Goal: Task Accomplishment & Management: Complete application form

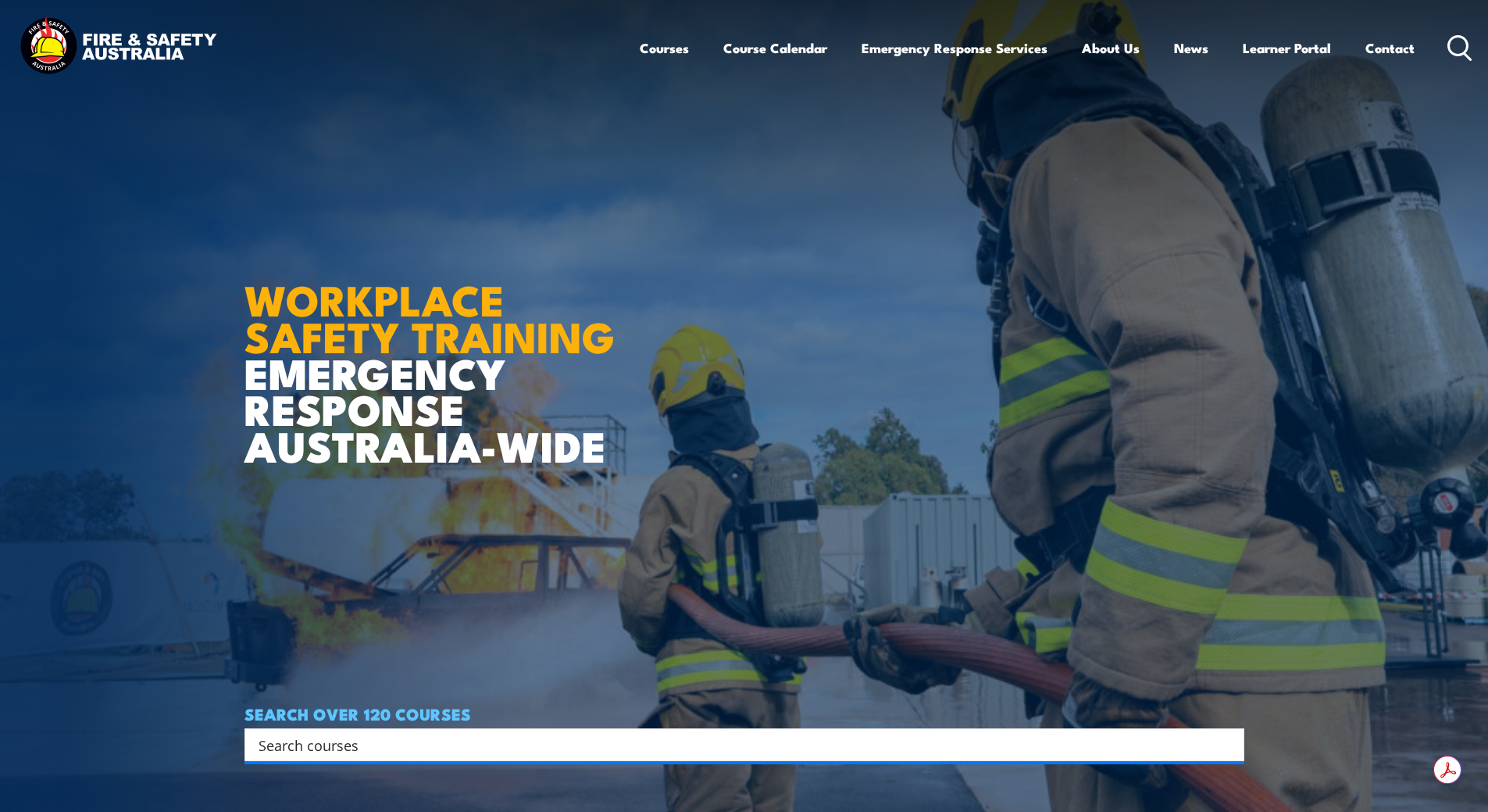
click at [1286, 50] on link "Learner Portal" at bounding box center [1287, 48] width 89 height 41
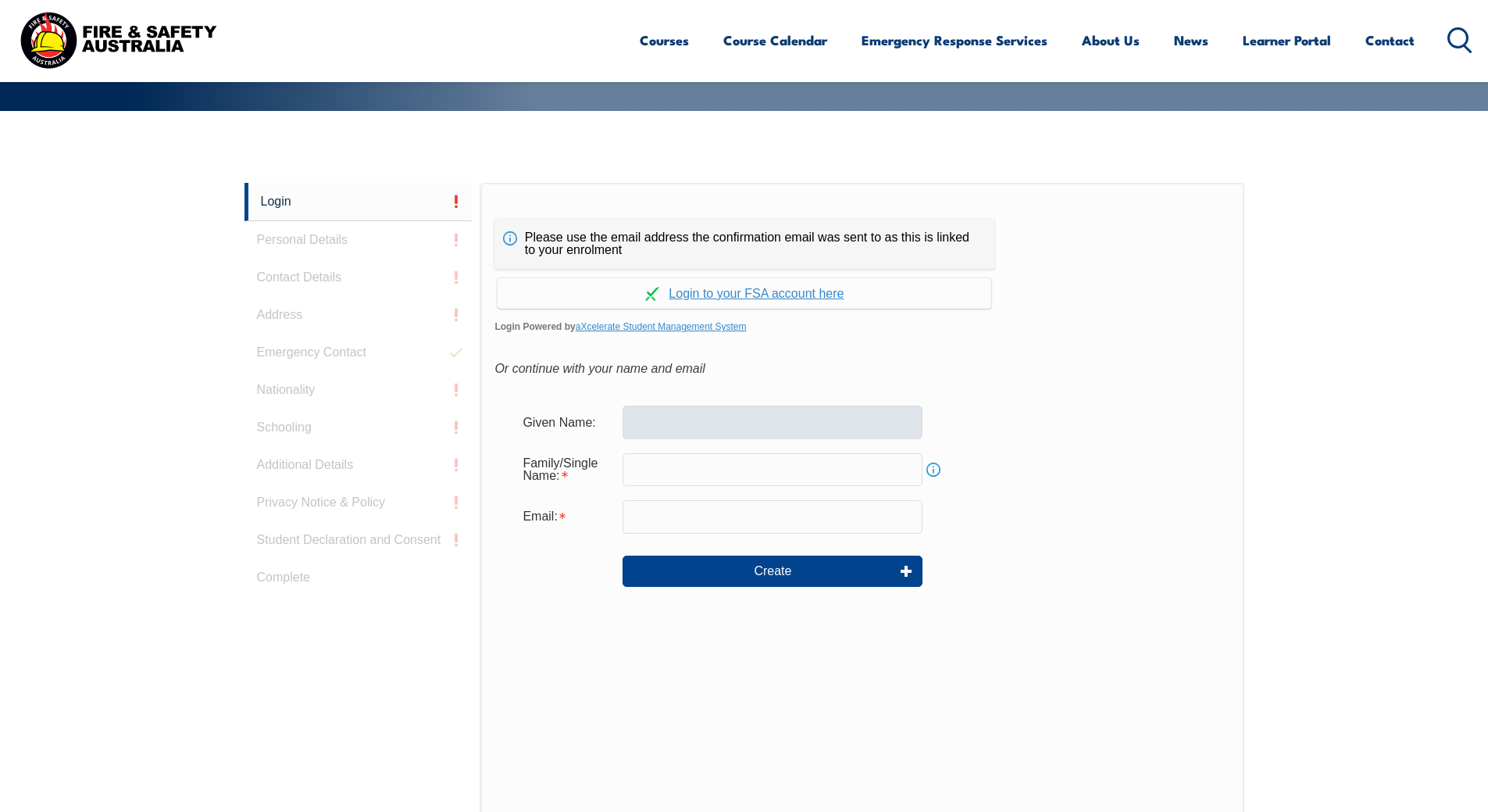
scroll to position [336, 0]
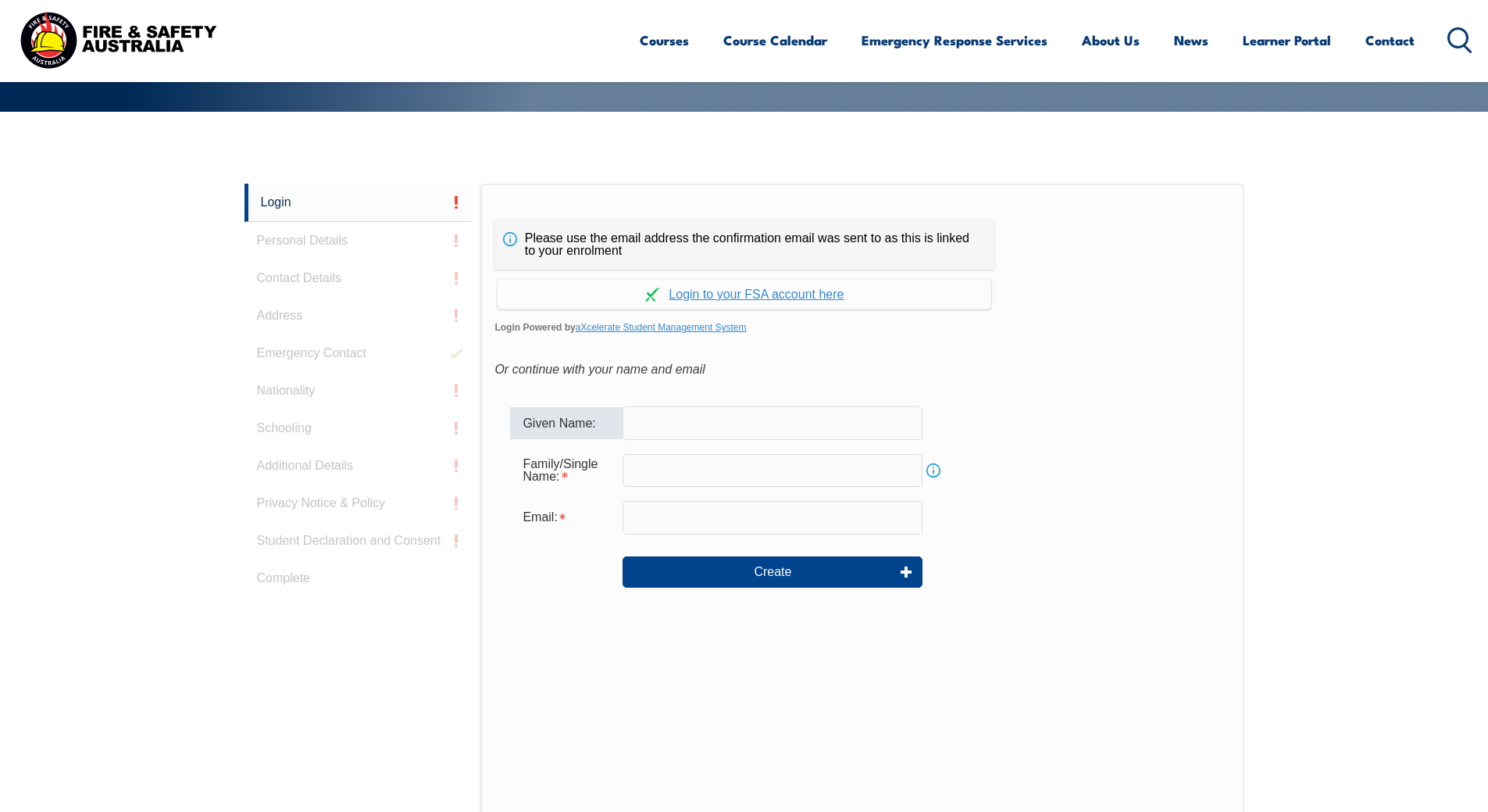
click at [679, 424] on input "text" at bounding box center [773, 422] width 300 height 33
type input "Fred"
type input "Warren"
type input "freddywarren@hotmail.com"
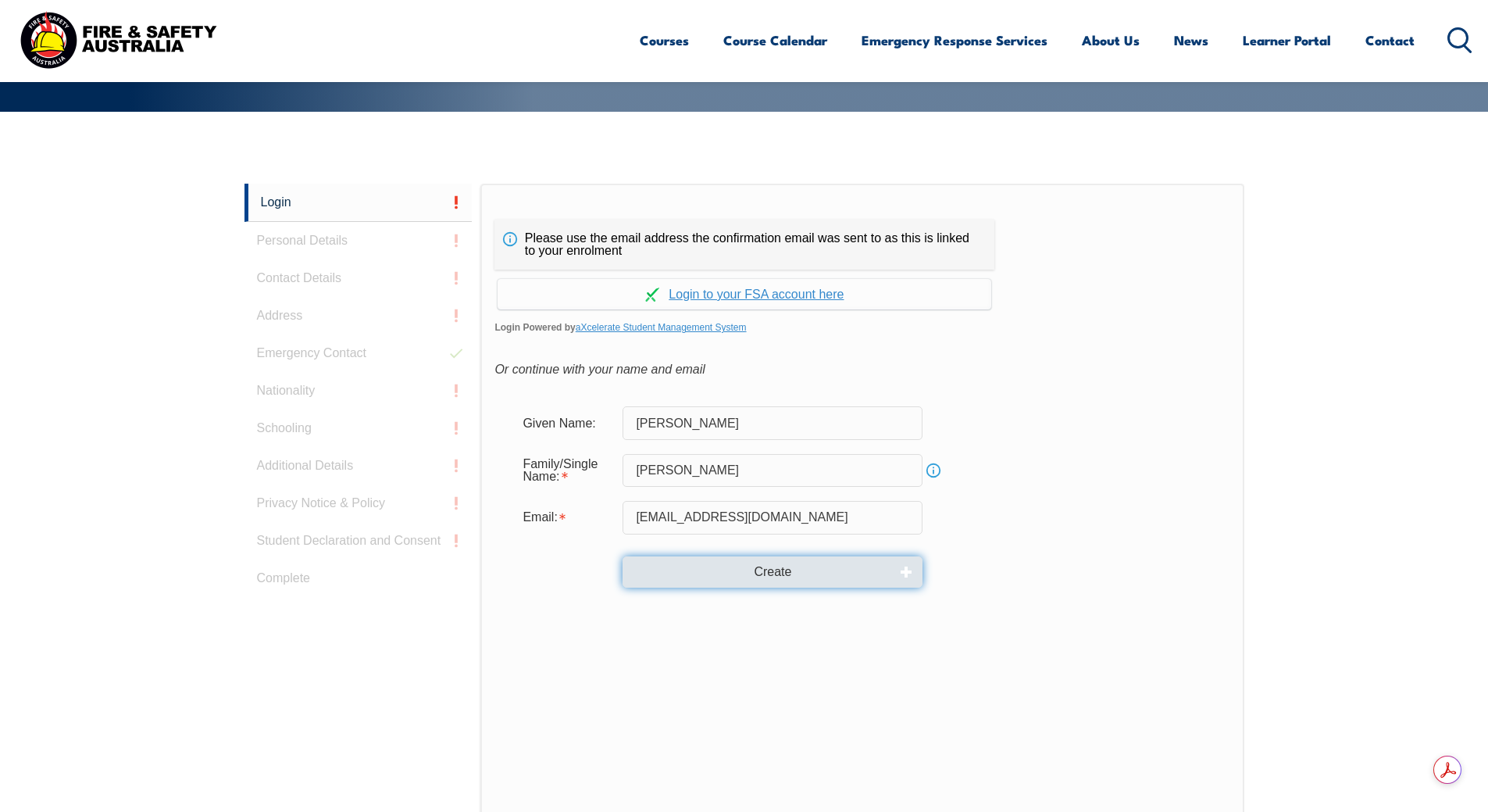
click at [790, 576] on button "Create" at bounding box center [773, 572] width 300 height 32
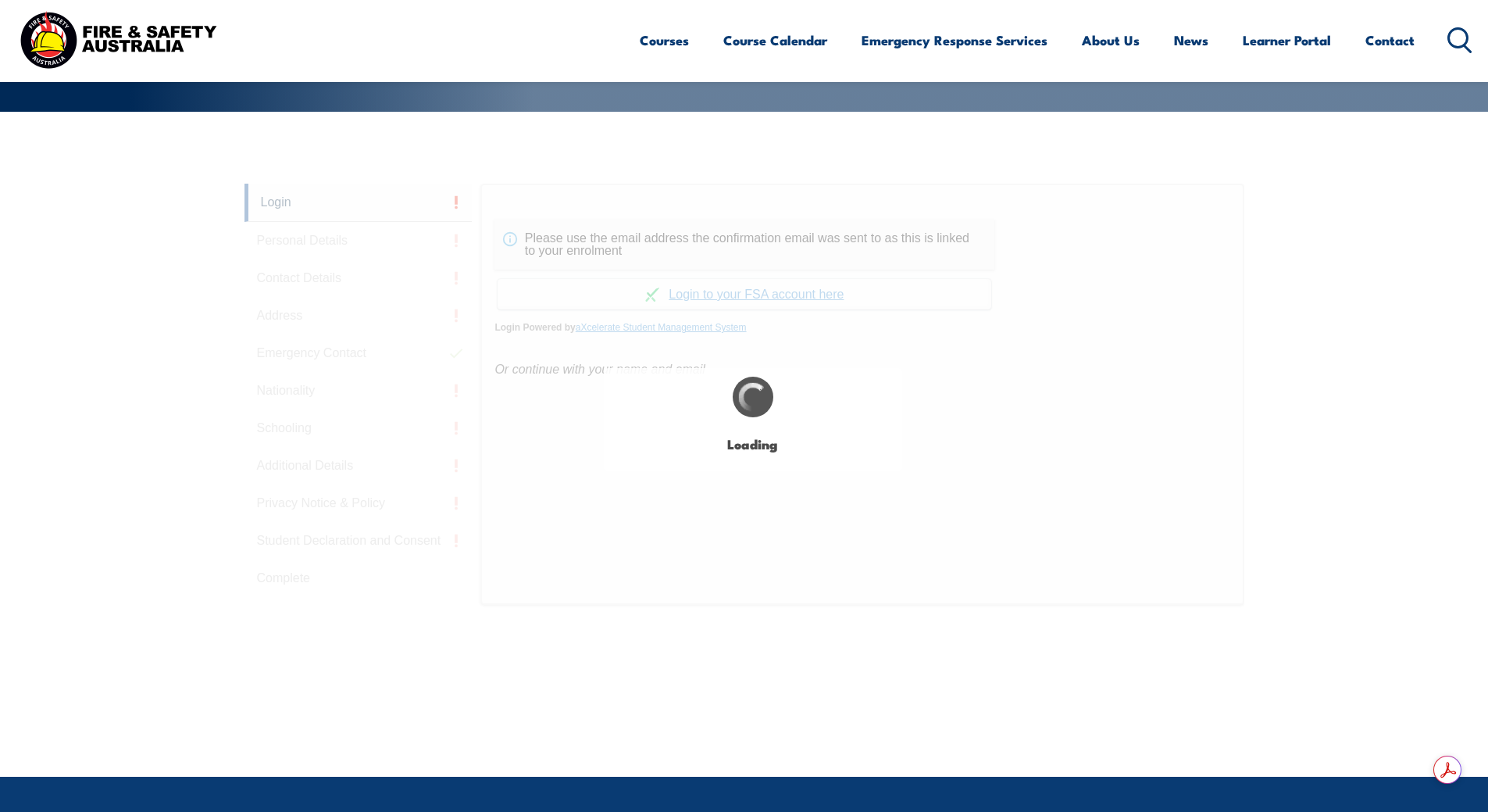
type input "Fred"
type input "Warren"
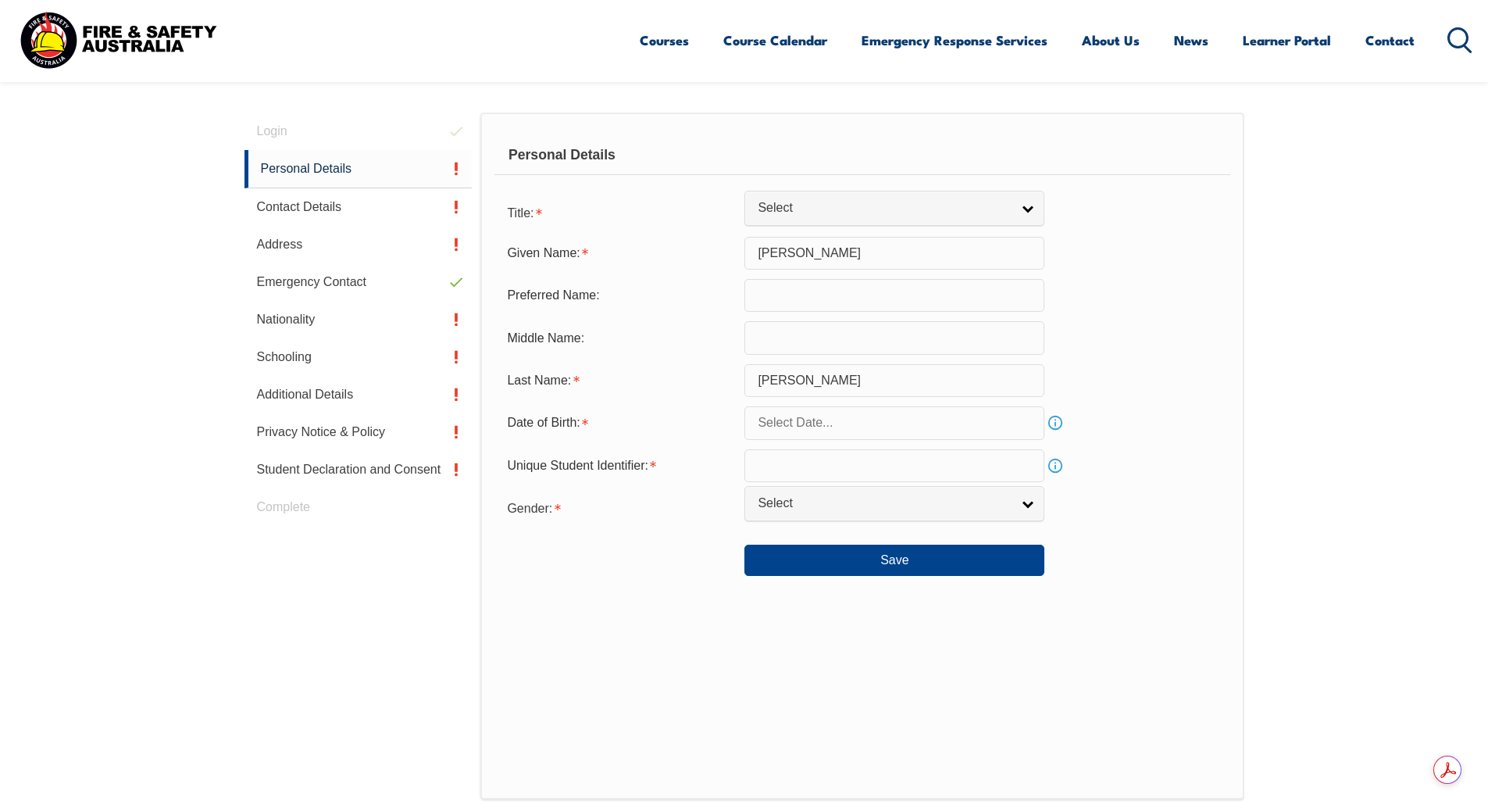
scroll to position [441, 0]
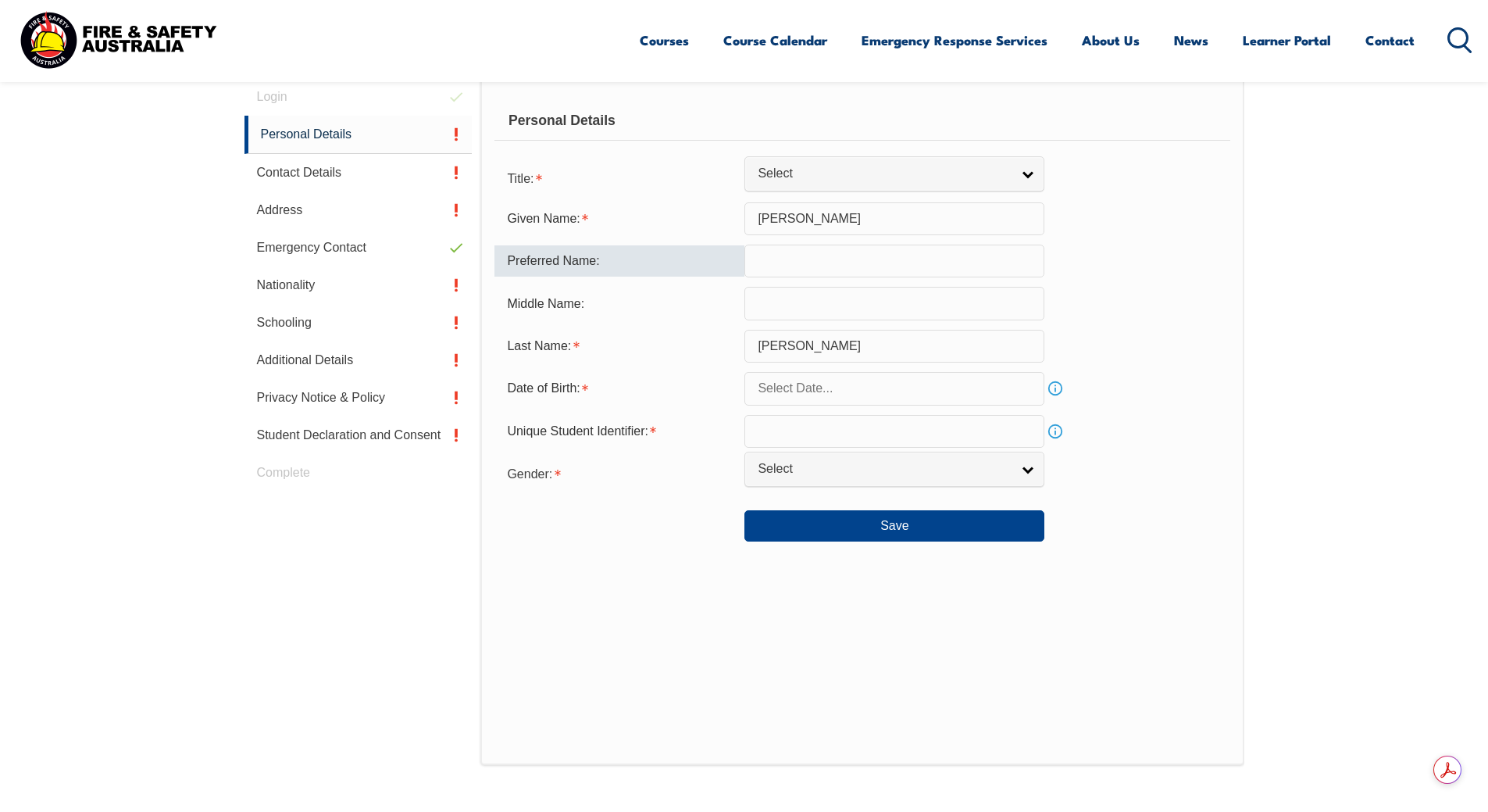
click at [784, 265] on input "text" at bounding box center [895, 260] width 300 height 33
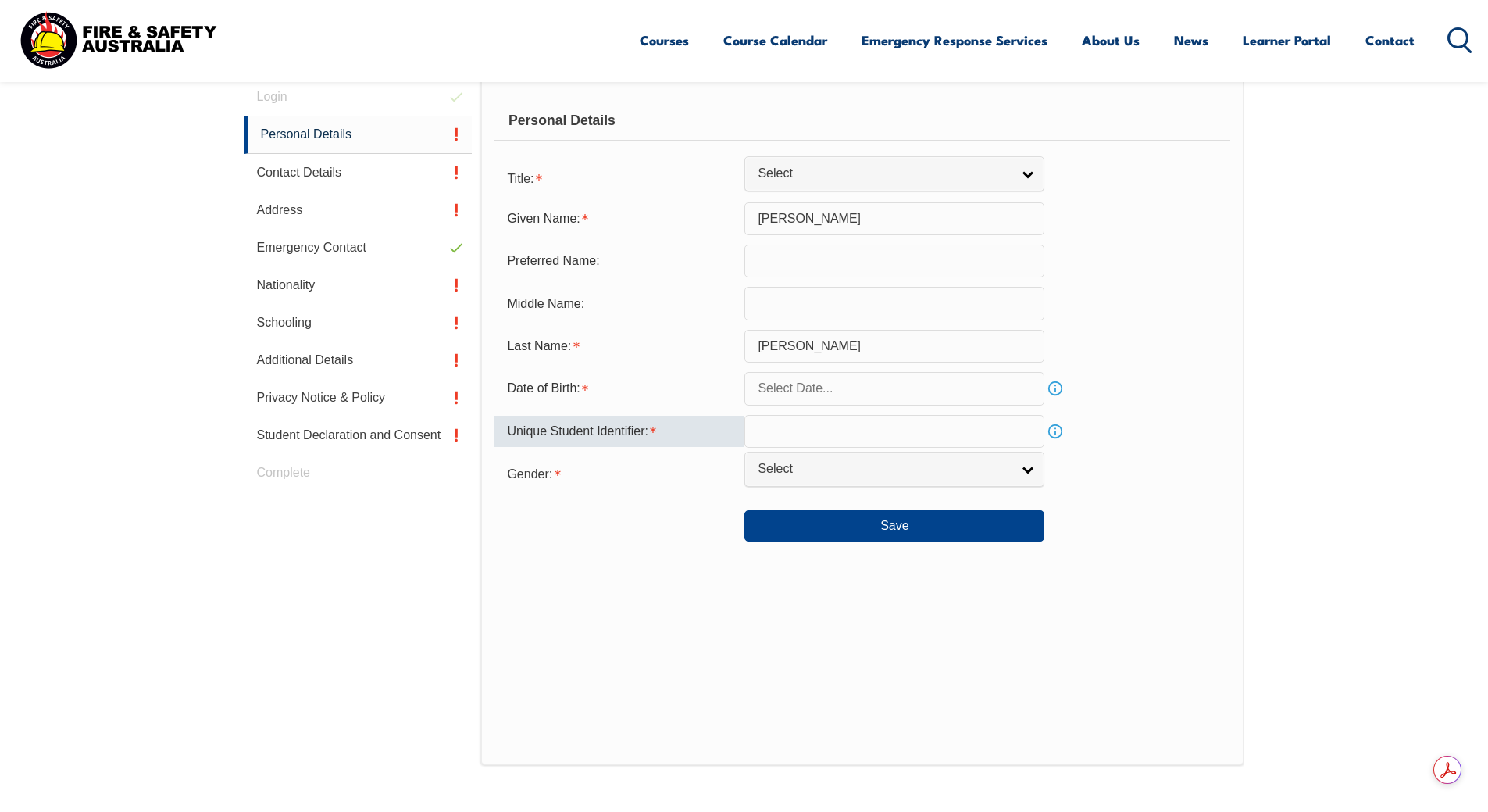
click at [834, 430] on input "text" at bounding box center [895, 431] width 300 height 33
type input "QJFY6Y85GU"
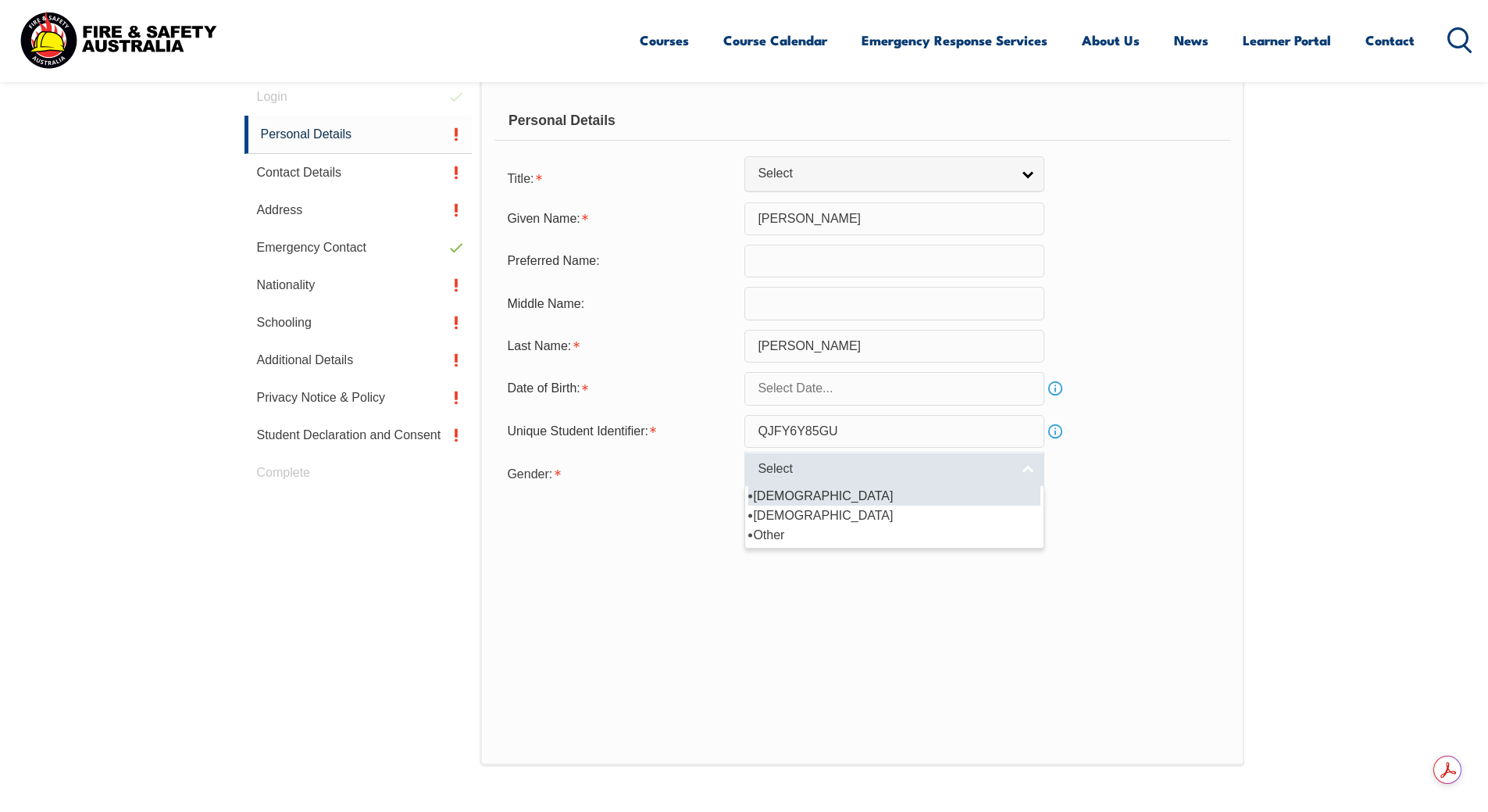
click at [1035, 465] on link "Select" at bounding box center [895, 469] width 300 height 35
click at [803, 493] on li "Male" at bounding box center [894, 495] width 292 height 20
select select "M"
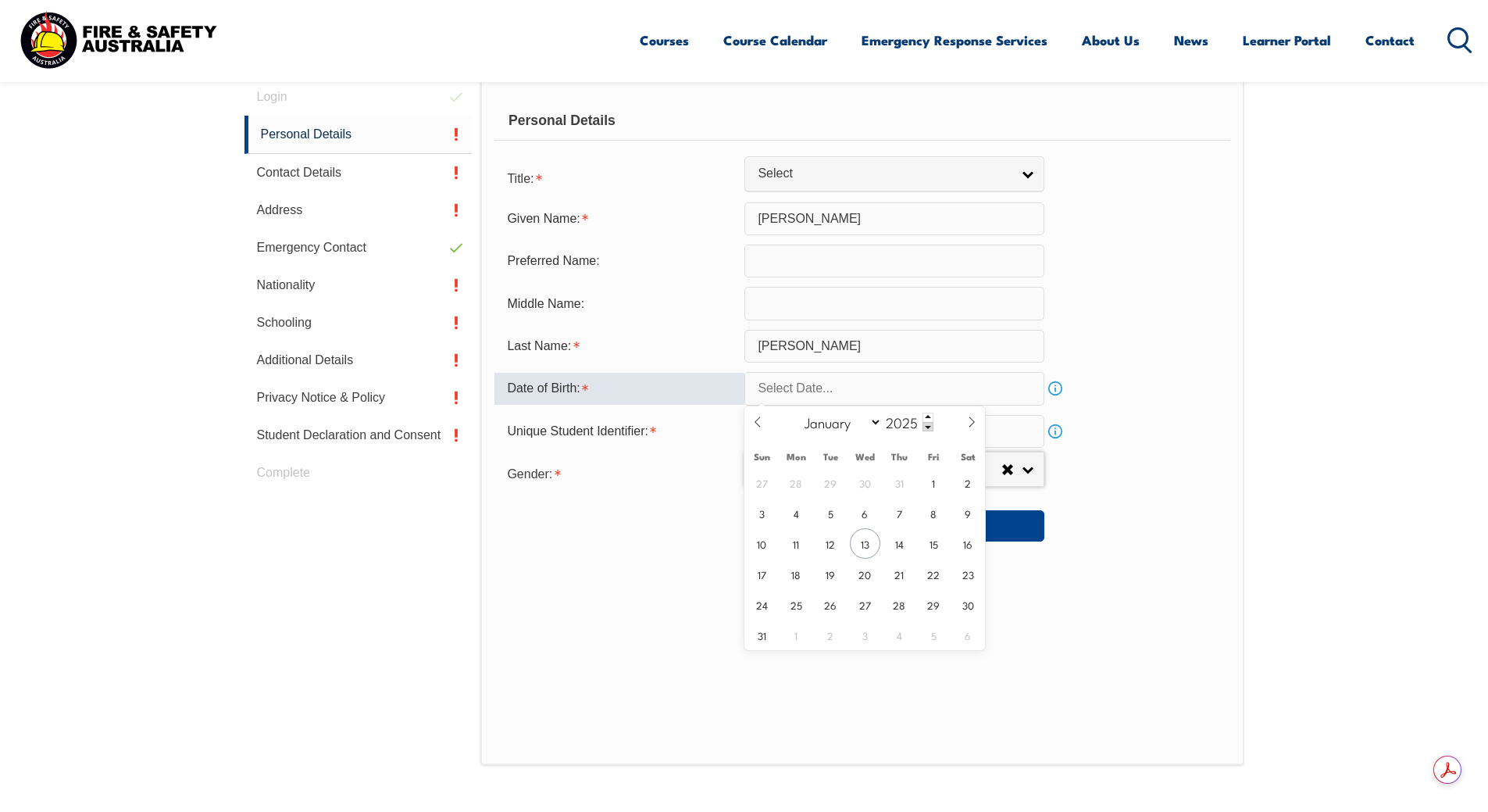
click at [913, 384] on input "text" at bounding box center [895, 388] width 300 height 33
click at [927, 427] on span at bounding box center [929, 427] width 11 height 9
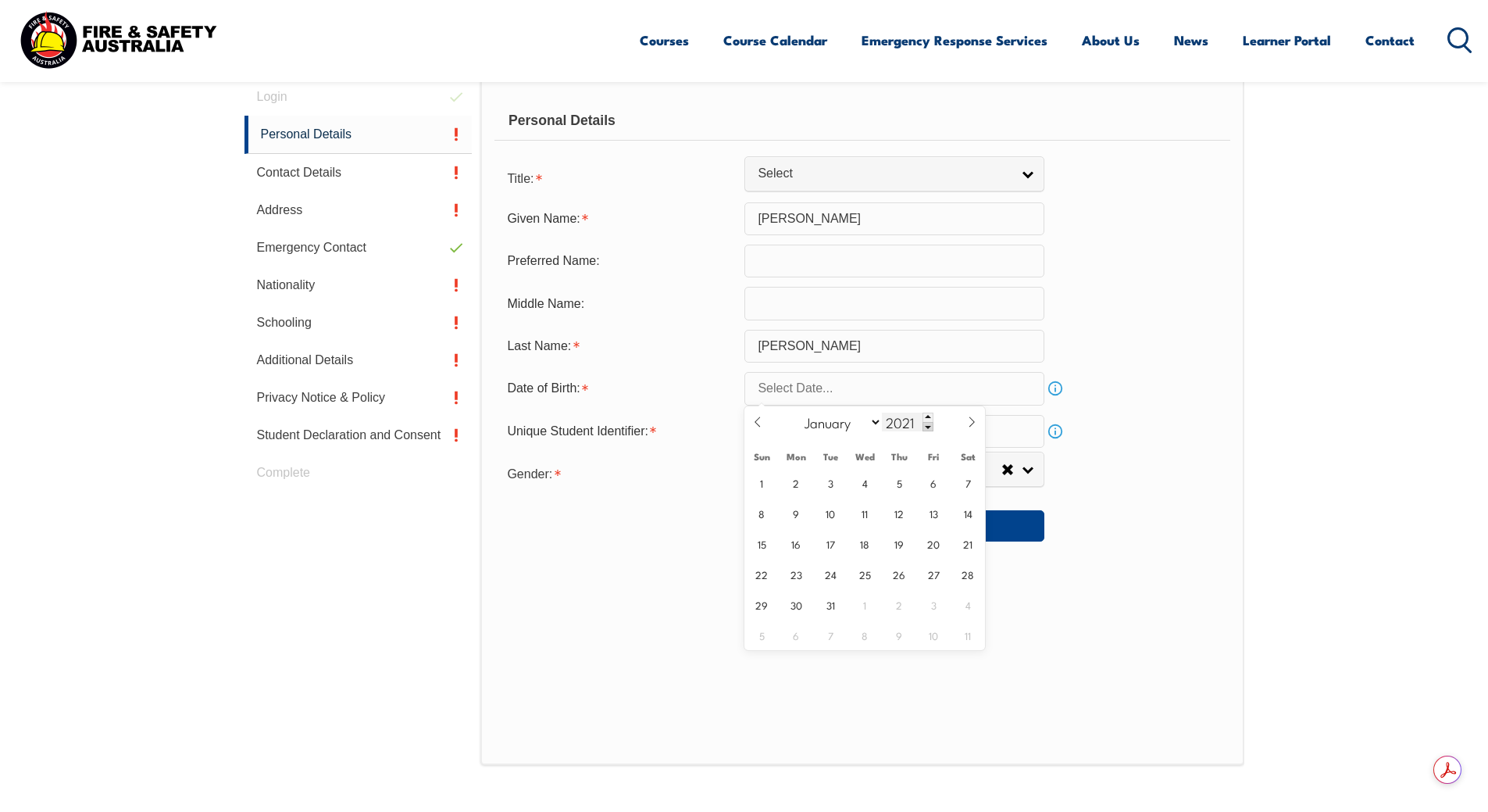
click at [927, 427] on span at bounding box center [929, 427] width 11 height 9
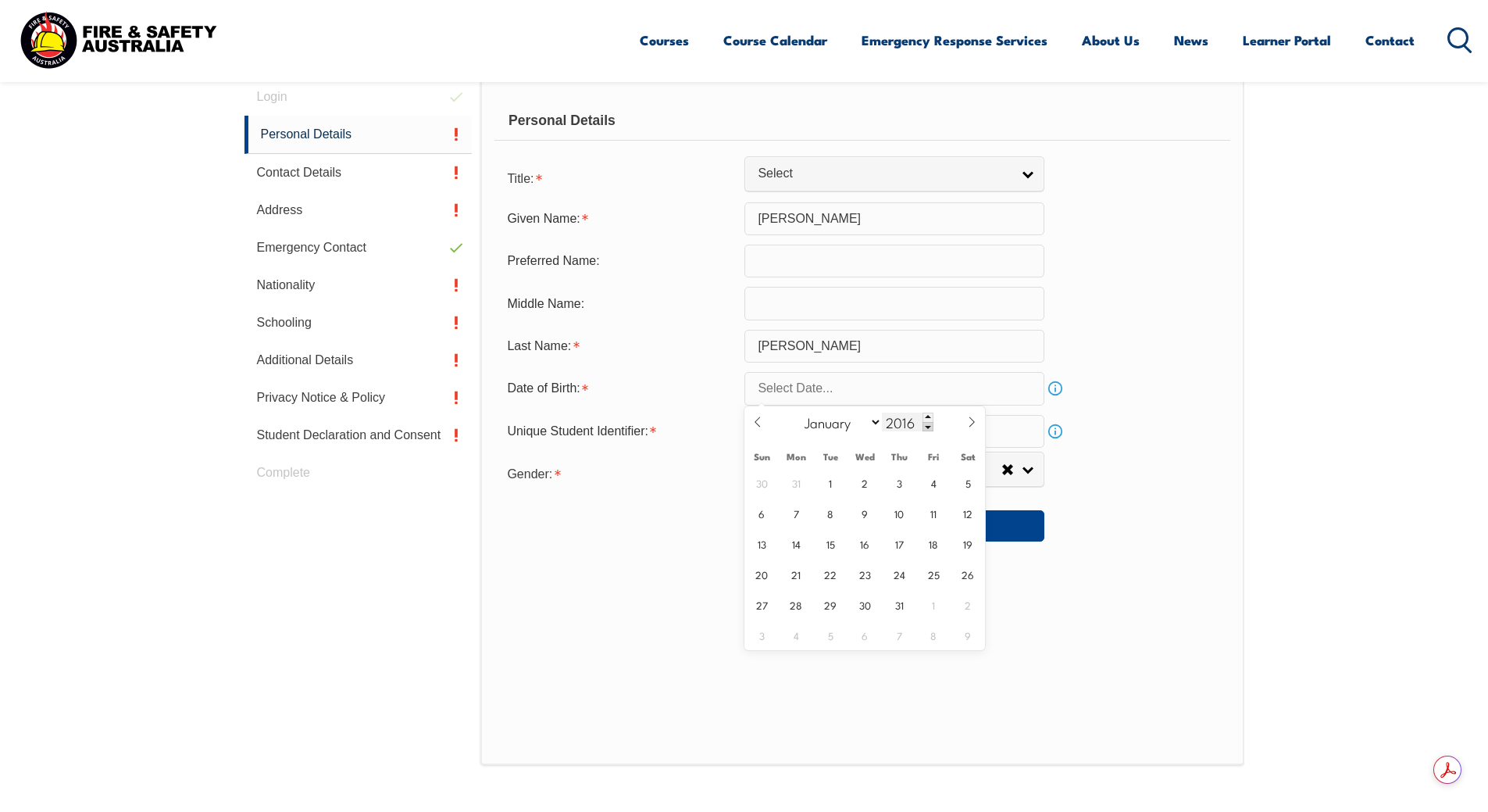
click at [927, 427] on span at bounding box center [929, 427] width 11 height 9
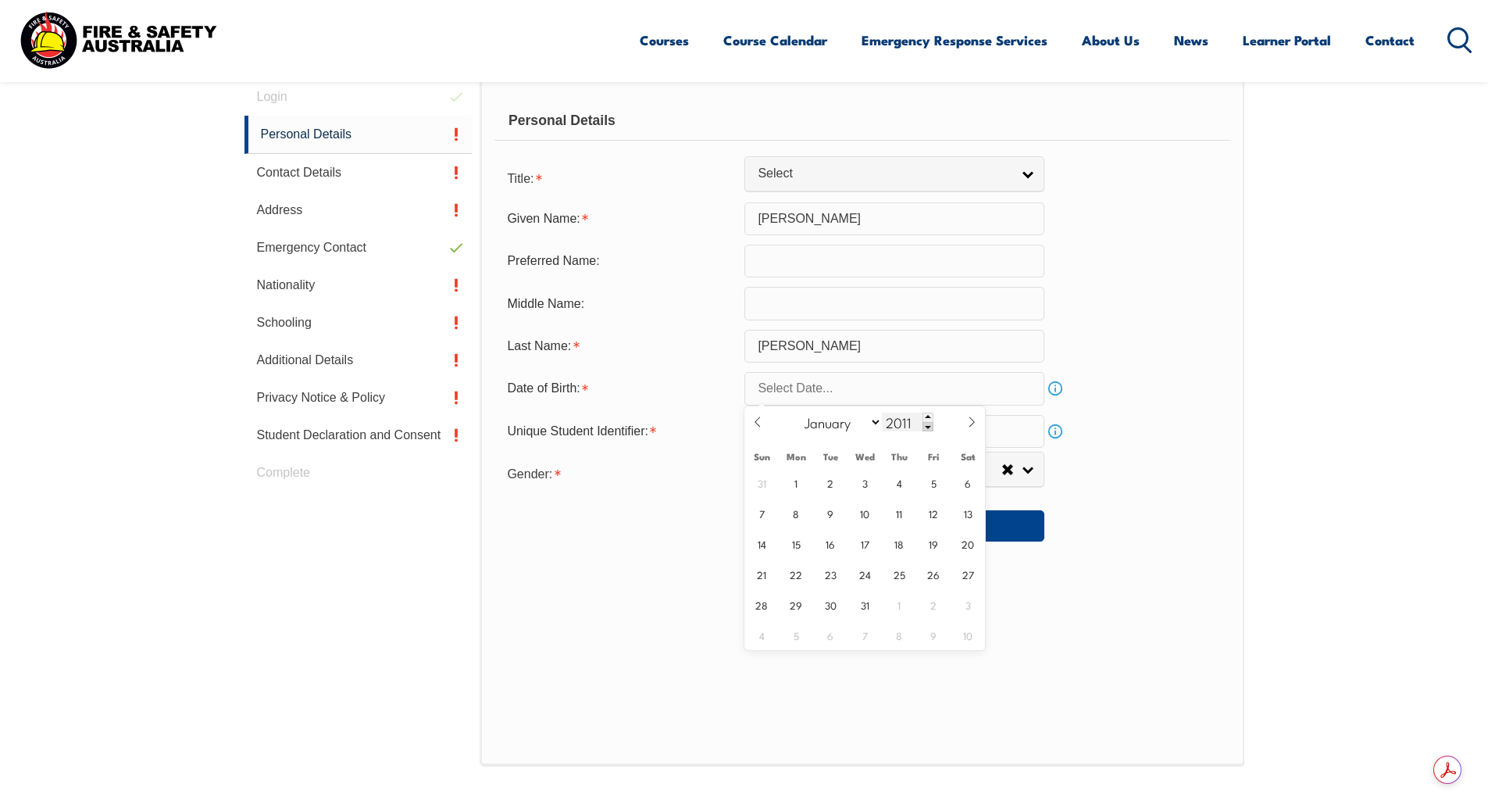
click at [927, 427] on span at bounding box center [929, 427] width 11 height 9
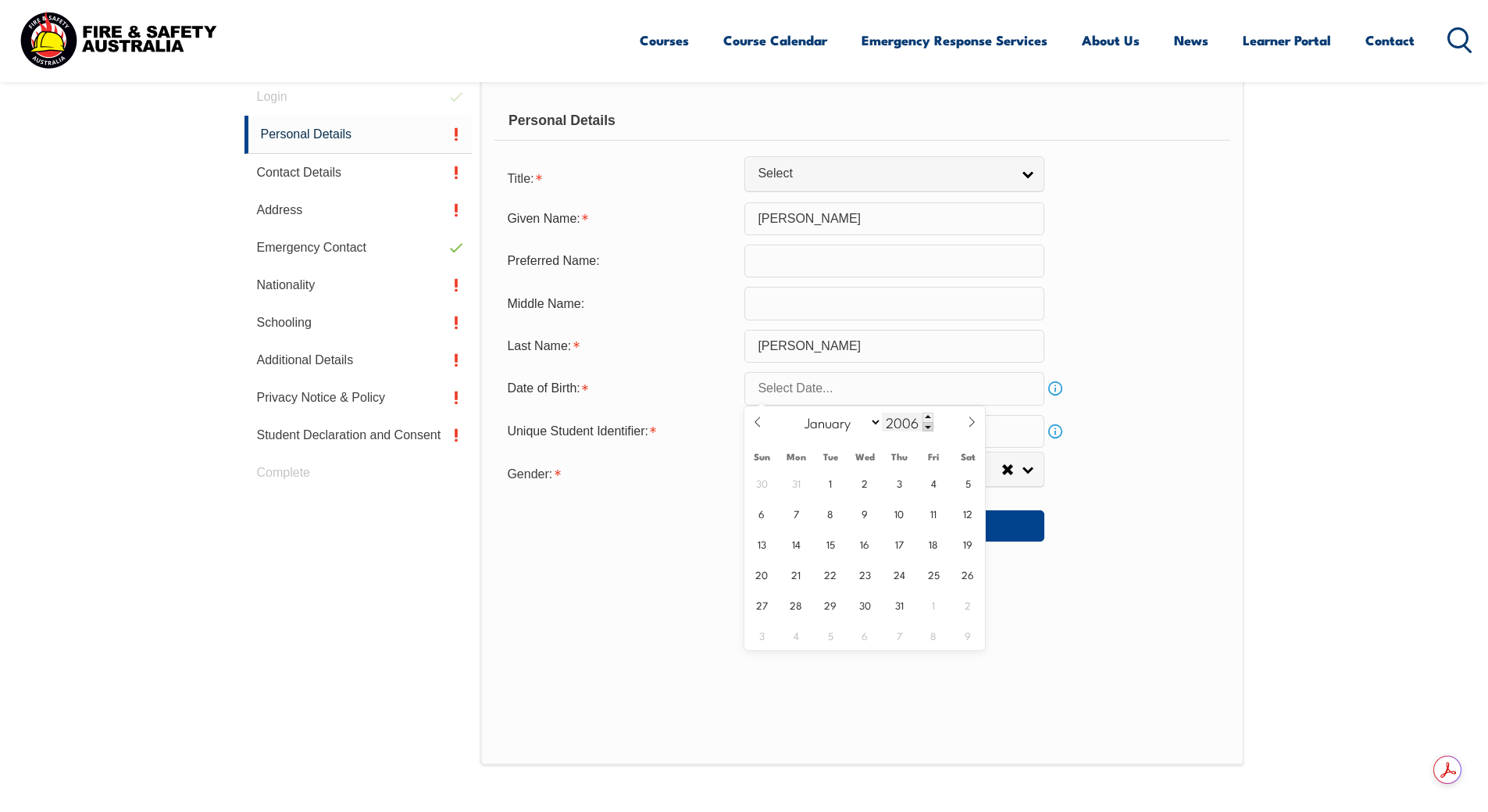
click at [927, 427] on span at bounding box center [929, 427] width 11 height 9
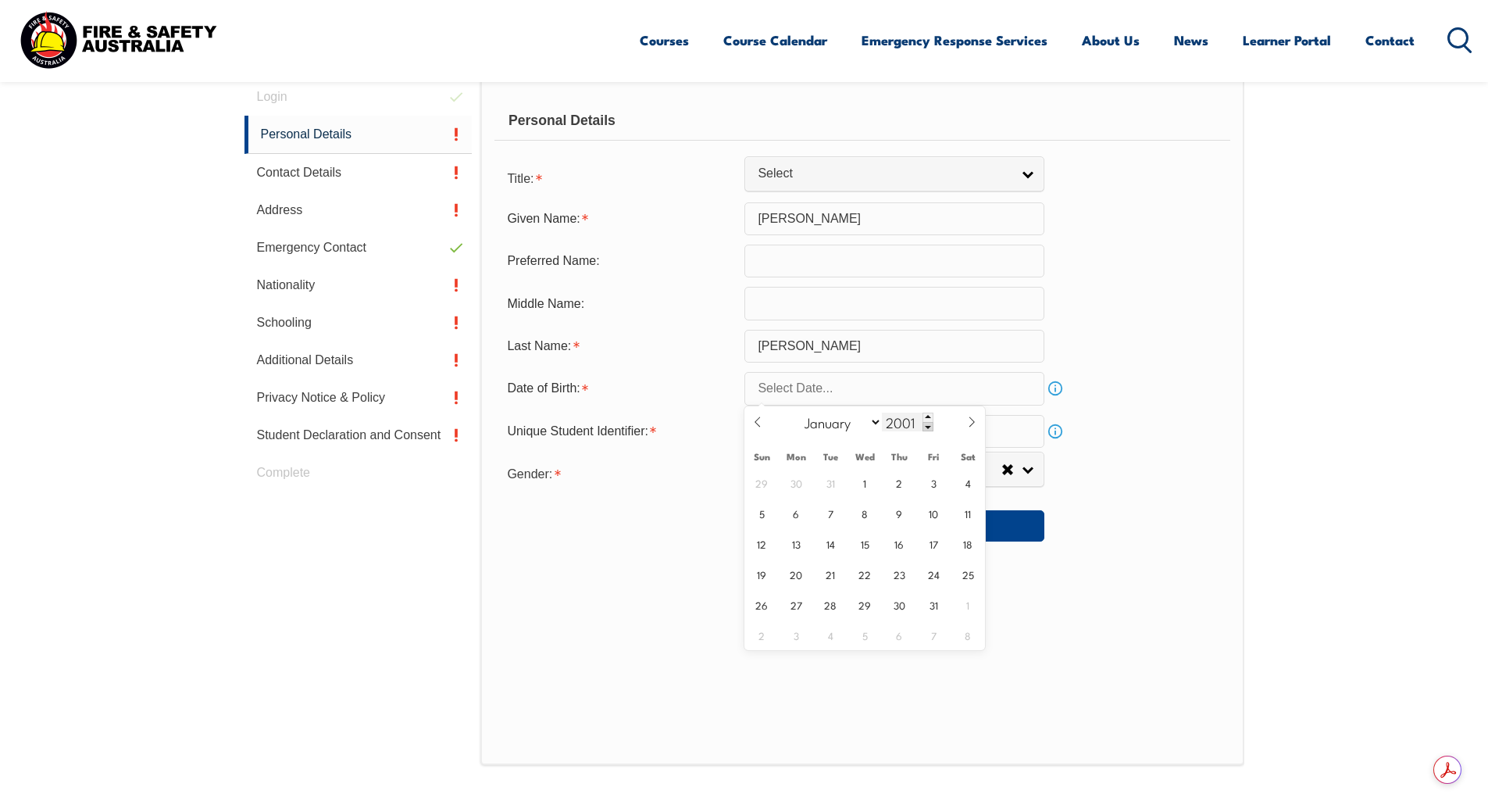
click at [927, 427] on span at bounding box center [929, 427] width 11 height 9
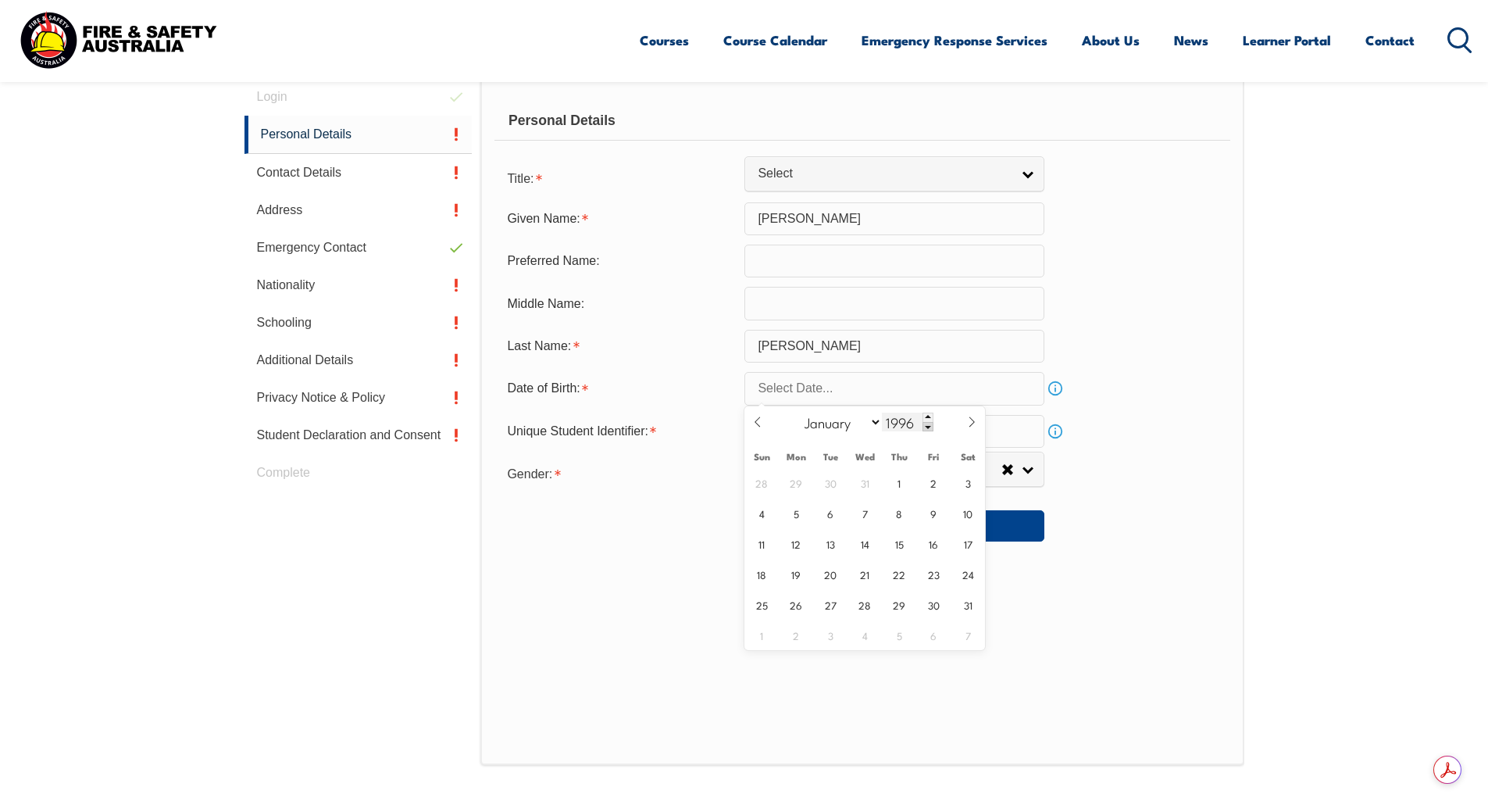
click at [927, 427] on span at bounding box center [929, 427] width 11 height 9
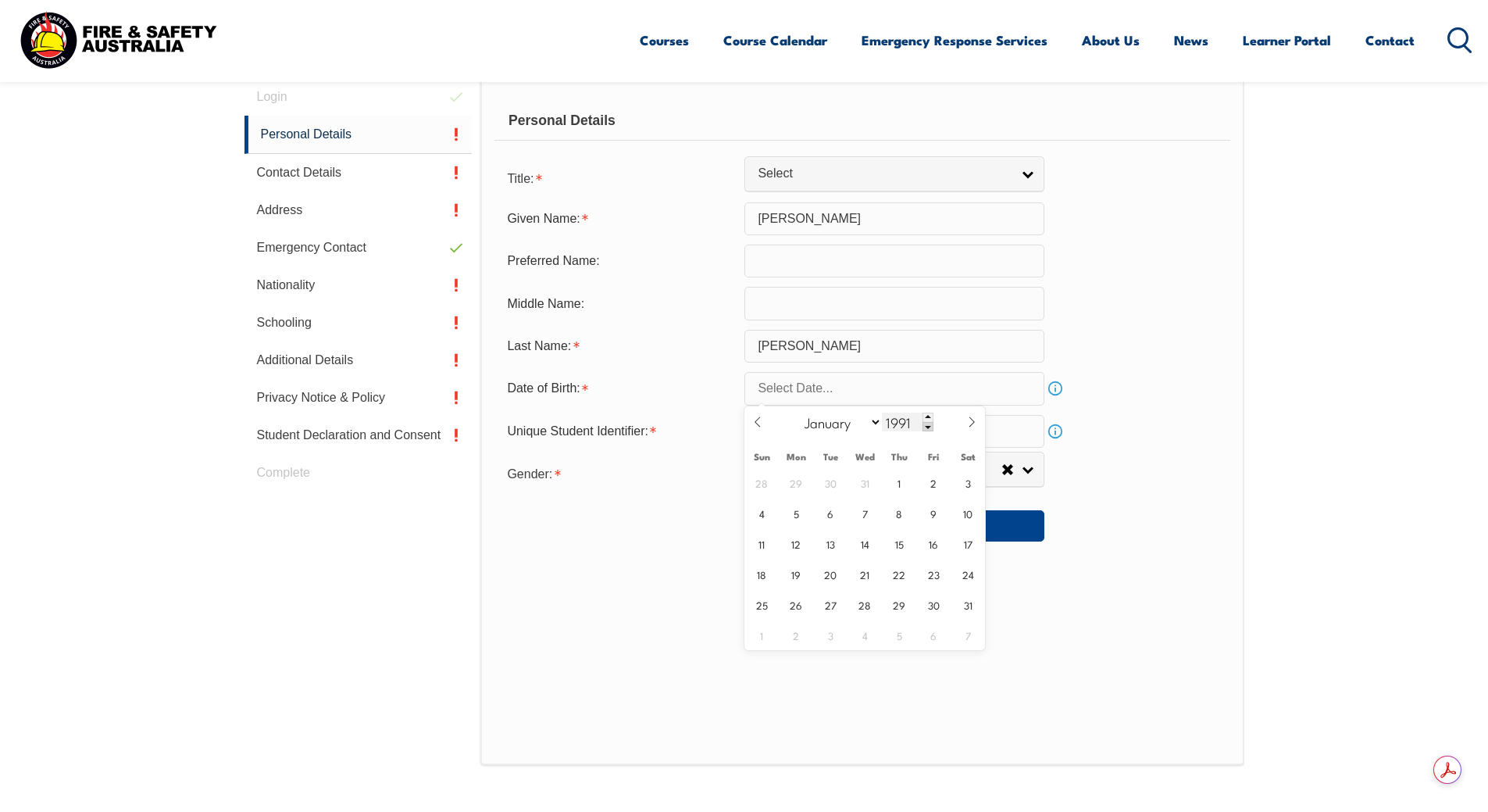
click at [927, 427] on span at bounding box center [929, 427] width 11 height 9
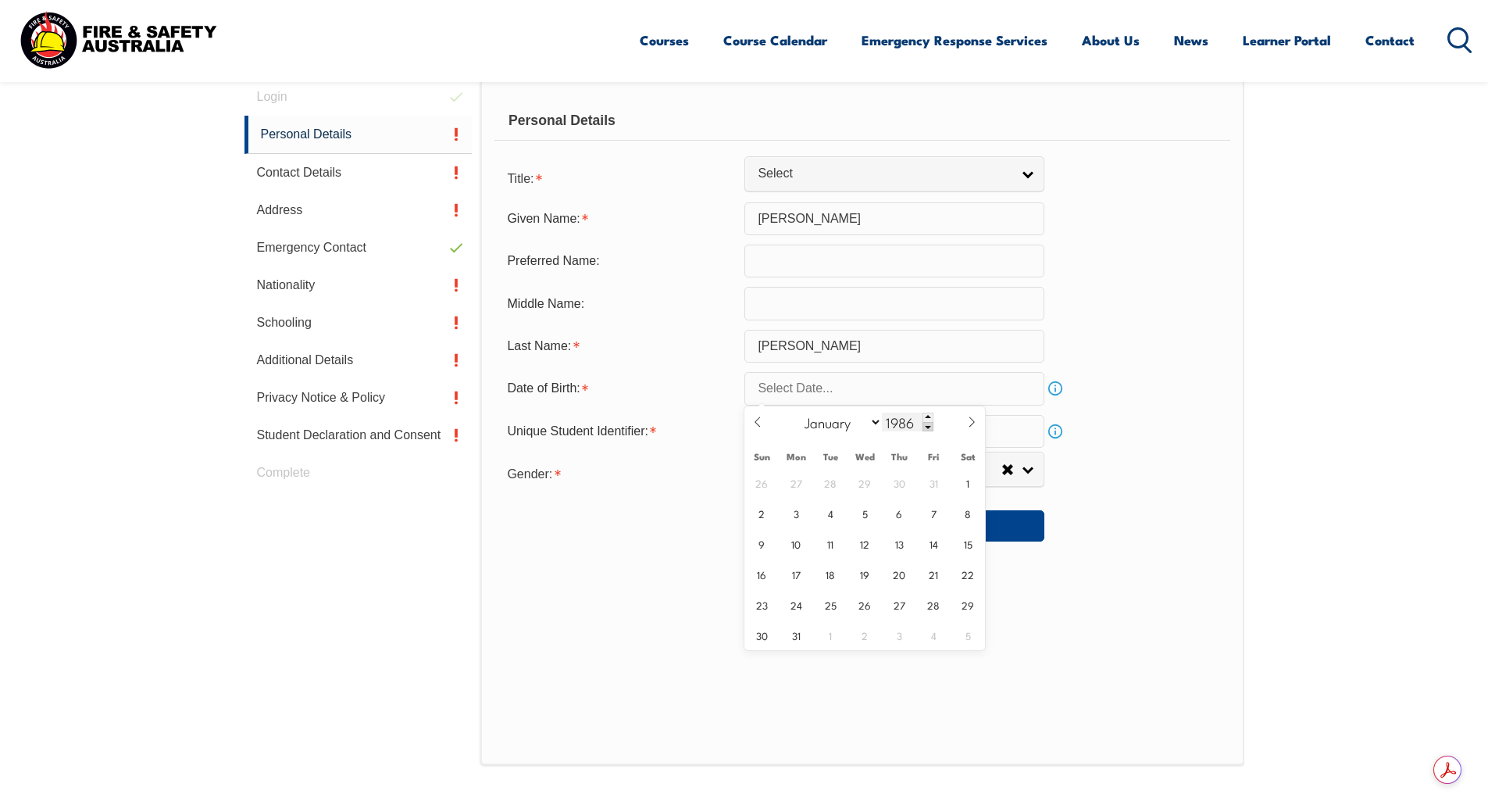
click at [927, 427] on span at bounding box center [929, 427] width 11 height 9
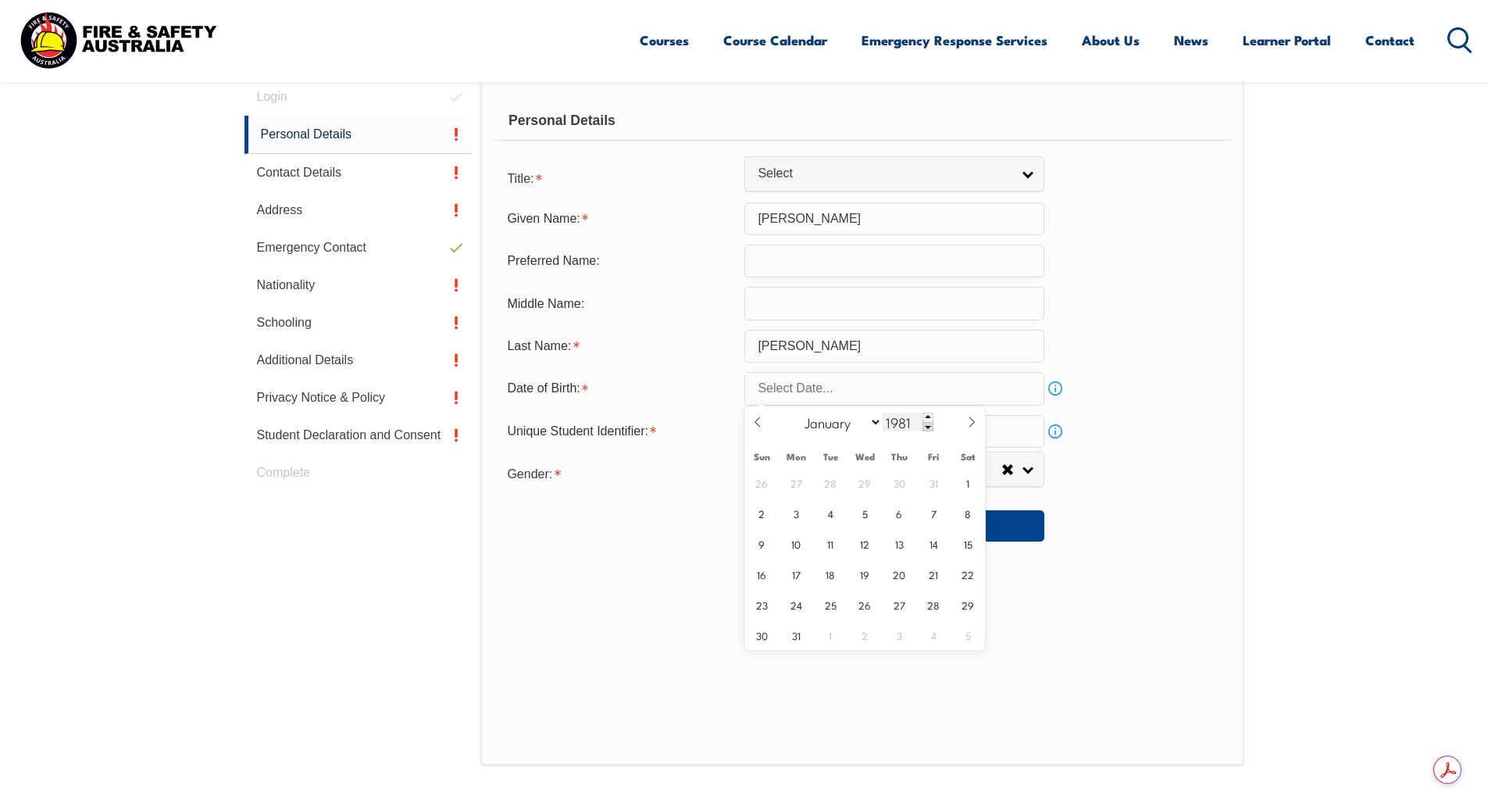
click at [927, 427] on span at bounding box center [929, 427] width 11 height 9
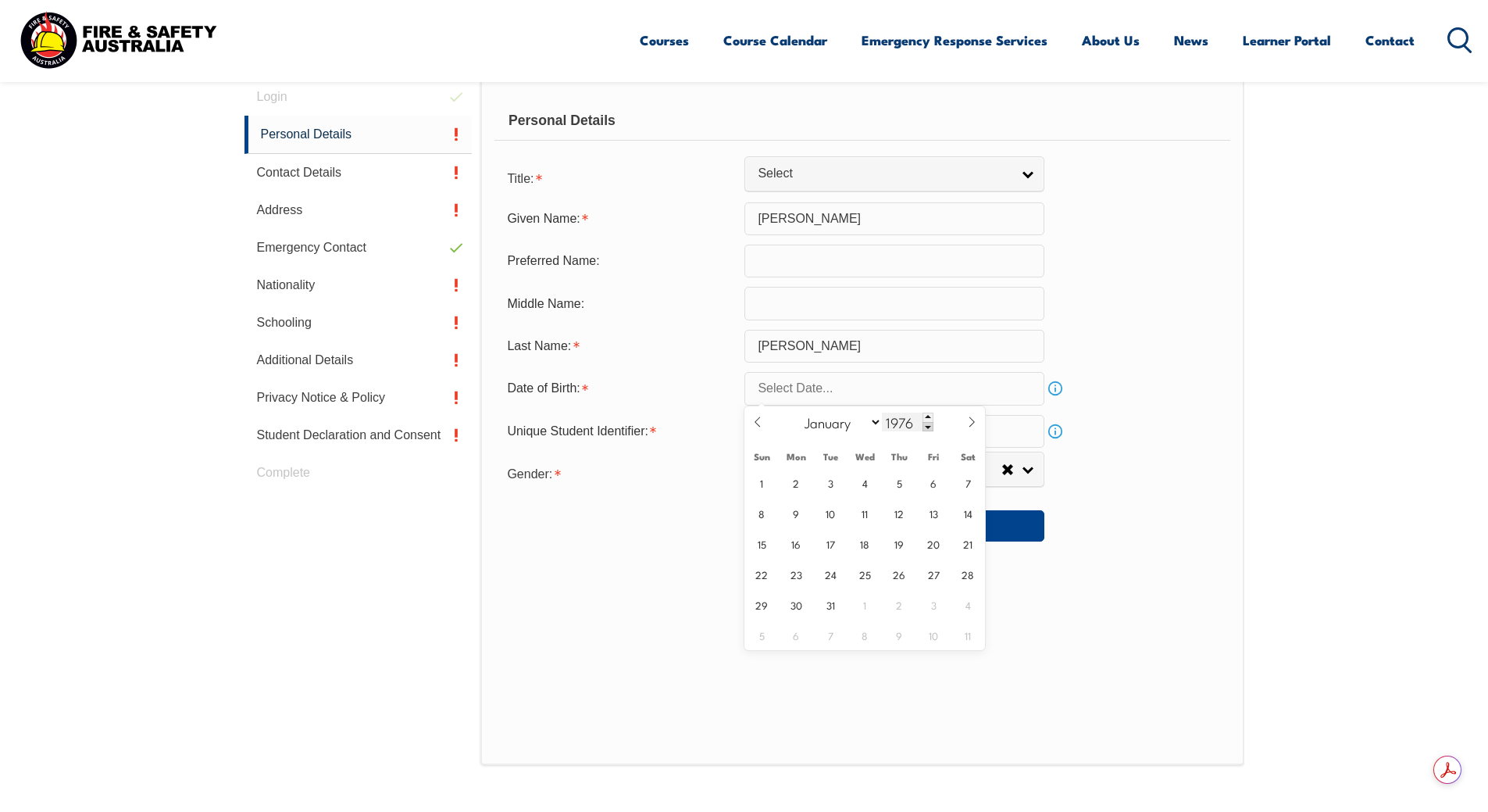
click at [927, 427] on span at bounding box center [929, 427] width 11 height 9
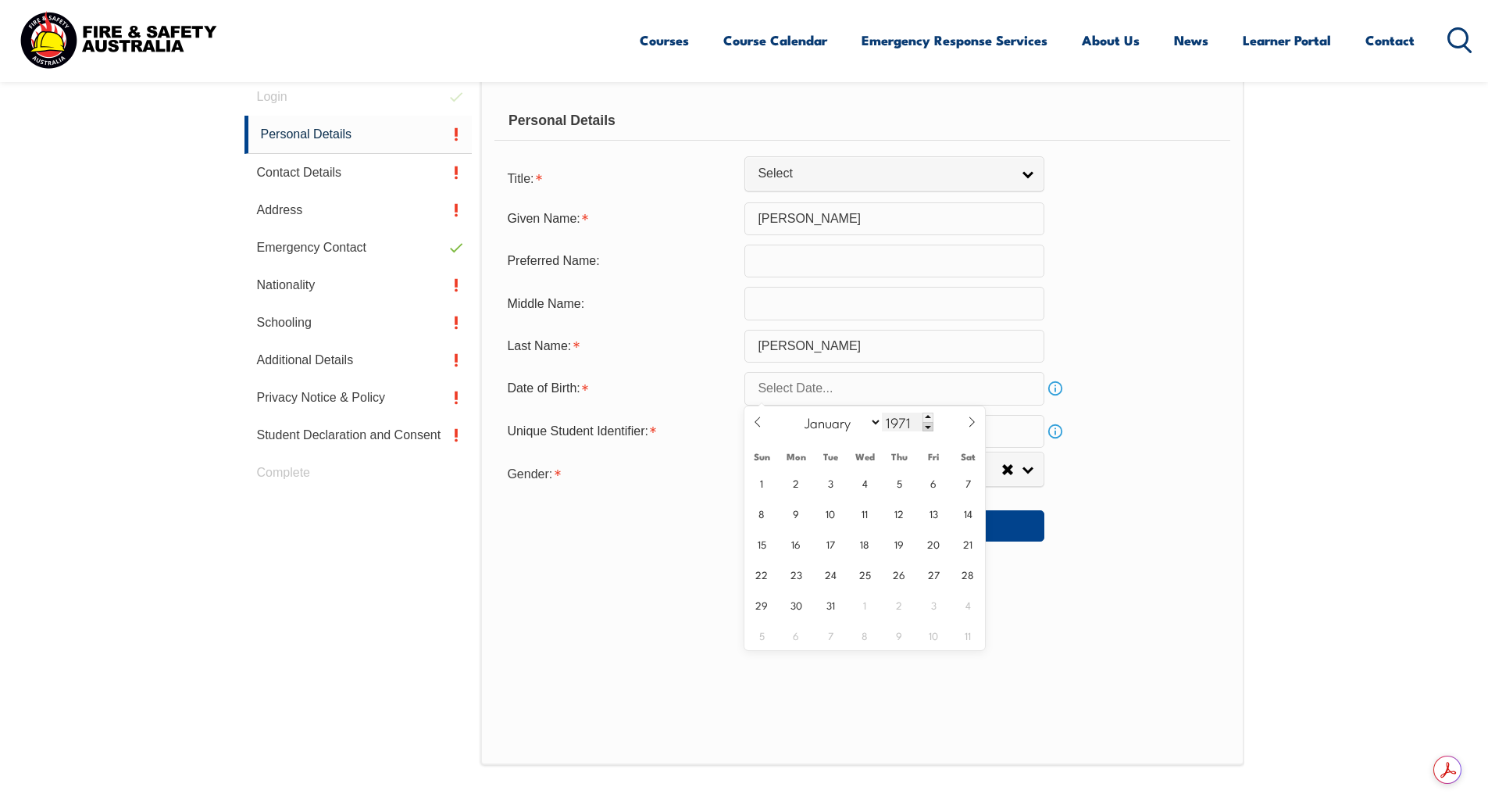
click at [927, 427] on span at bounding box center [929, 427] width 11 height 9
type input "1969"
click at [878, 426] on select "January February March April May June July August September October November De…" at bounding box center [839, 422] width 85 height 21
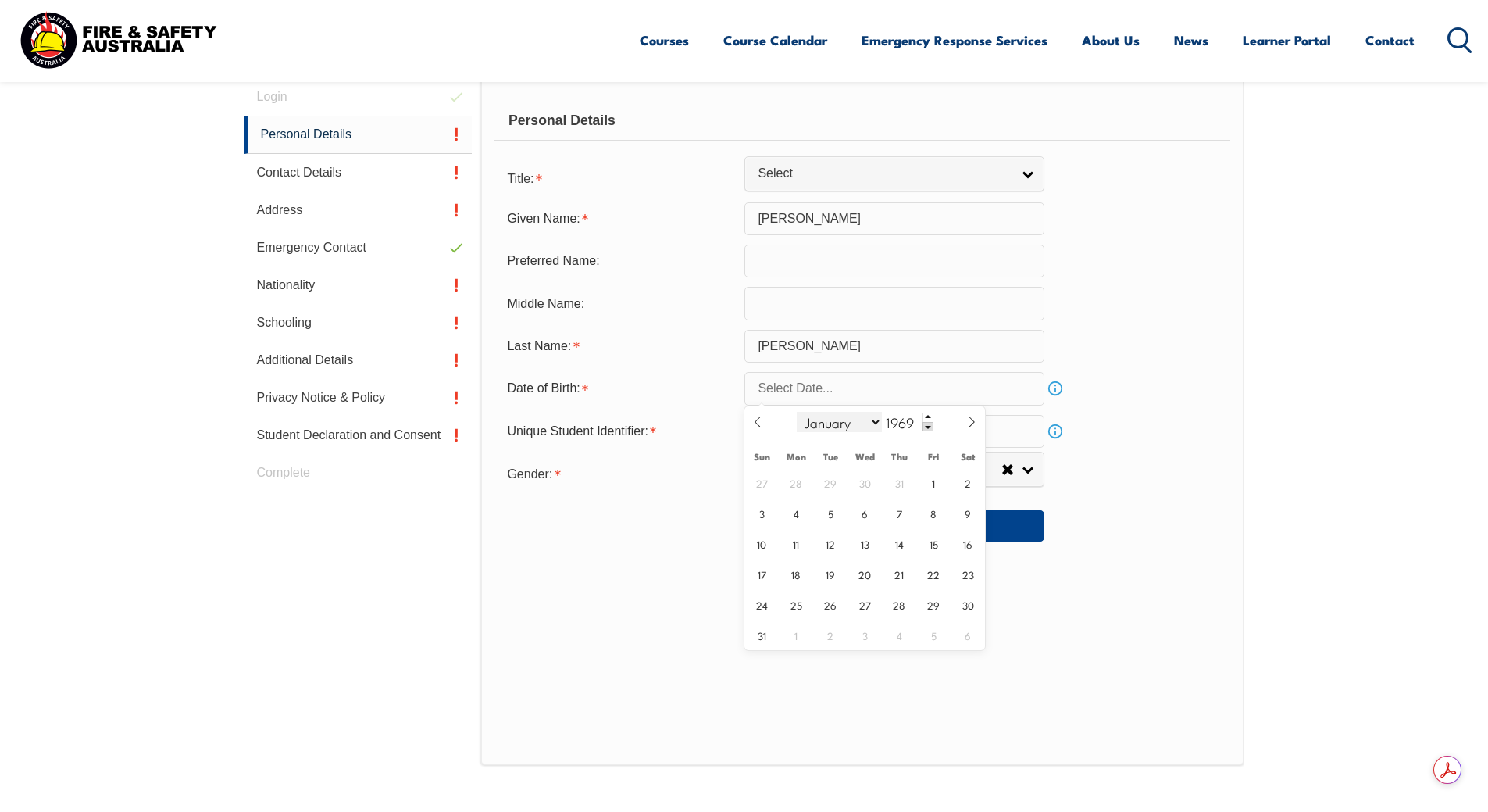
click at [878, 426] on select "January February March April May June July August September October November De…" at bounding box center [839, 422] width 85 height 21
select select "0"
click at [798, 412] on select "January February March April May June July August September October November De…" at bounding box center [839, 422] width 85 height 21
click at [776, 602] on span "26" at bounding box center [762, 604] width 31 height 31
type input "January 26, 1969"
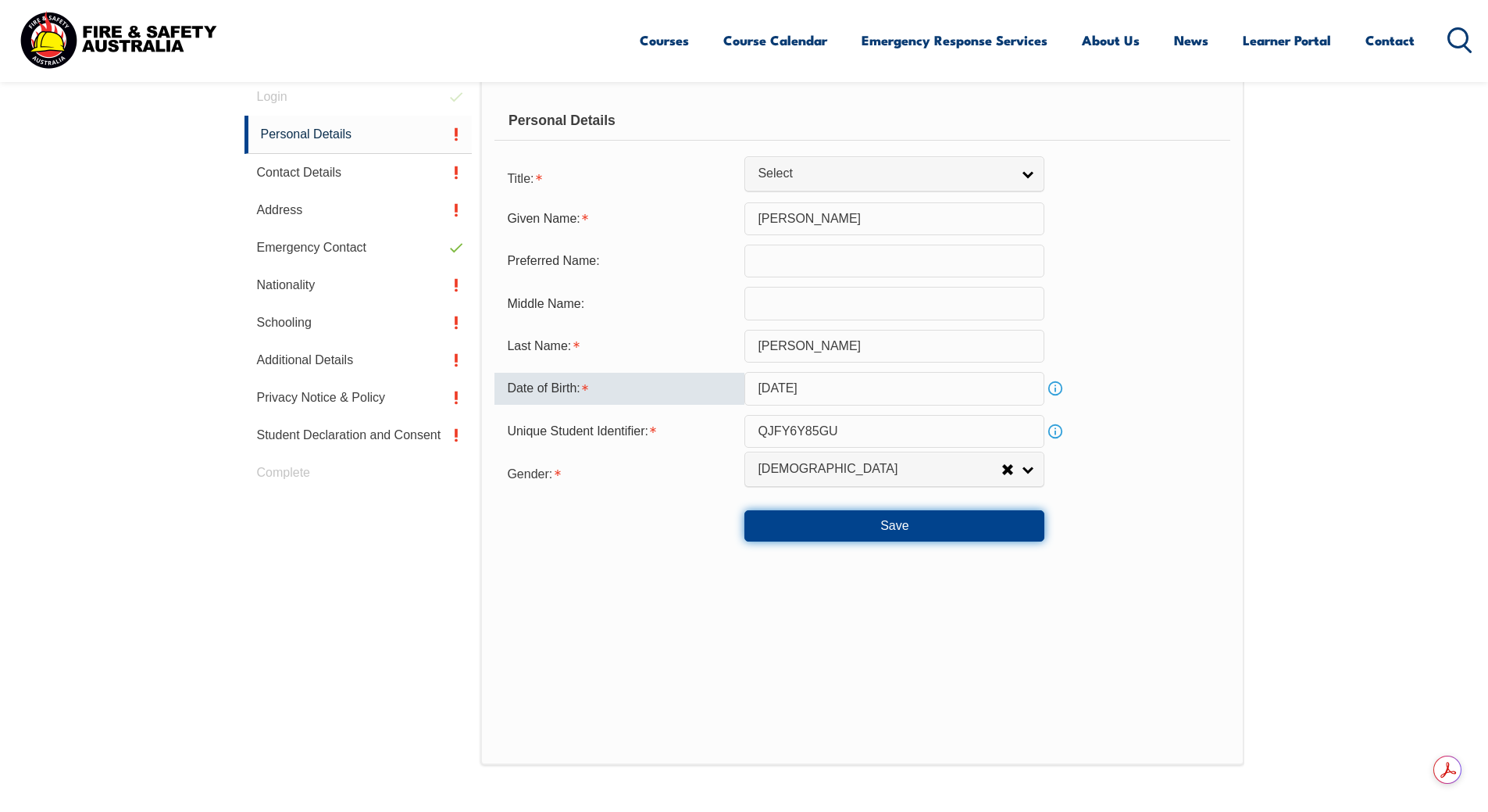
click at [909, 524] on button "Save" at bounding box center [895, 526] width 300 height 32
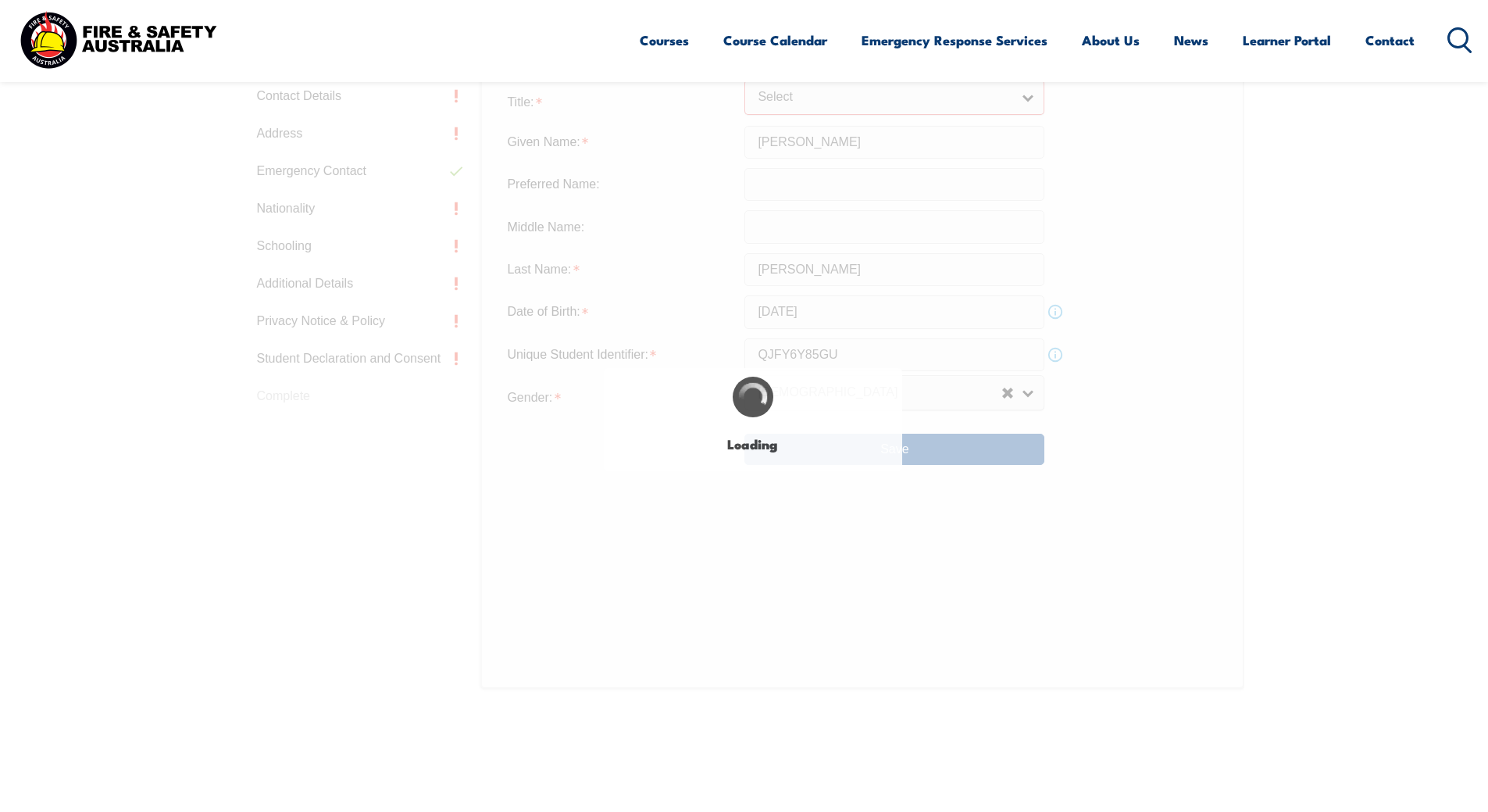
scroll to position [440, 0]
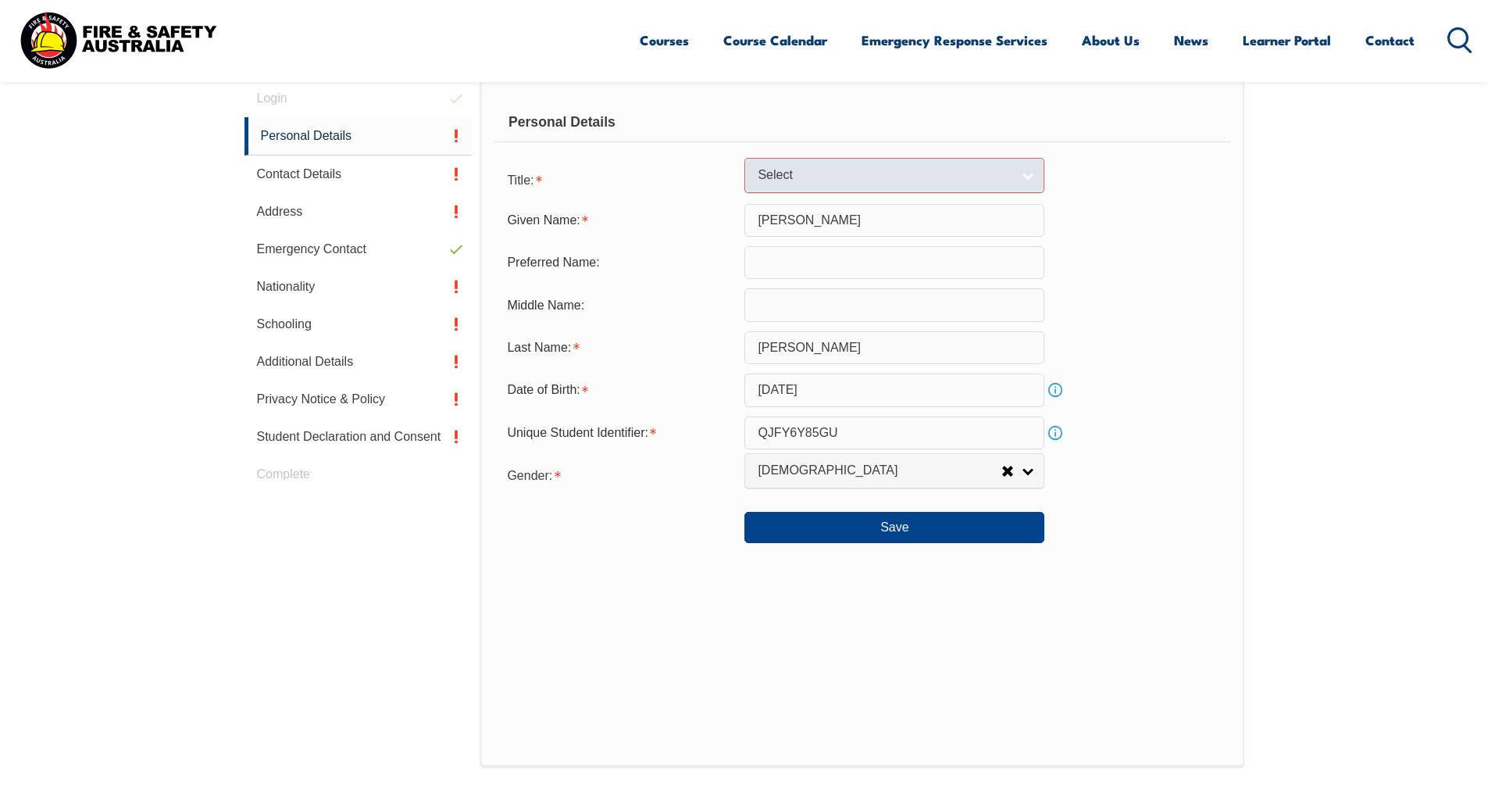
click at [1026, 177] on link "Select" at bounding box center [895, 175] width 300 height 35
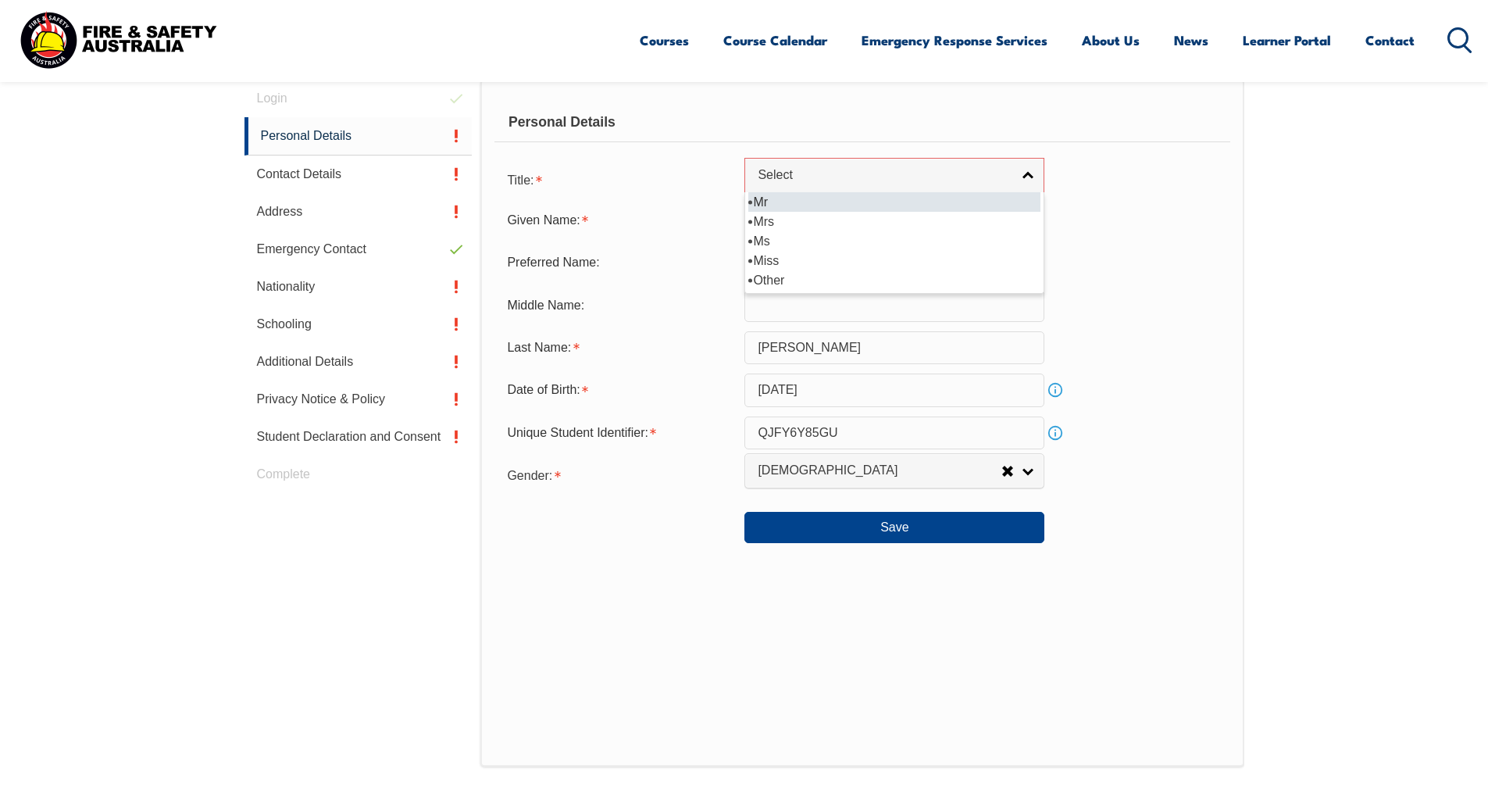
click at [832, 203] on li "Mr" at bounding box center [894, 201] width 292 height 20
select select "Mr"
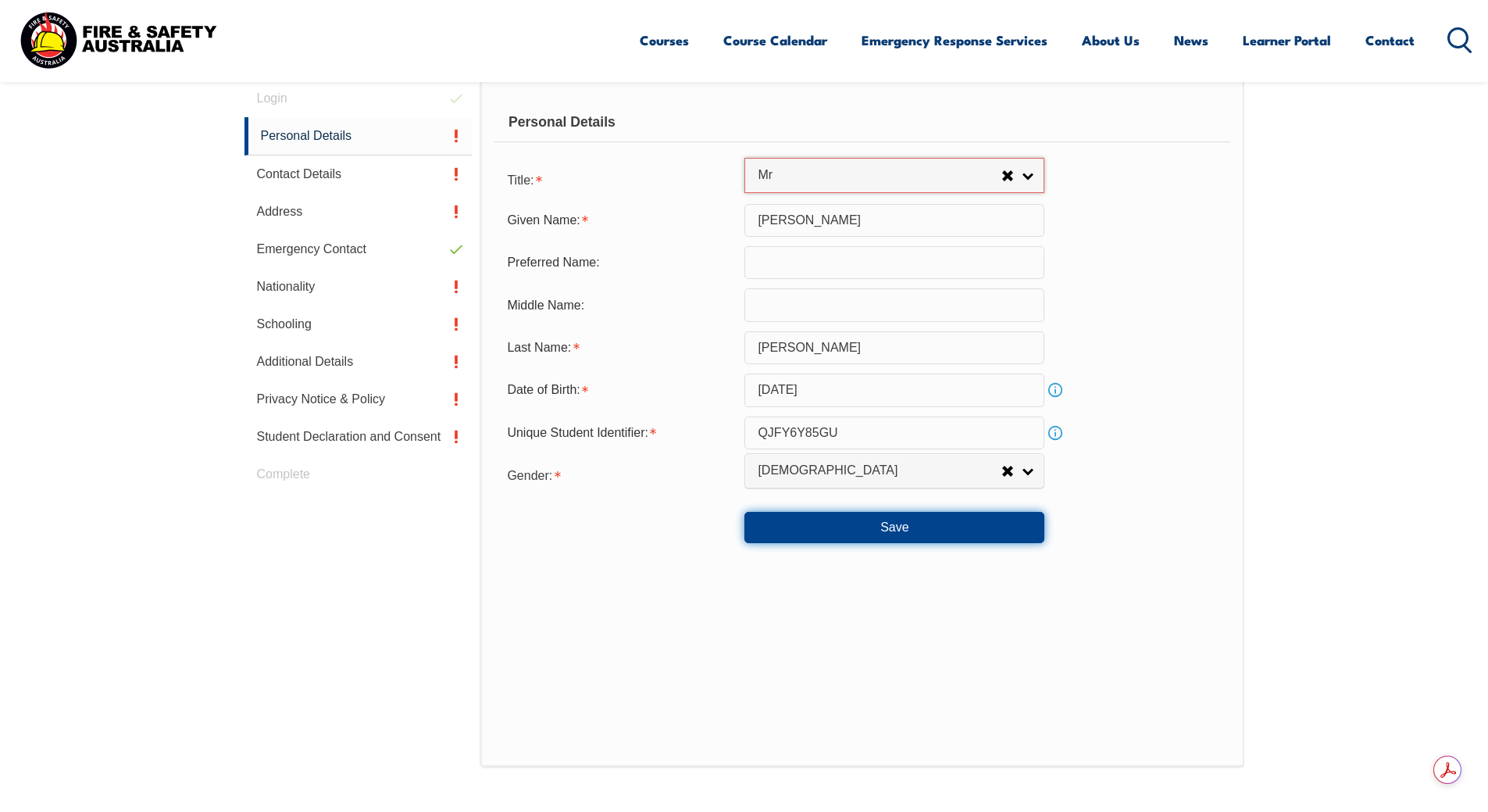
click at [875, 532] on button "Save" at bounding box center [895, 528] width 300 height 32
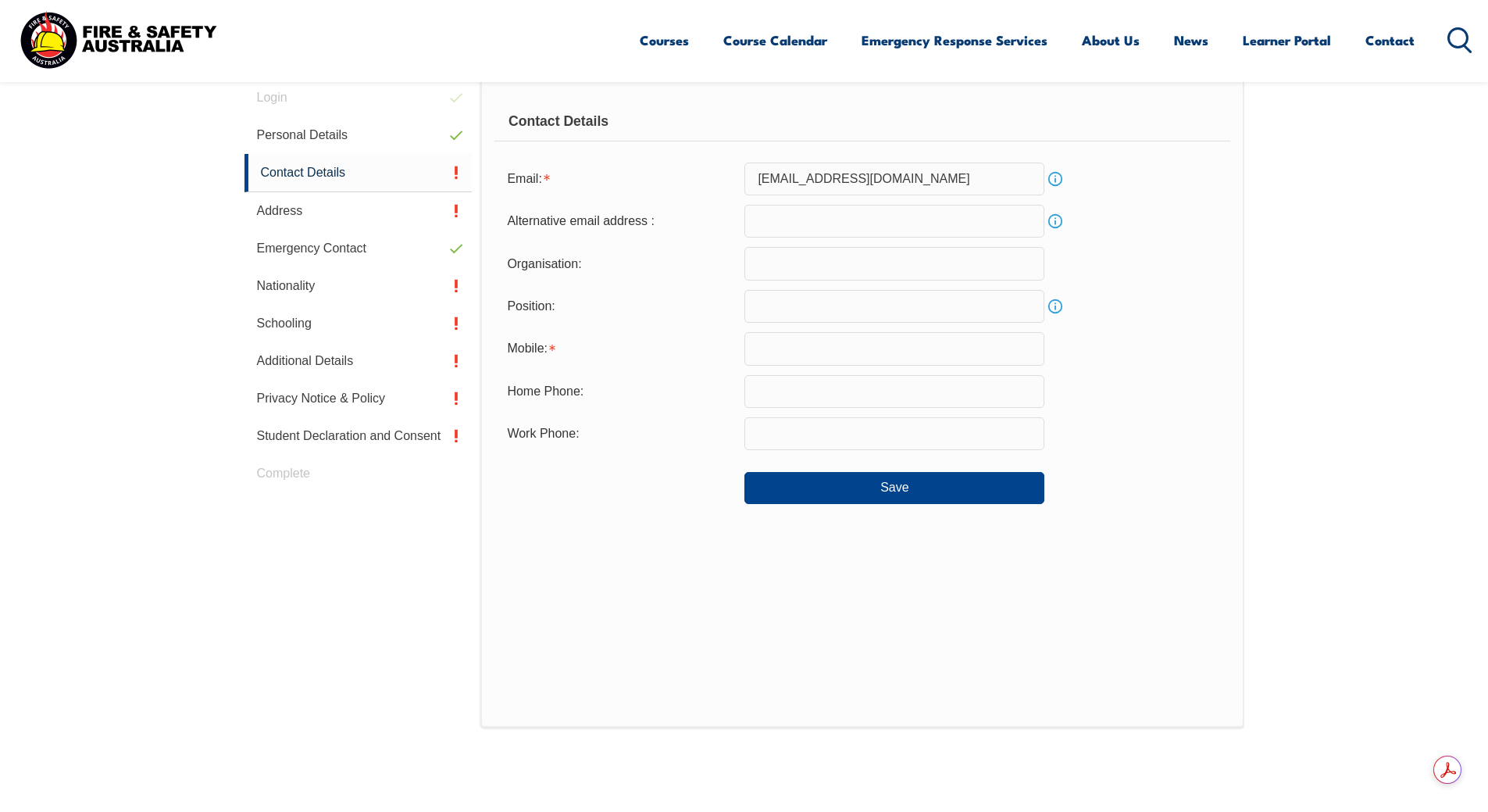
scroll to position [441, 0]
click at [790, 349] on input "text" at bounding box center [895, 347] width 300 height 33
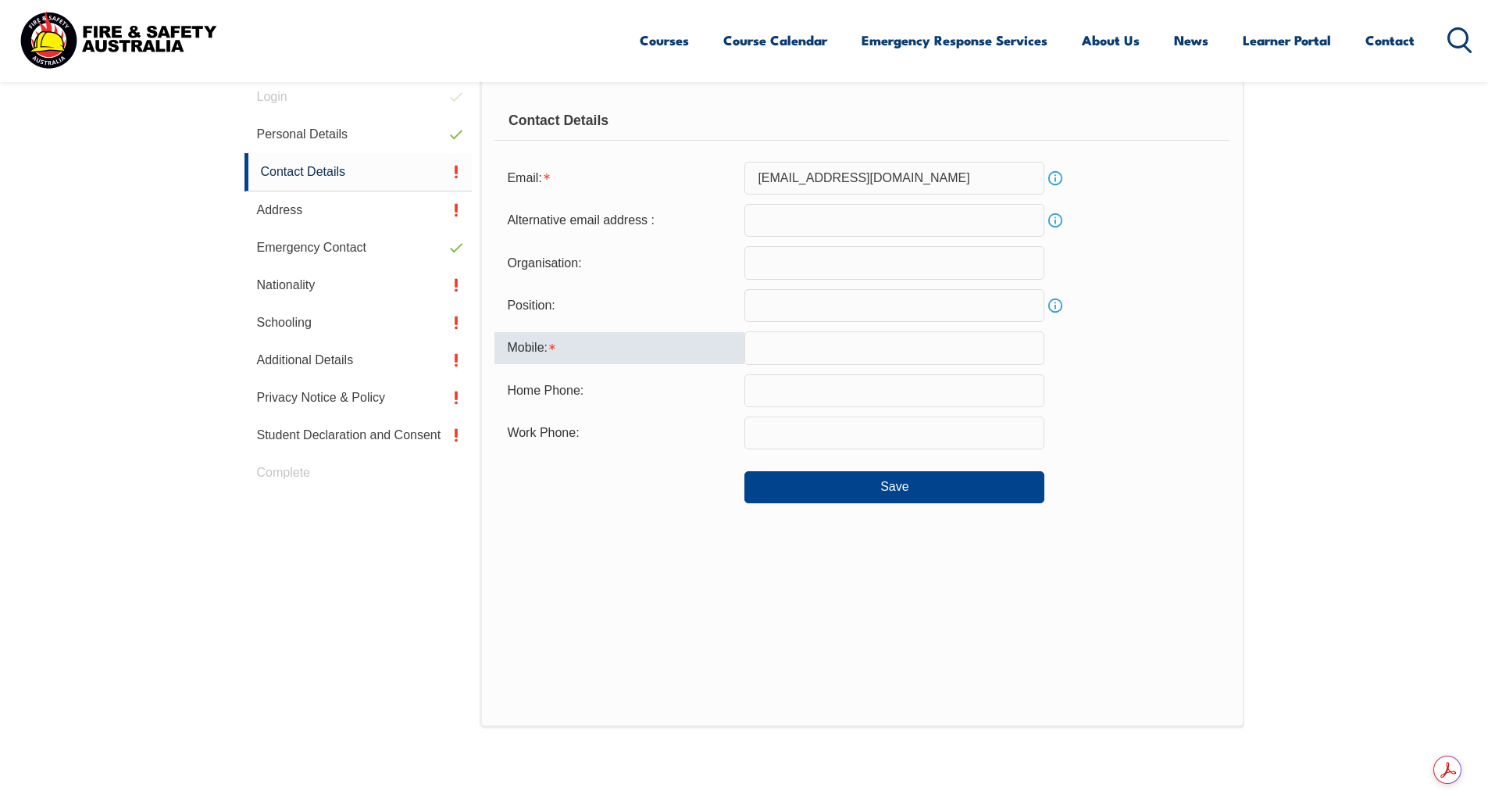
type input "0468851901"
type input "freddywarren@hotmail.com"
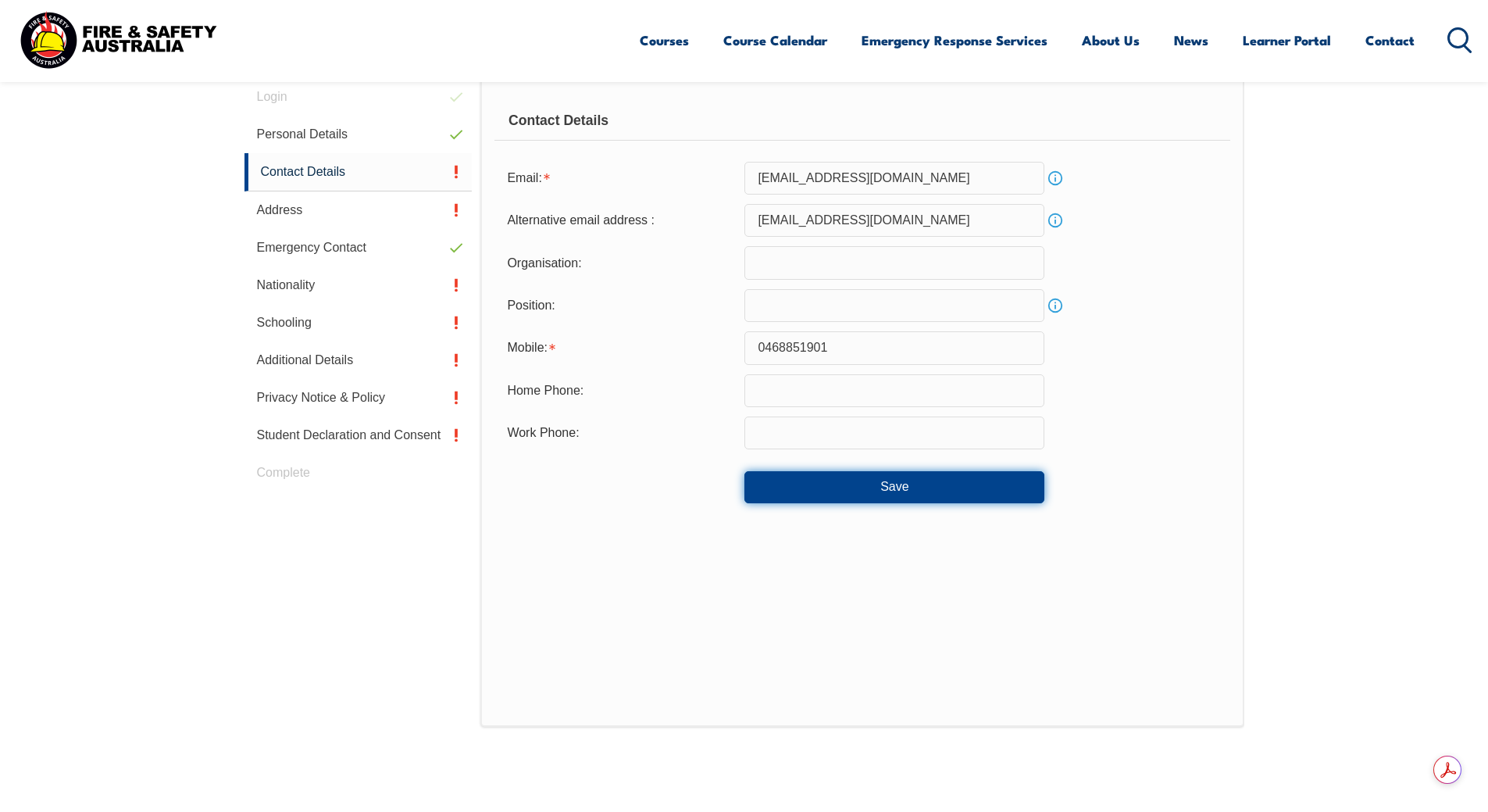
click at [920, 488] on button "Save" at bounding box center [895, 487] width 300 height 32
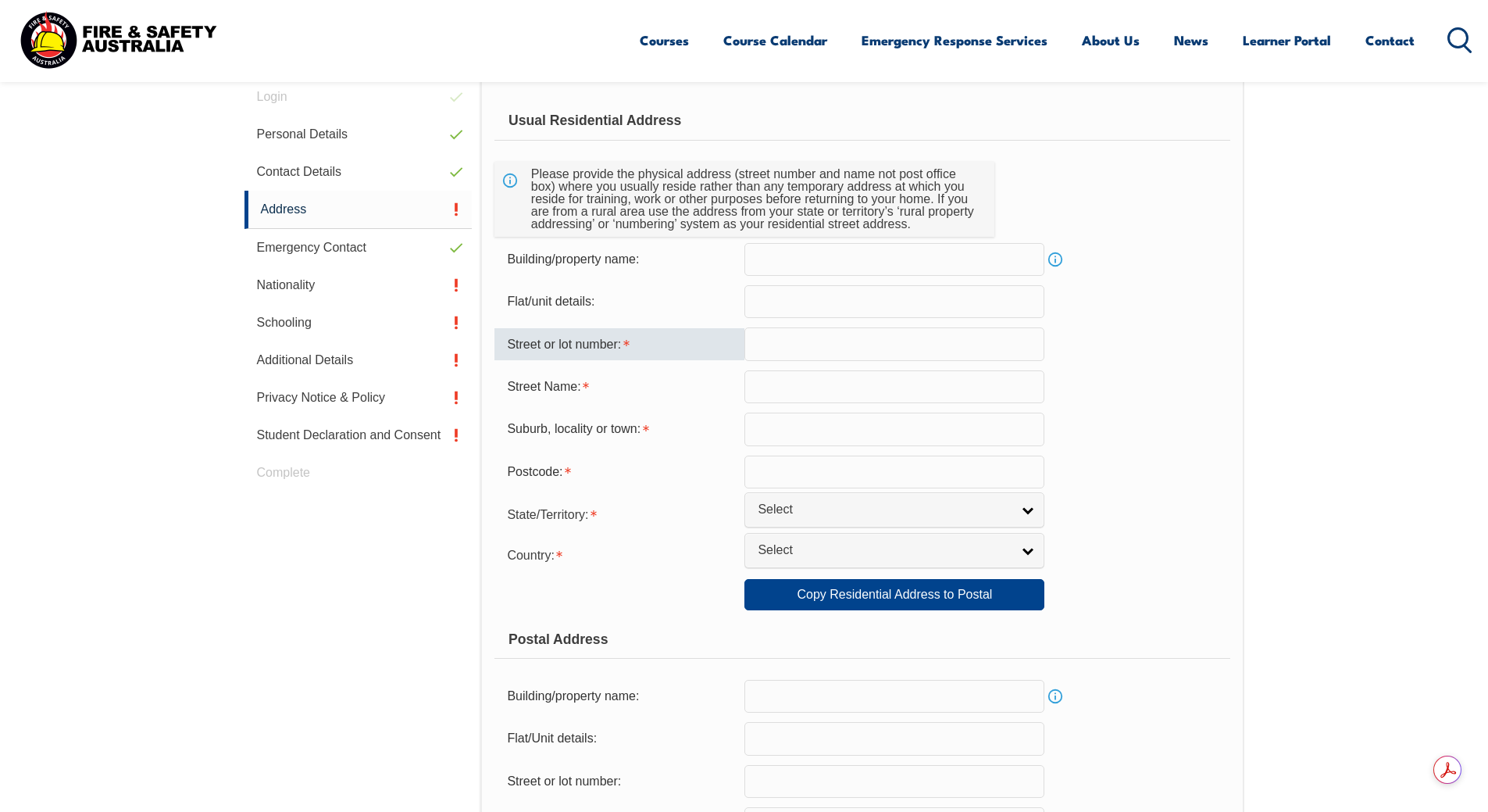
click at [793, 350] on input "text" at bounding box center [895, 343] width 300 height 33
type input "5"
type input "U 4 5 FOOTE ST"
type input "FOOTE ST"
type input "Brighton"
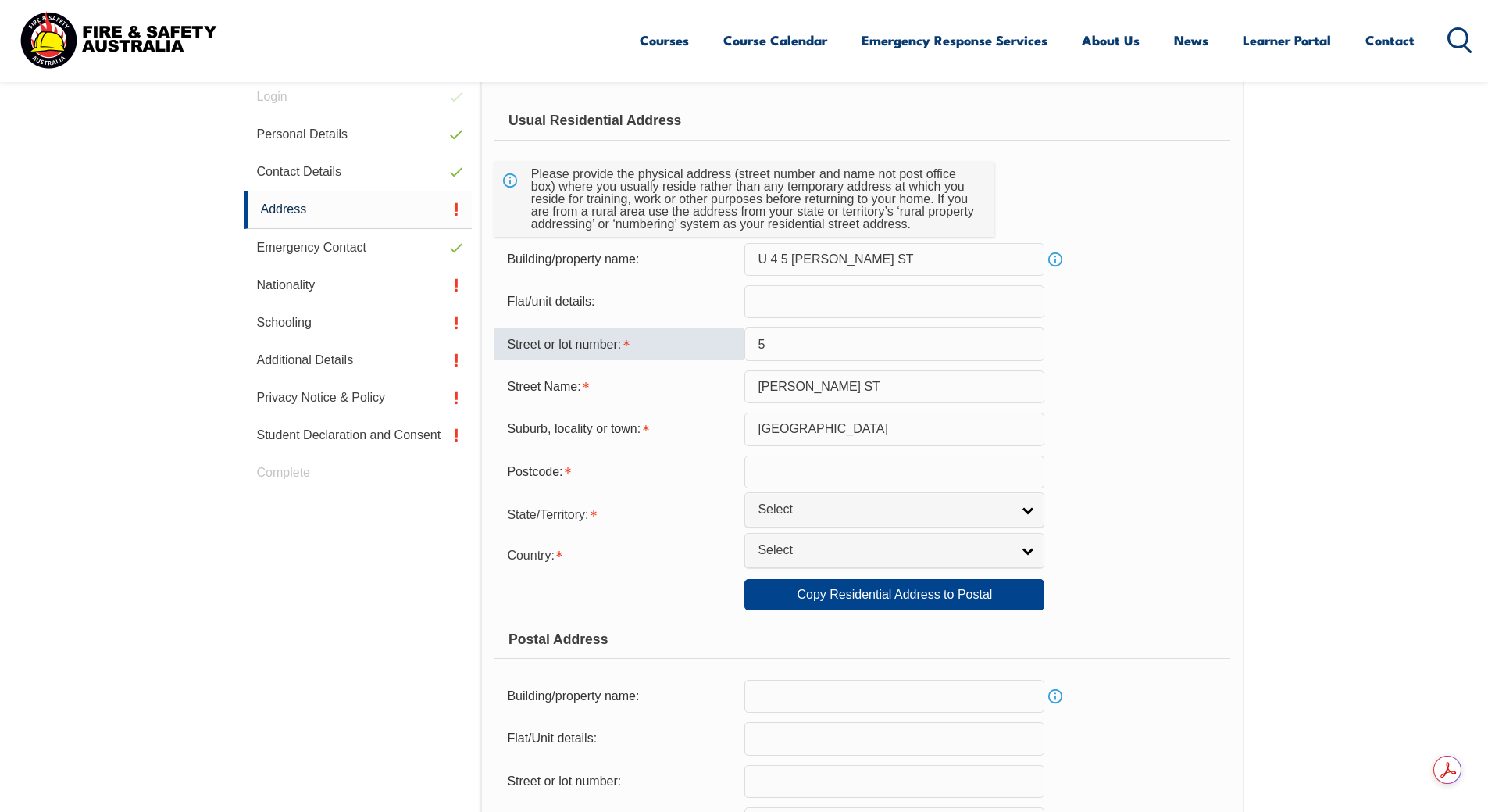
type input "3186"
select select "VIC"
type input "VIC"
select select "1101"
type input "VIC"
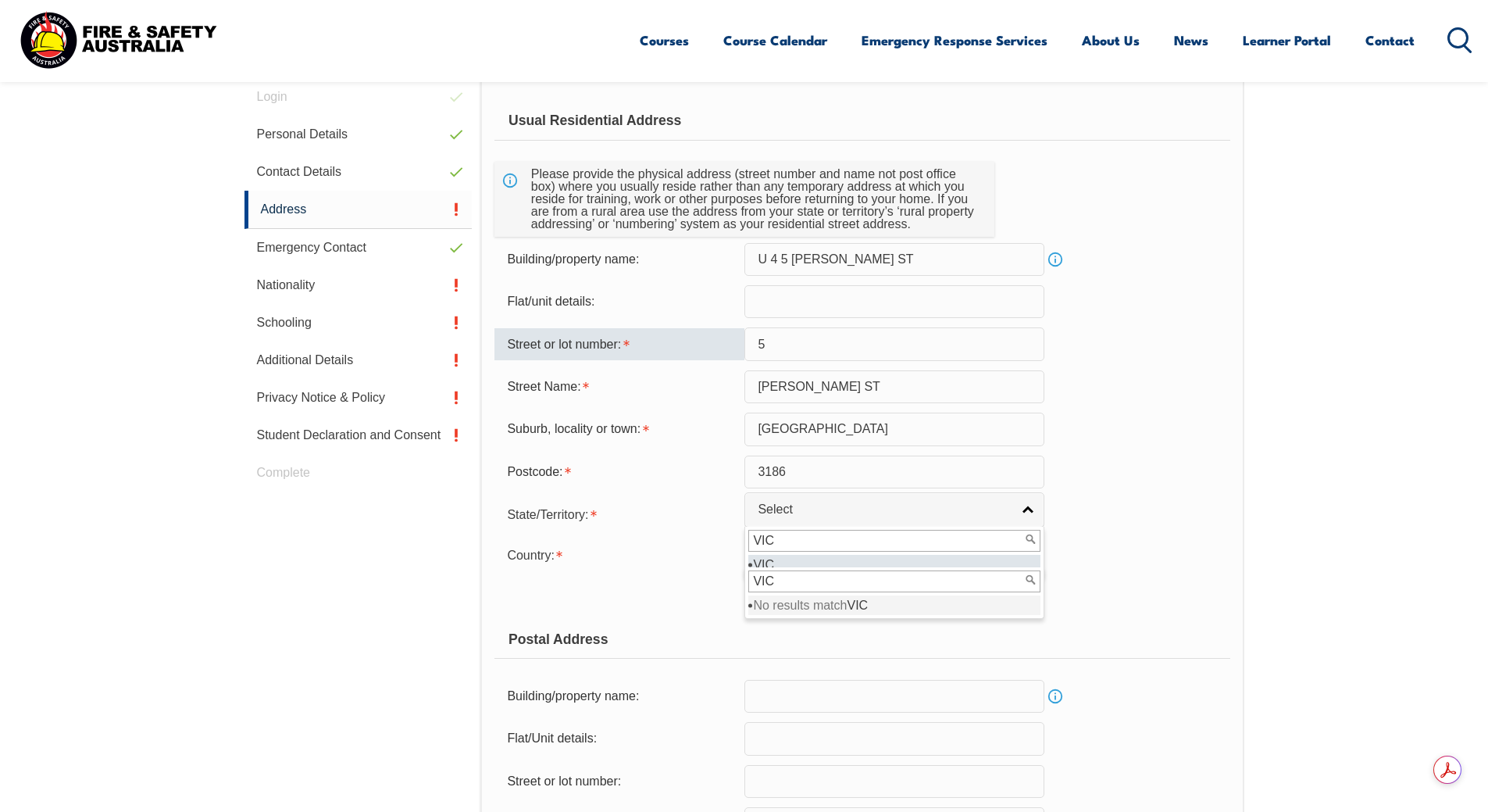
click at [756, 341] on input "5" at bounding box center [895, 343] width 300 height 33
type input "U4 / 5"
click at [798, 546] on input "VIC" at bounding box center [894, 540] width 292 height 21
click at [622, 581] on div "Copy Residential Address to Postal:" at bounding box center [619, 595] width 250 height 30
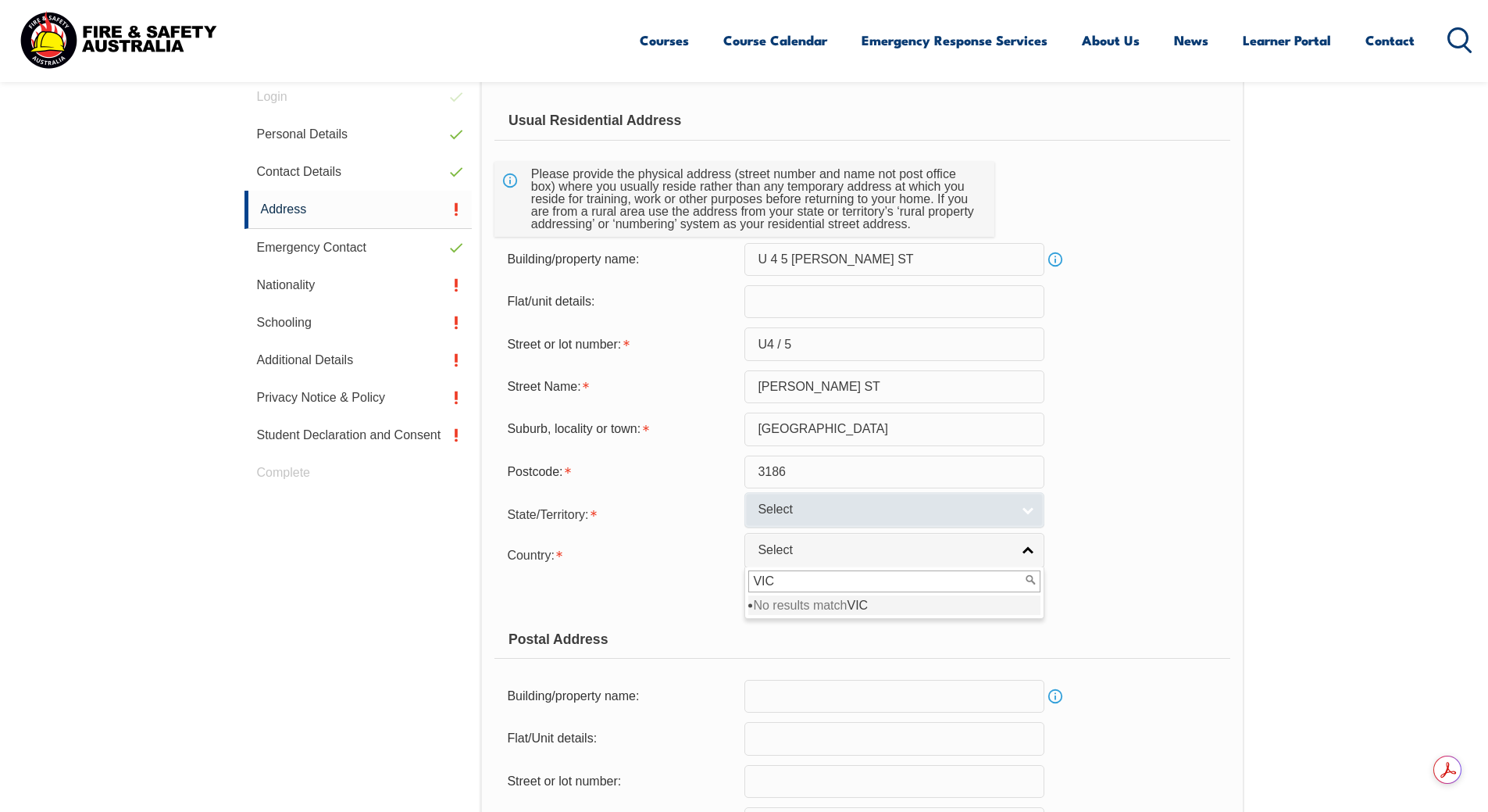
click at [1025, 510] on link "Select" at bounding box center [895, 510] width 300 height 35
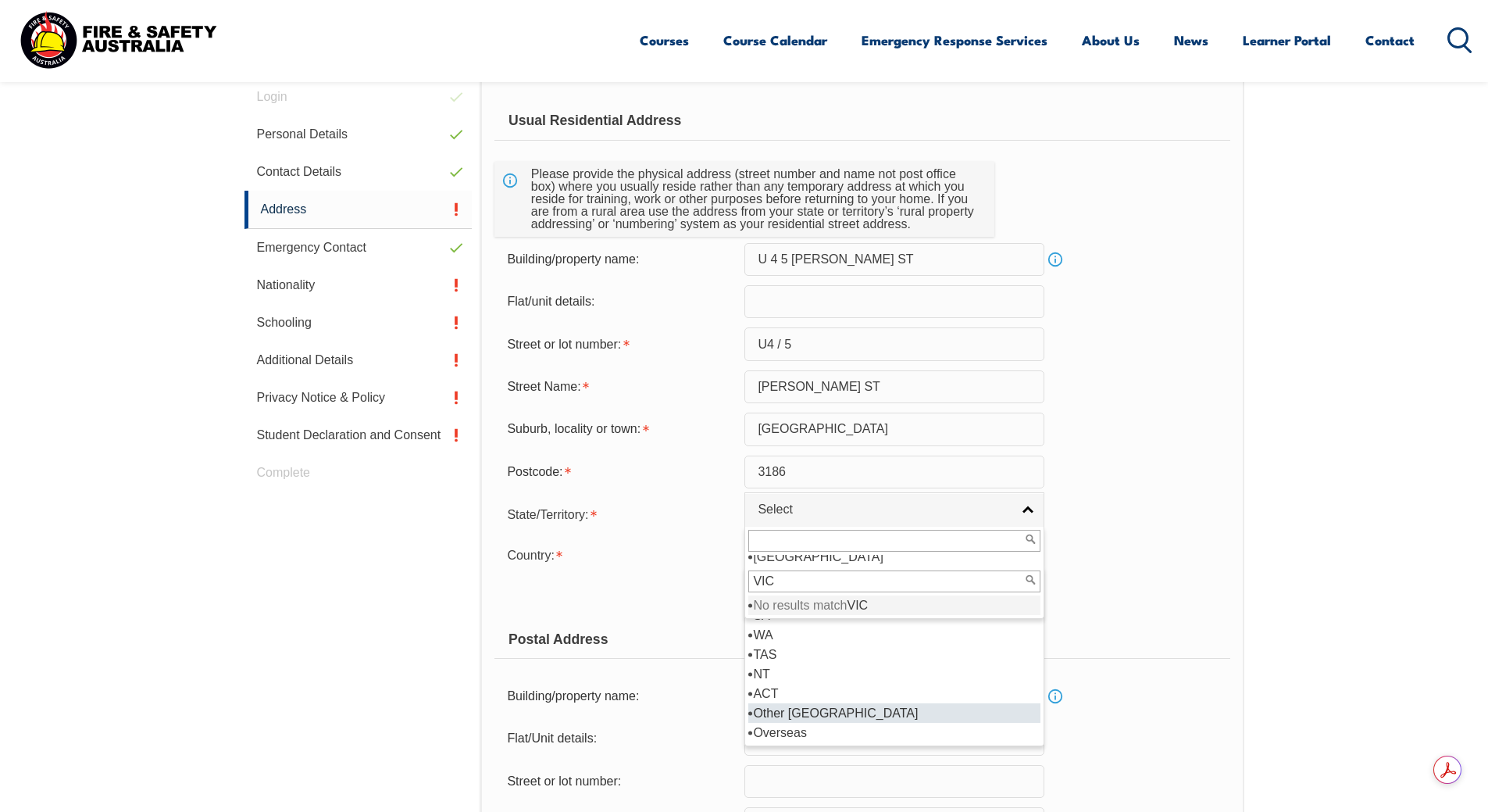
scroll to position [0, 0]
click at [778, 579] on input "VIC" at bounding box center [894, 581] width 292 height 21
click at [986, 581] on input "VIC" at bounding box center [894, 581] width 292 height 21
click at [1219, 622] on div "Postal Address" at bounding box center [861, 640] width 736 height 39
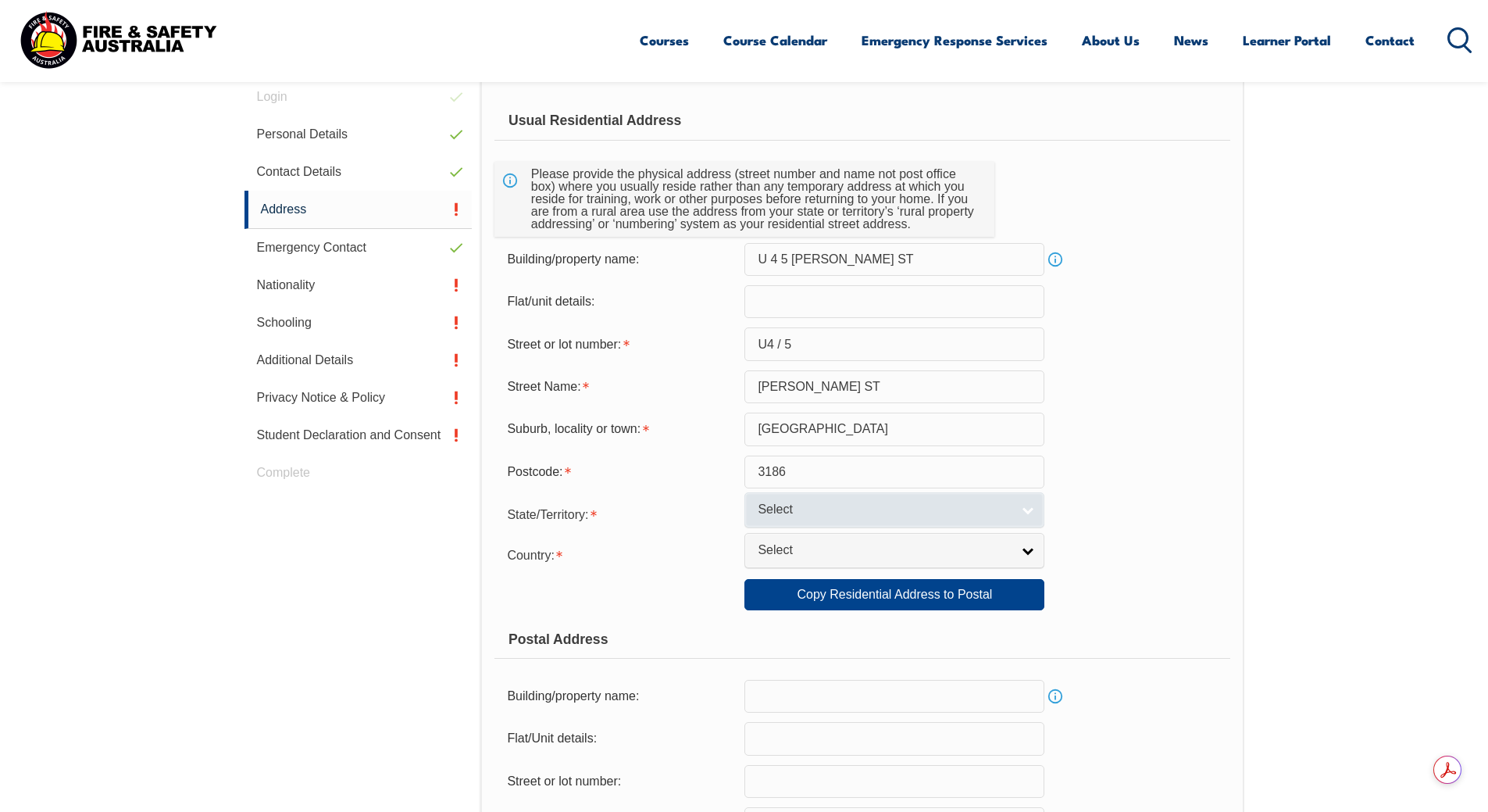
click at [1028, 504] on link "Select" at bounding box center [895, 510] width 300 height 35
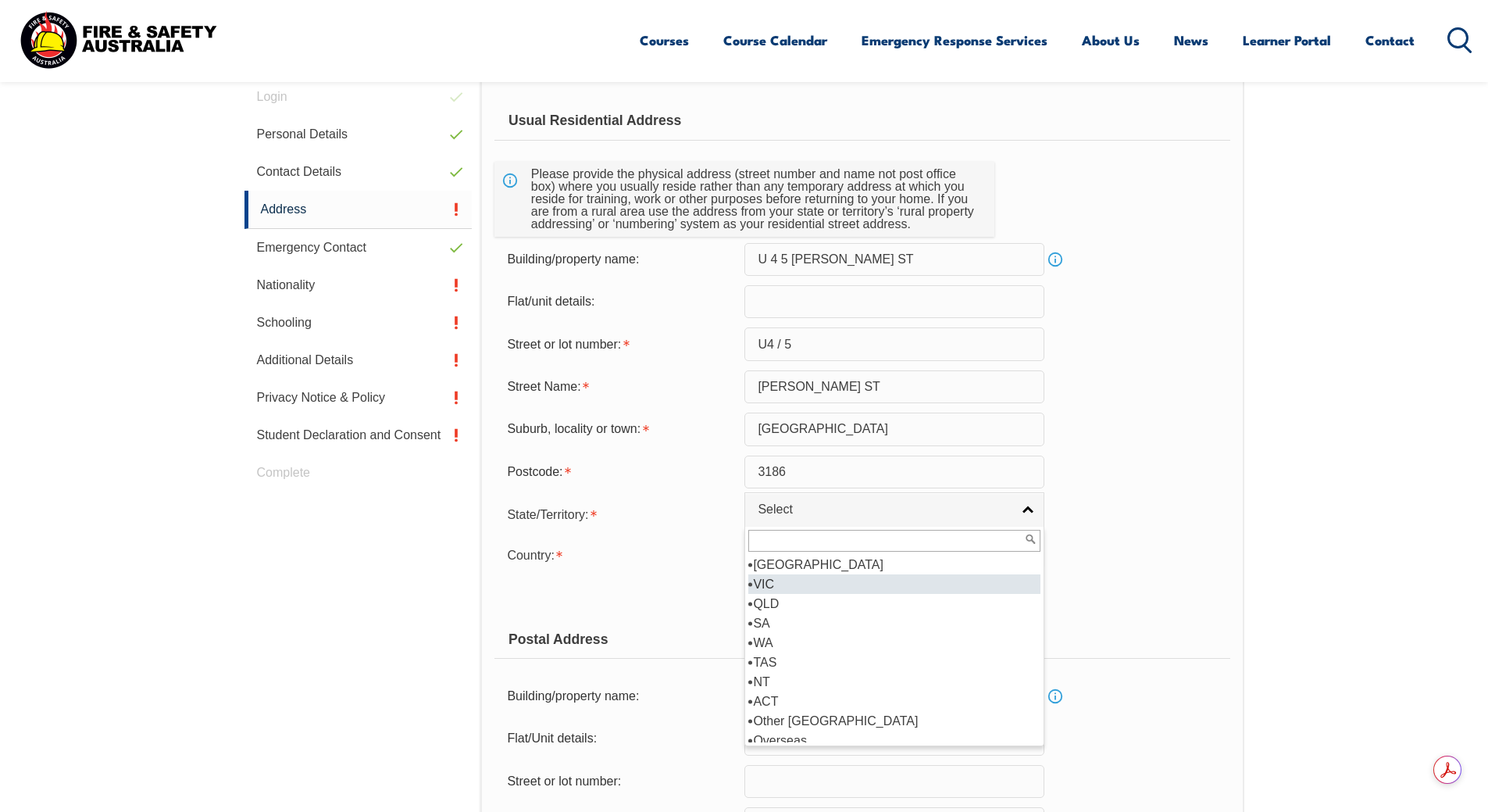
click at [765, 583] on li "VIC" at bounding box center [894, 584] width 292 height 20
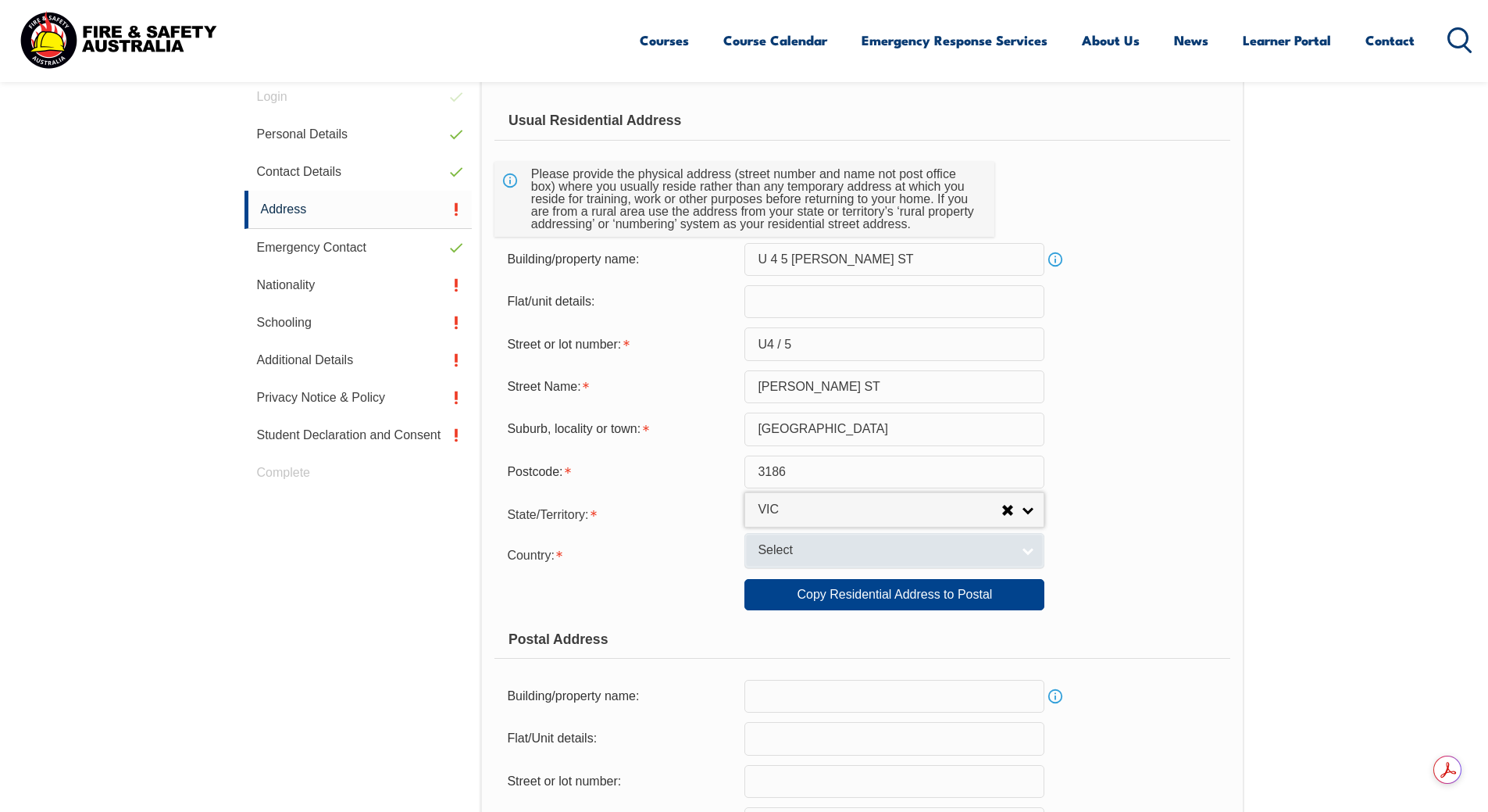
click at [1026, 548] on link "Select" at bounding box center [895, 551] width 300 height 35
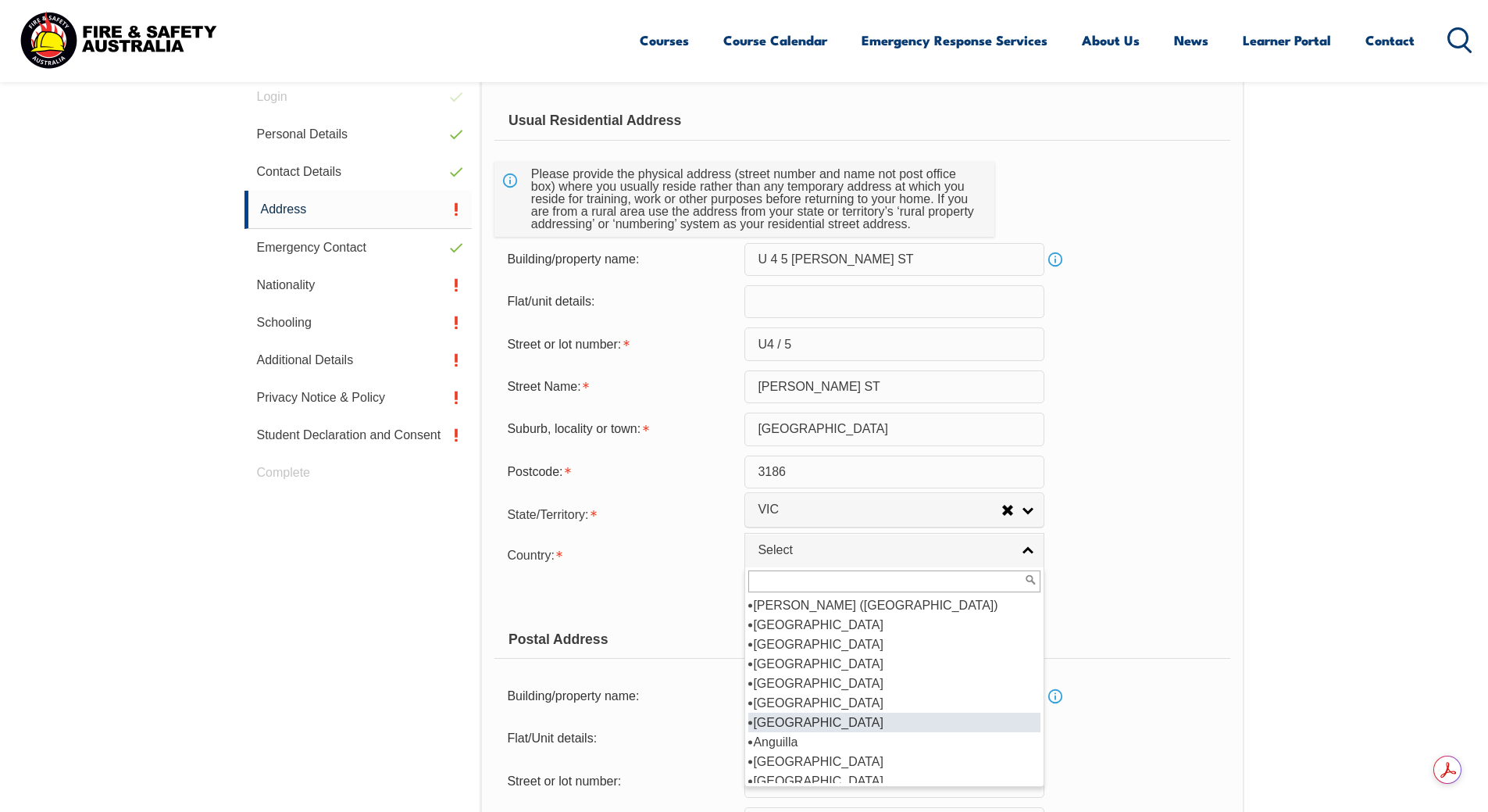
scroll to position [157, 0]
click at [824, 701] on li "Australia" at bounding box center [894, 702] width 292 height 20
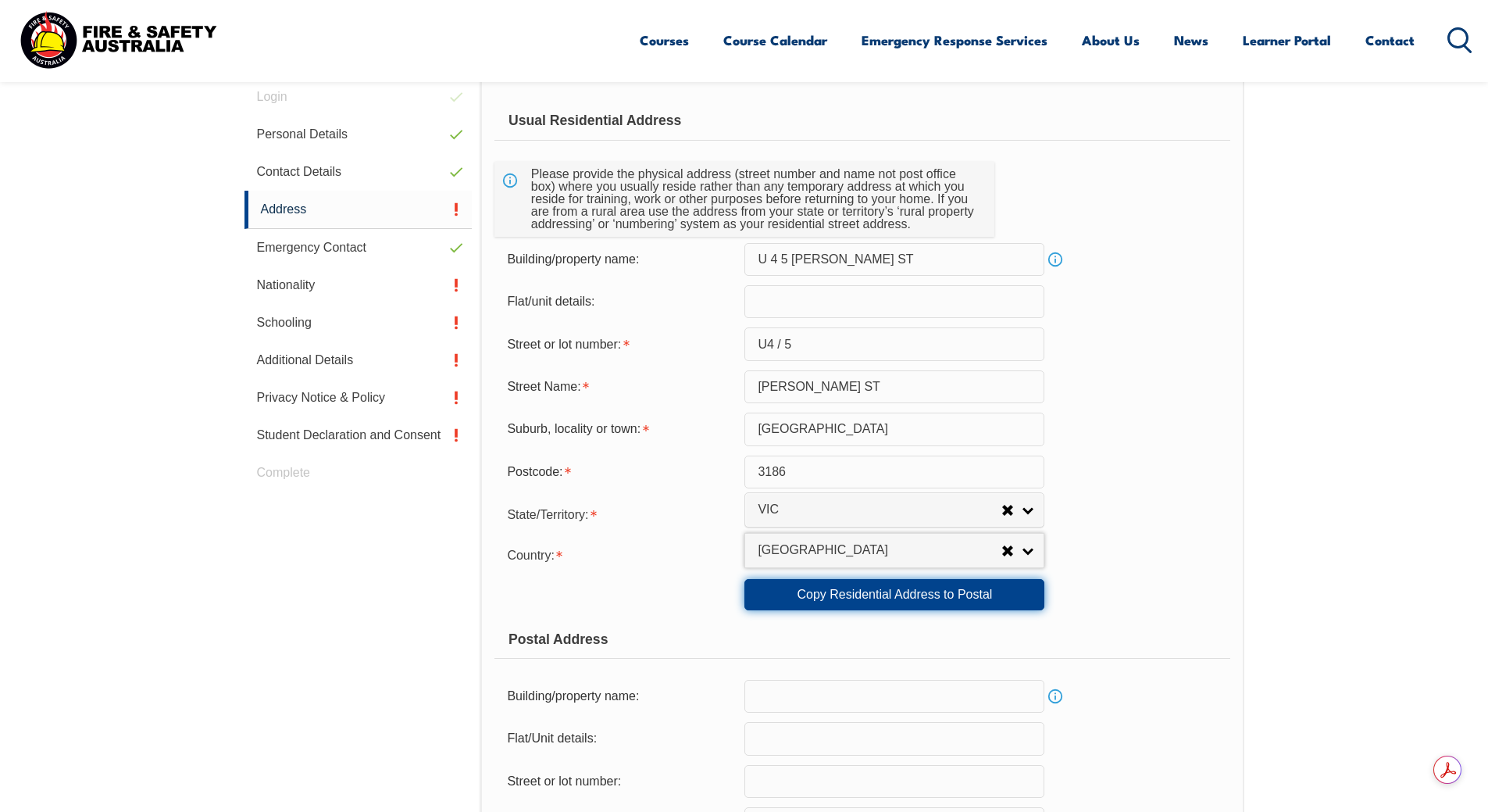
click at [978, 605] on link "Copy Residential Address to Postal" at bounding box center [895, 595] width 300 height 32
type input "U 4 5 FOOTE ST"
type input "U4 / 5"
type input "FOOTE ST"
type input "Brighton"
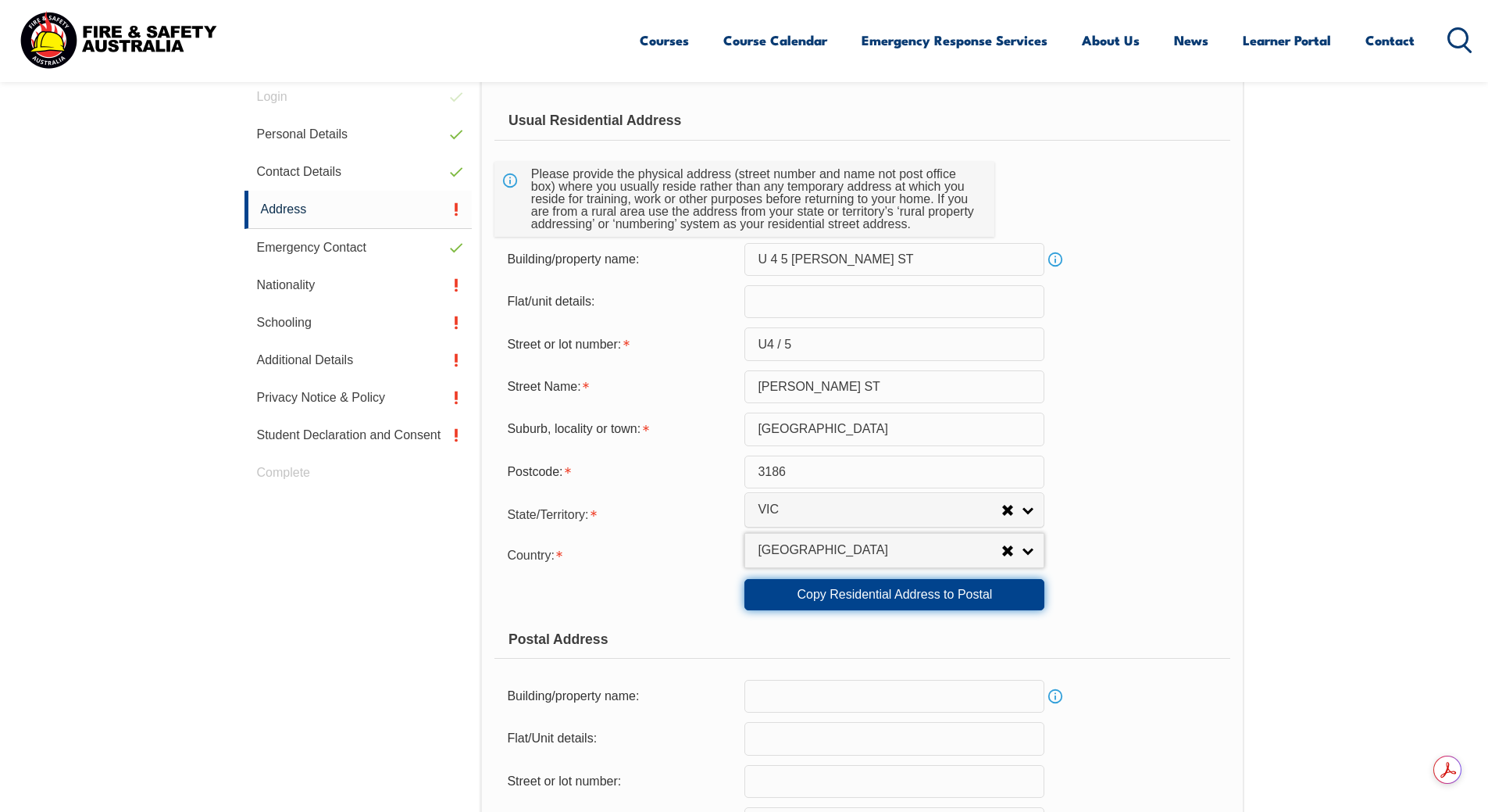
select select "VIC"
type input "3186"
select select "1101"
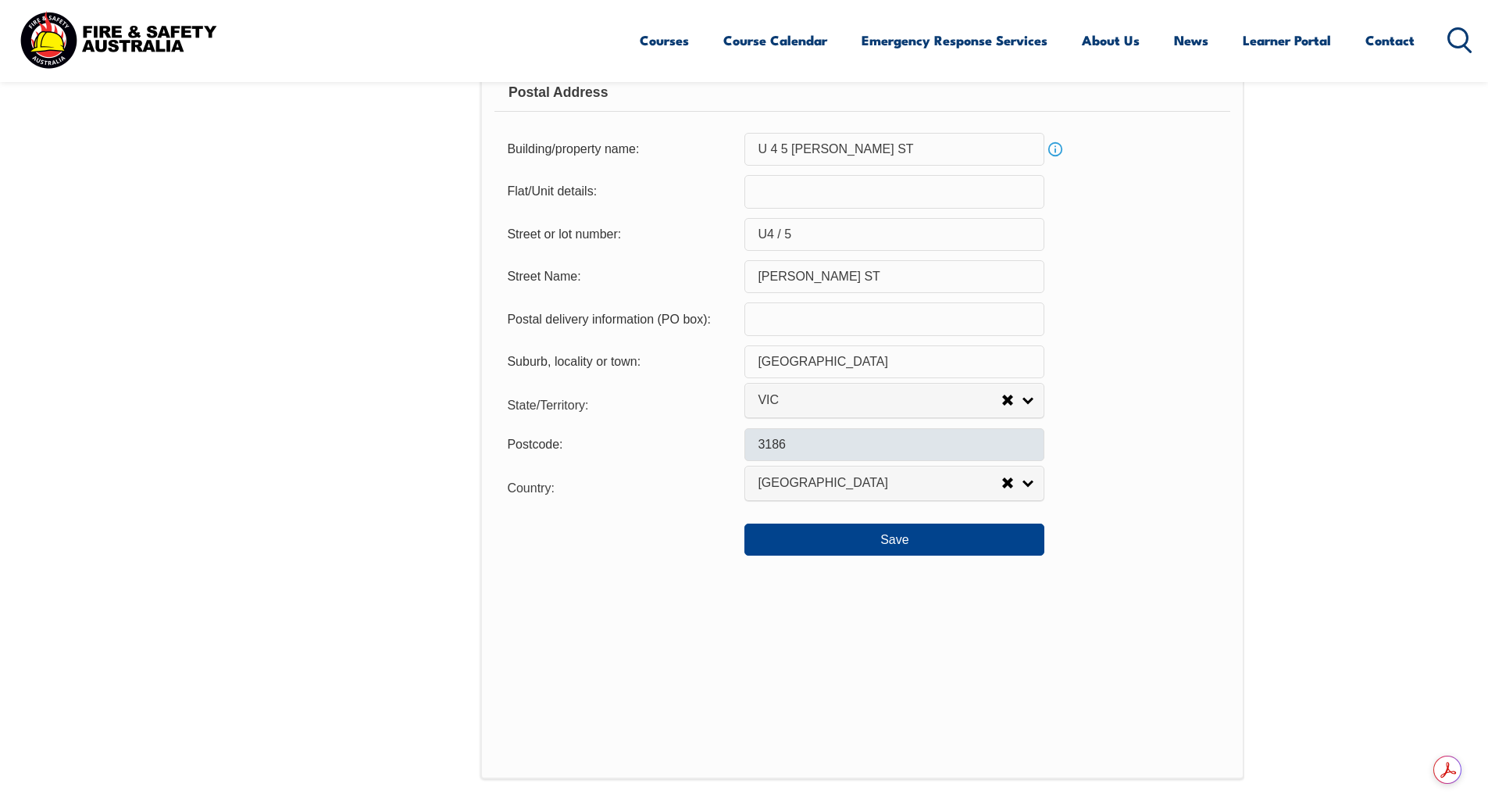
scroll to position [1223, 0]
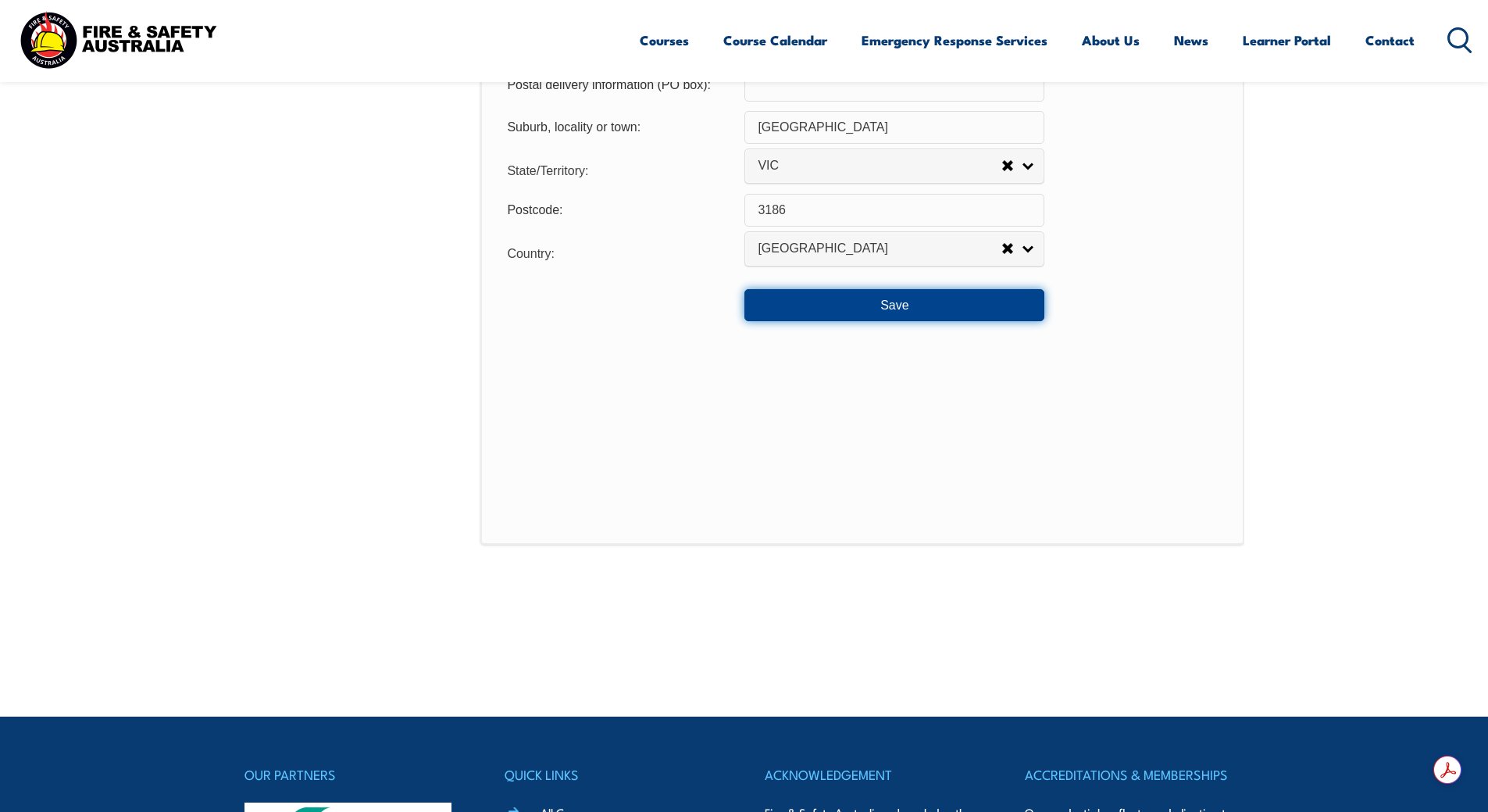
click at [955, 306] on button "Save" at bounding box center [895, 305] width 300 height 32
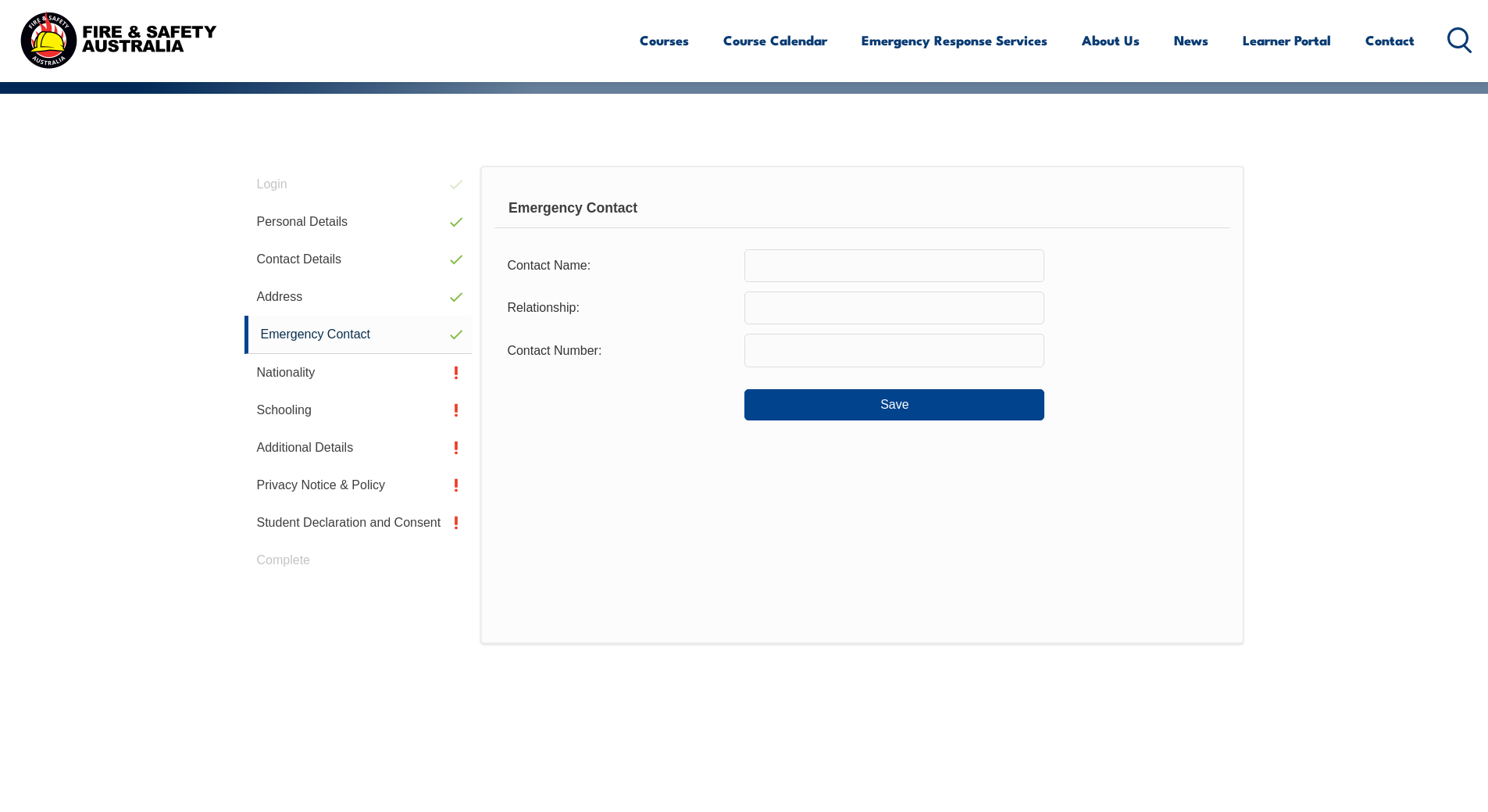
scroll to position [285, 0]
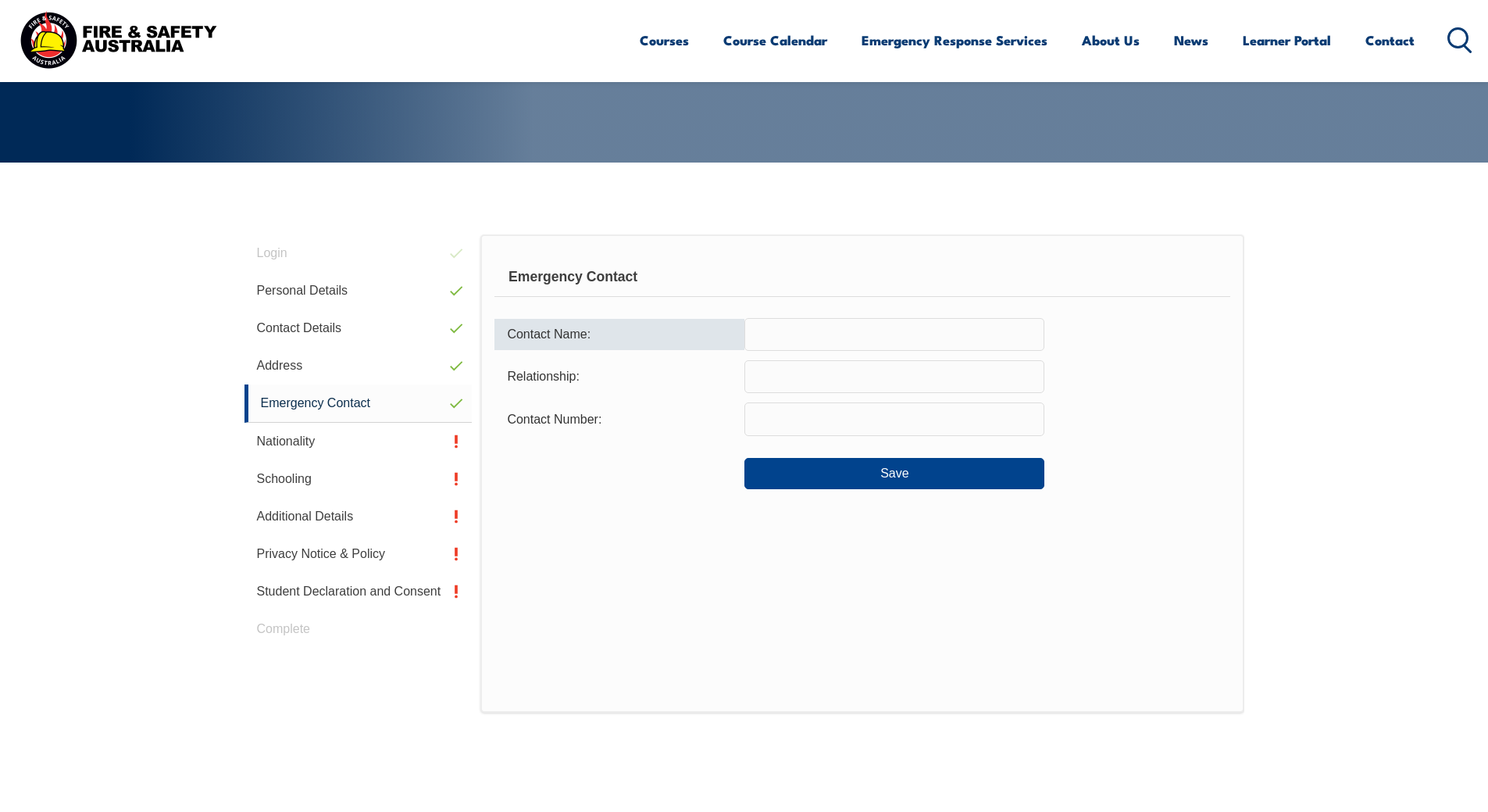
click at [828, 337] on input "text" at bounding box center [895, 334] width 300 height 33
type input "S Warren"
click at [780, 384] on input "text" at bounding box center [895, 376] width 300 height 33
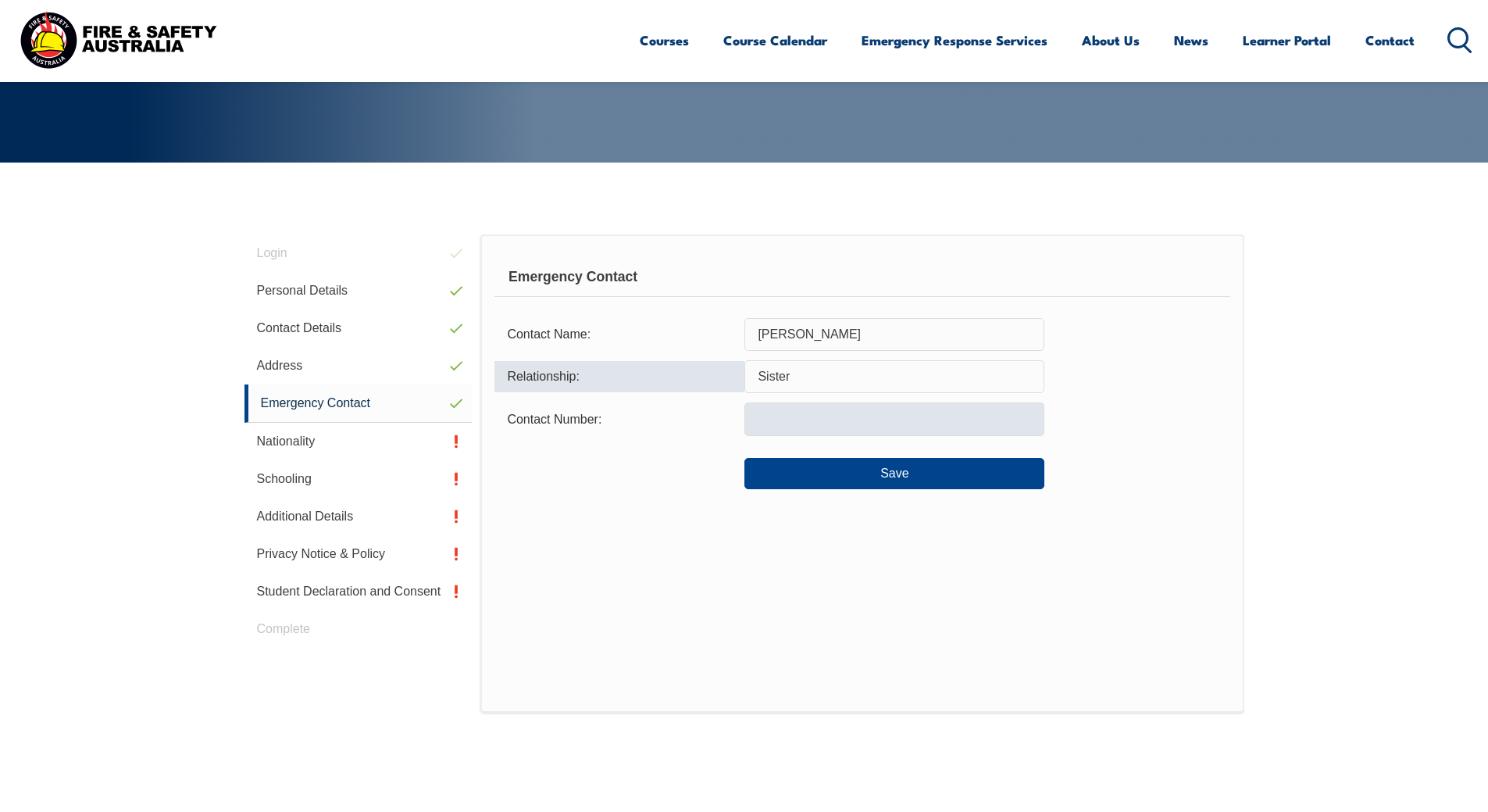
type input "Sister"
click at [821, 427] on input "text" at bounding box center [895, 419] width 300 height 33
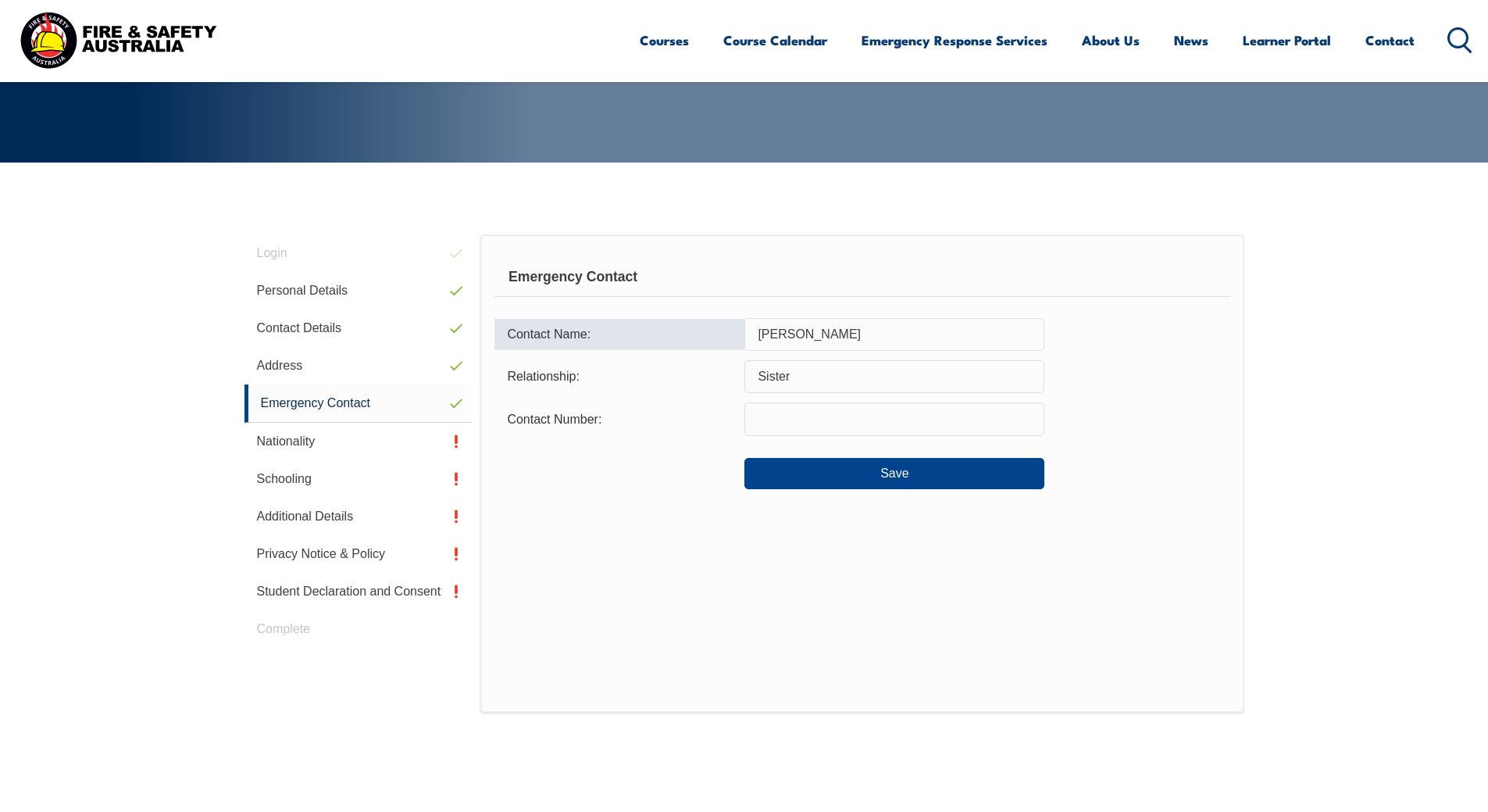
click at [813, 340] on input "S Warren" at bounding box center [895, 334] width 300 height 33
type input "S"
type input "G Kopke"
click at [805, 377] on input "Sister" at bounding box center [895, 376] width 300 height 33
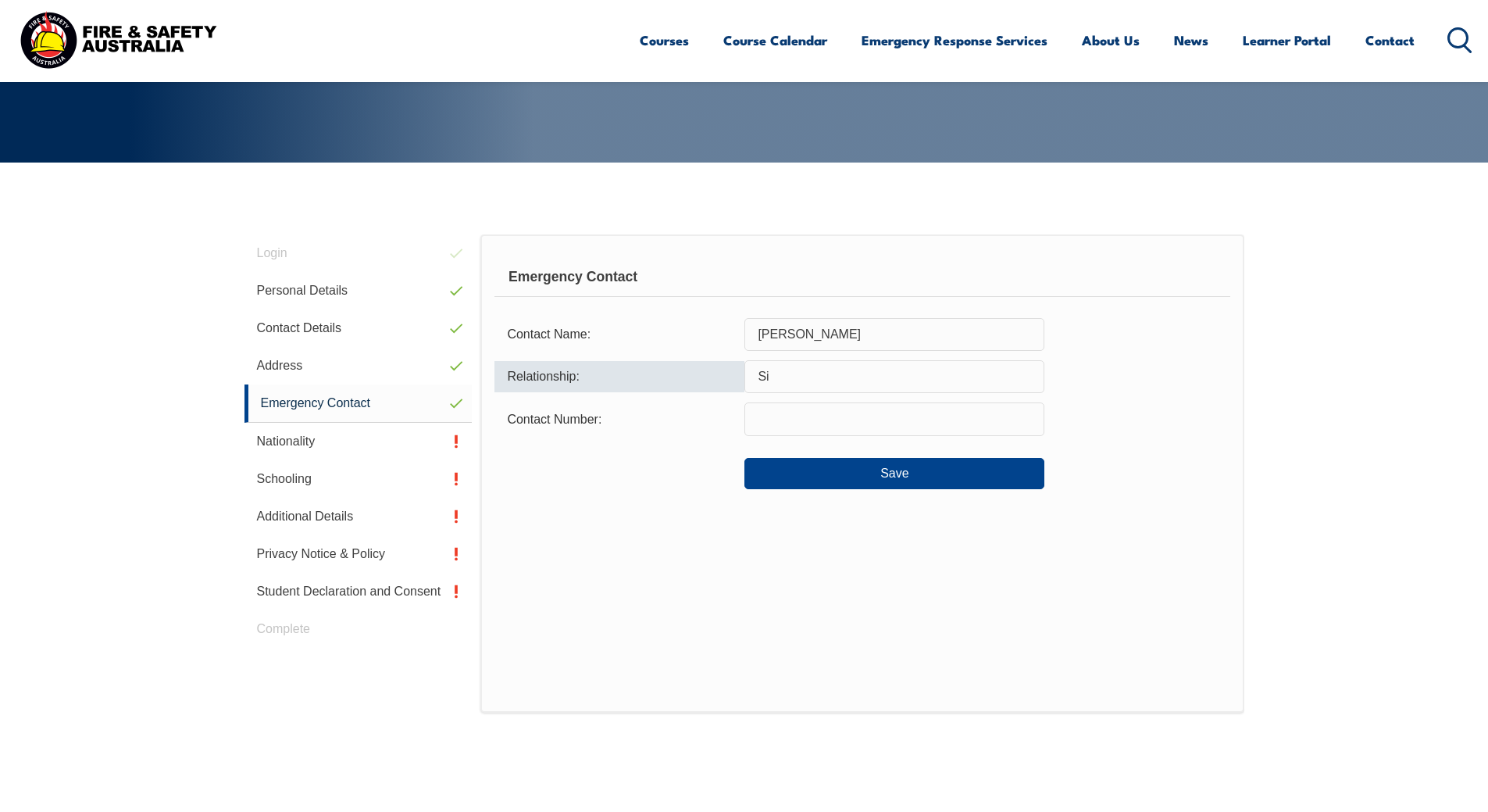
type input "S"
type input "Partner"
click at [751, 412] on input "text" at bounding box center [895, 419] width 300 height 33
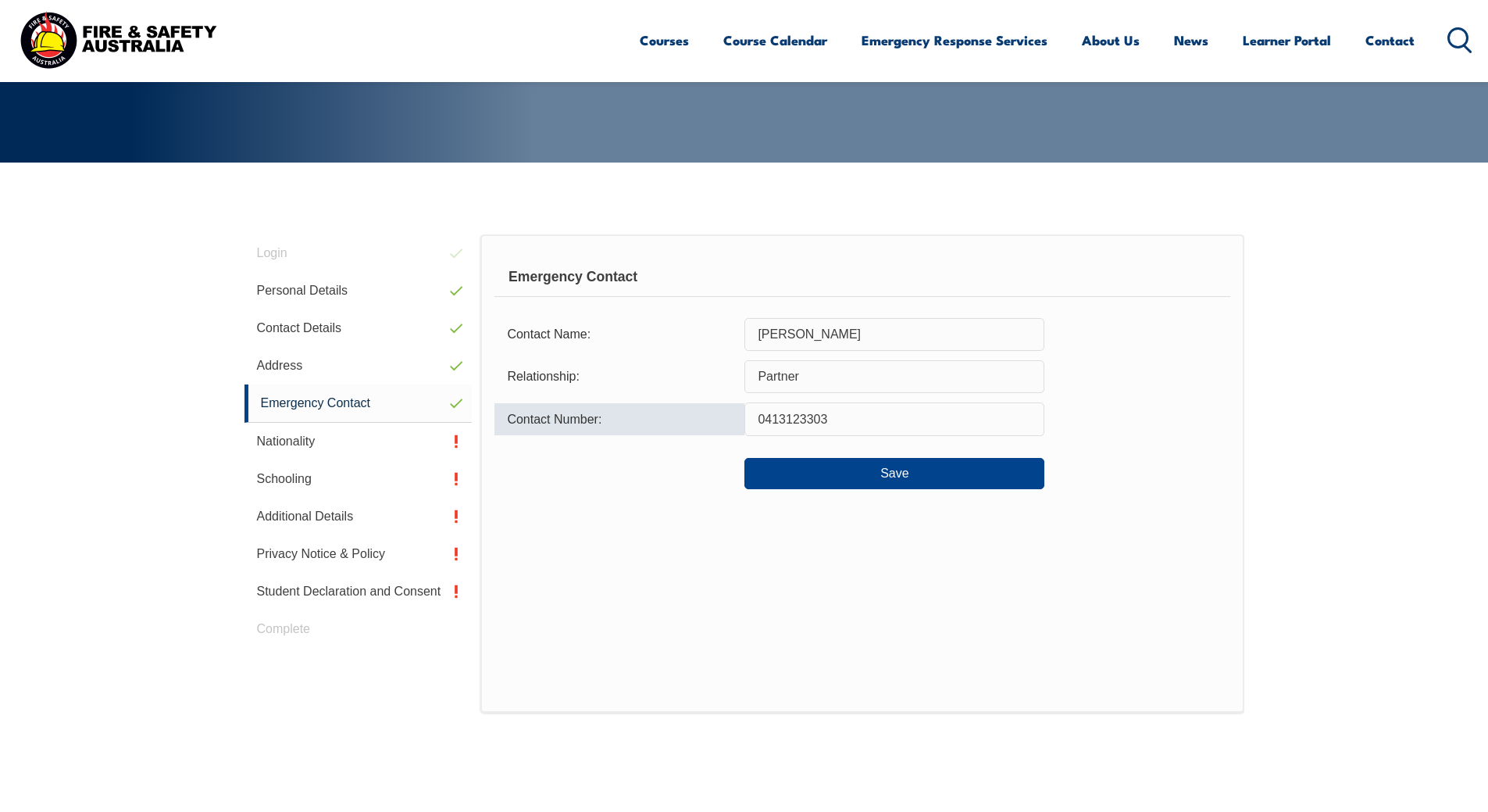
click at [842, 418] on input "0413123303" at bounding box center [895, 419] width 300 height 33
type input "0413123060"
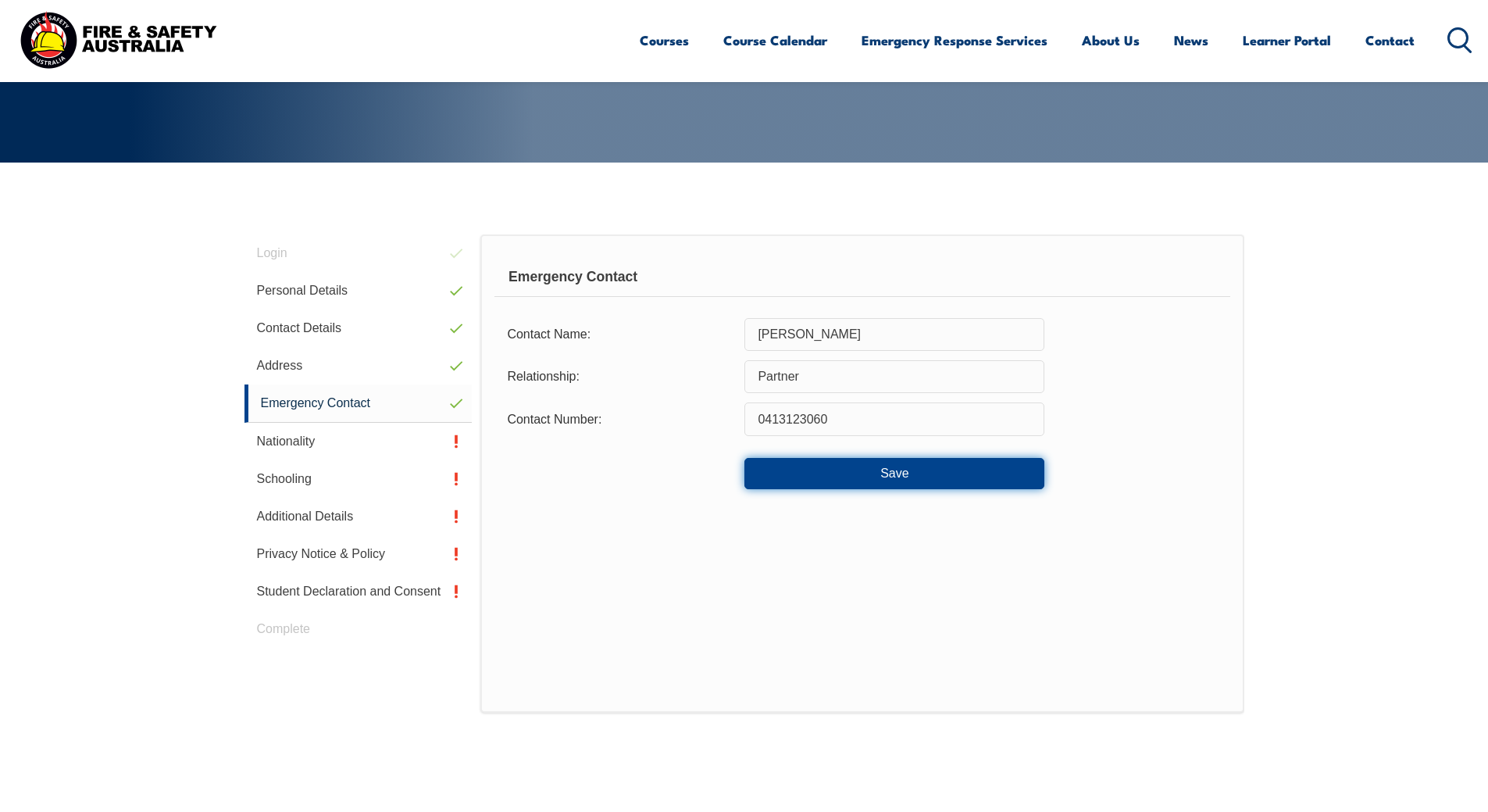
click at [894, 474] on button "Save" at bounding box center [895, 474] width 300 height 32
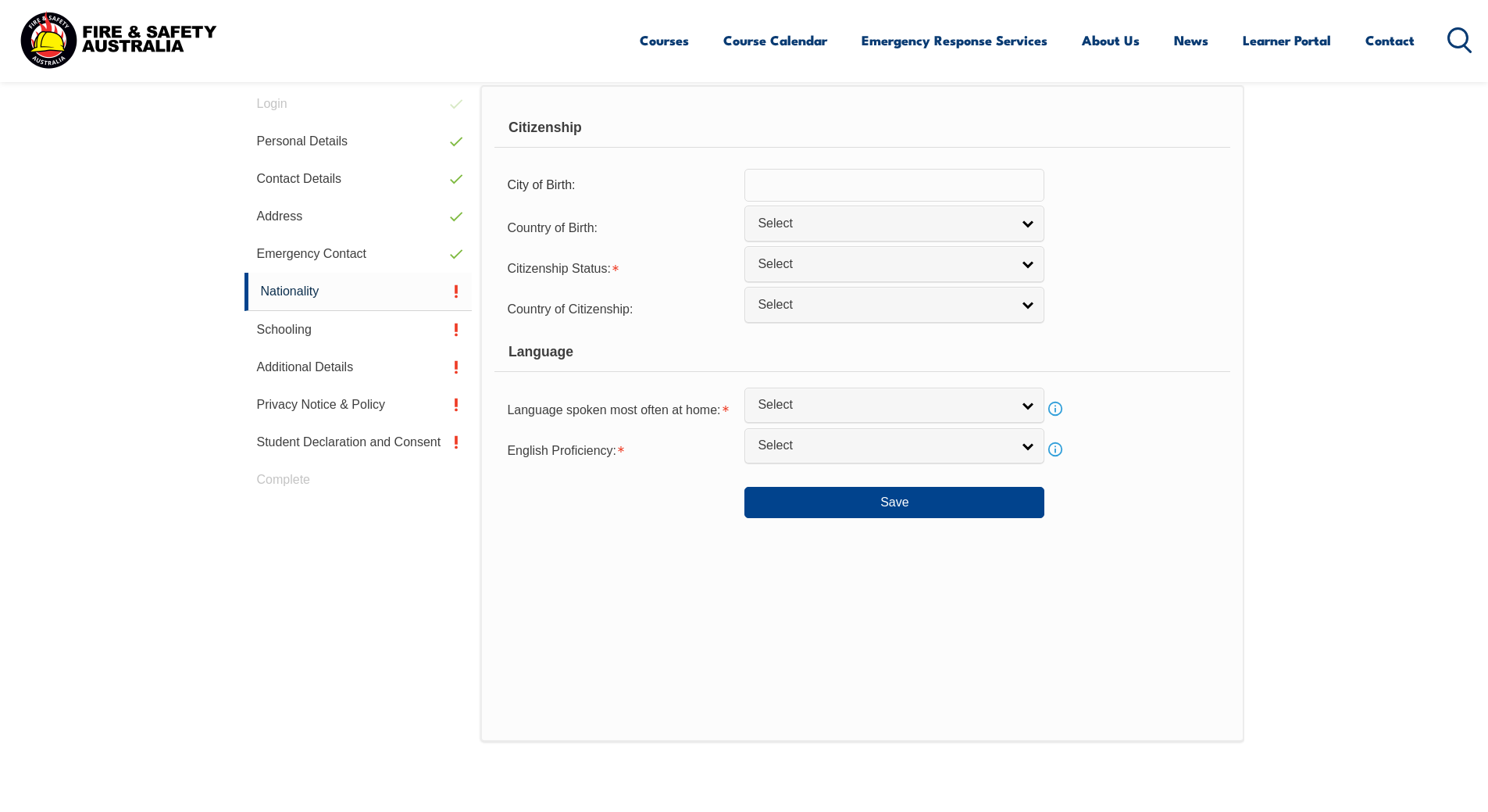
scroll to position [441, 0]
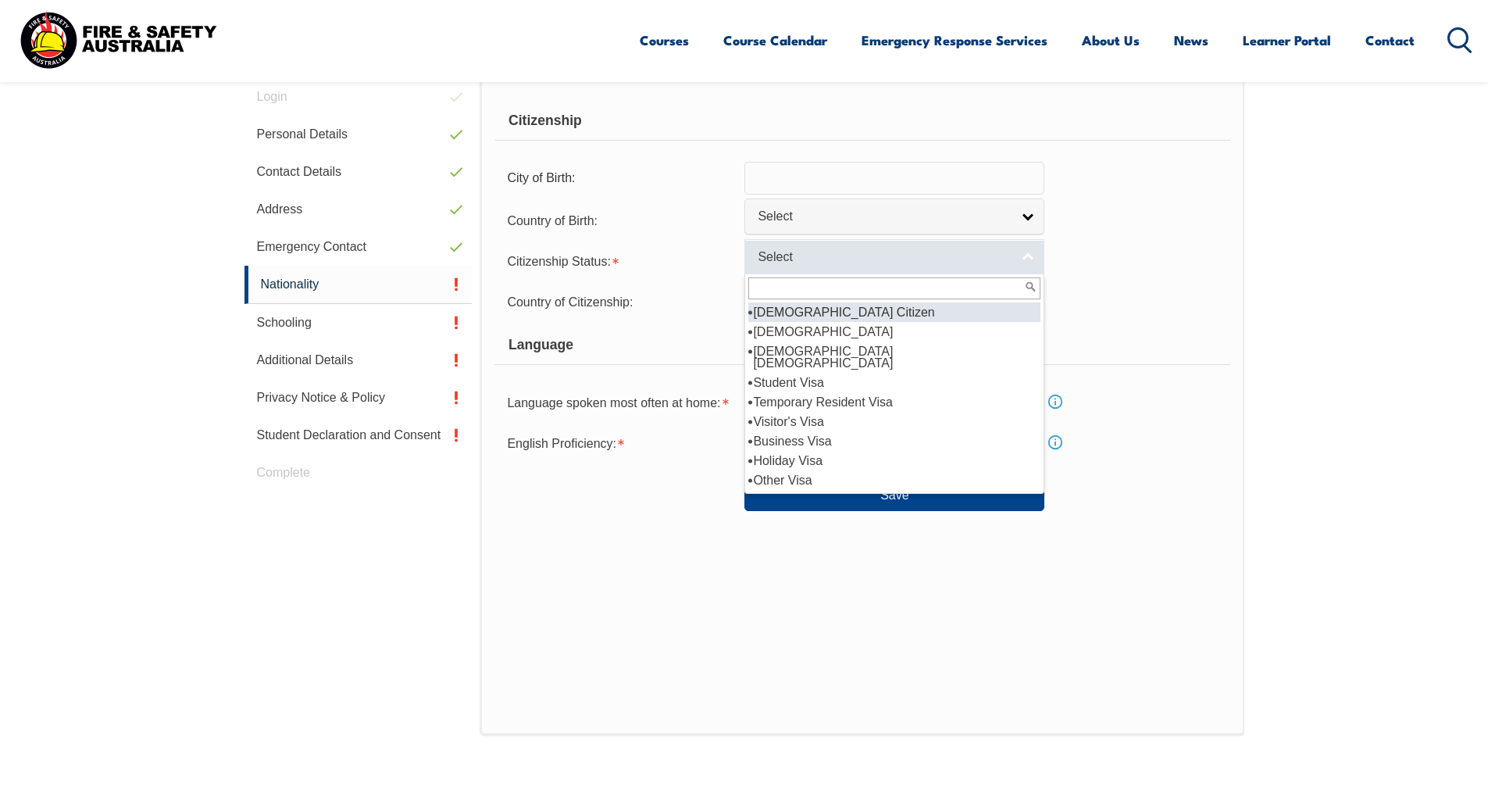
click at [1031, 252] on link "Select" at bounding box center [895, 256] width 300 height 35
click at [930, 310] on li "Australian Citizen" at bounding box center [894, 311] width 292 height 20
select select "1"
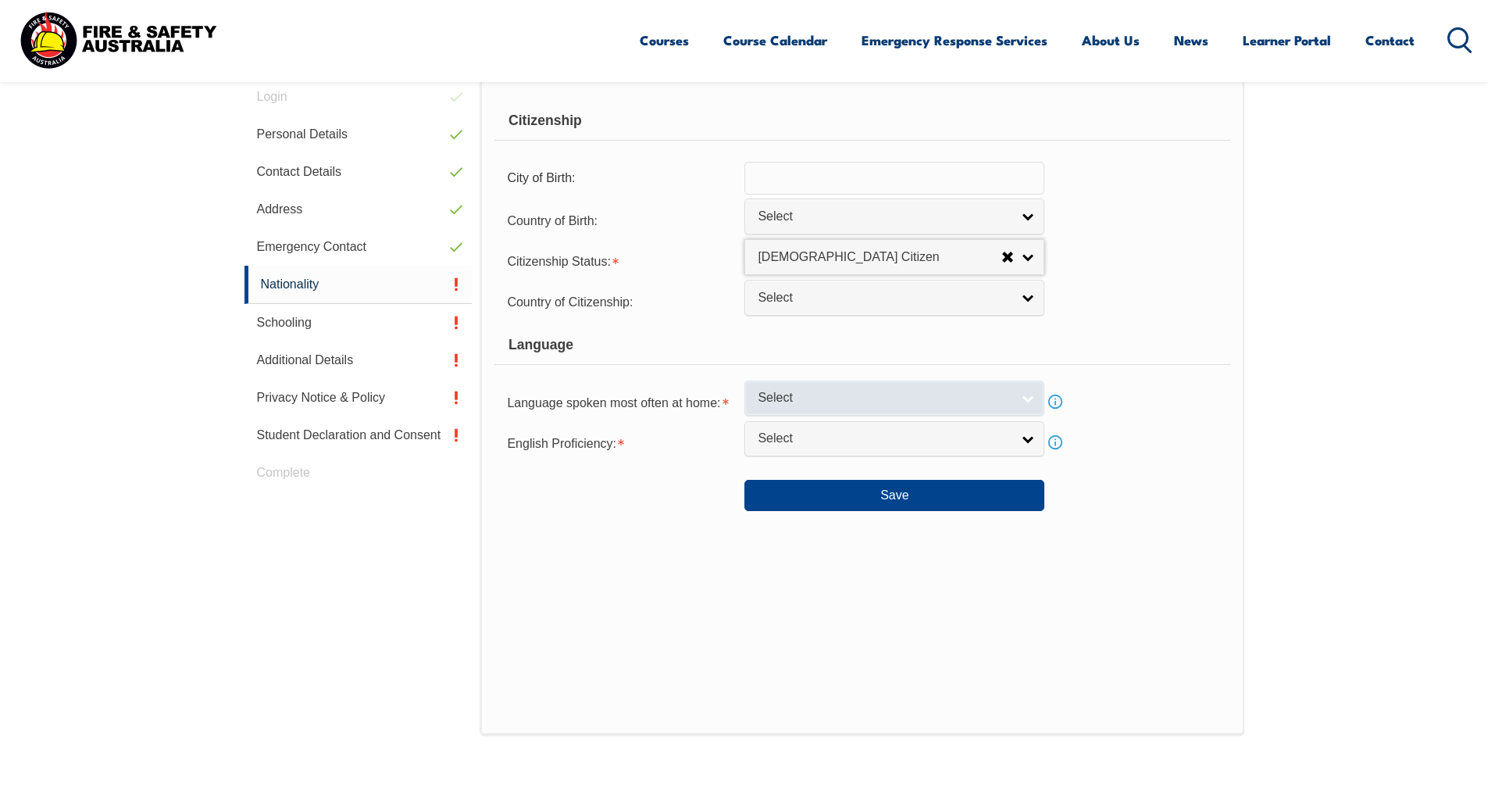
click at [1032, 397] on link "Select" at bounding box center [895, 398] width 300 height 35
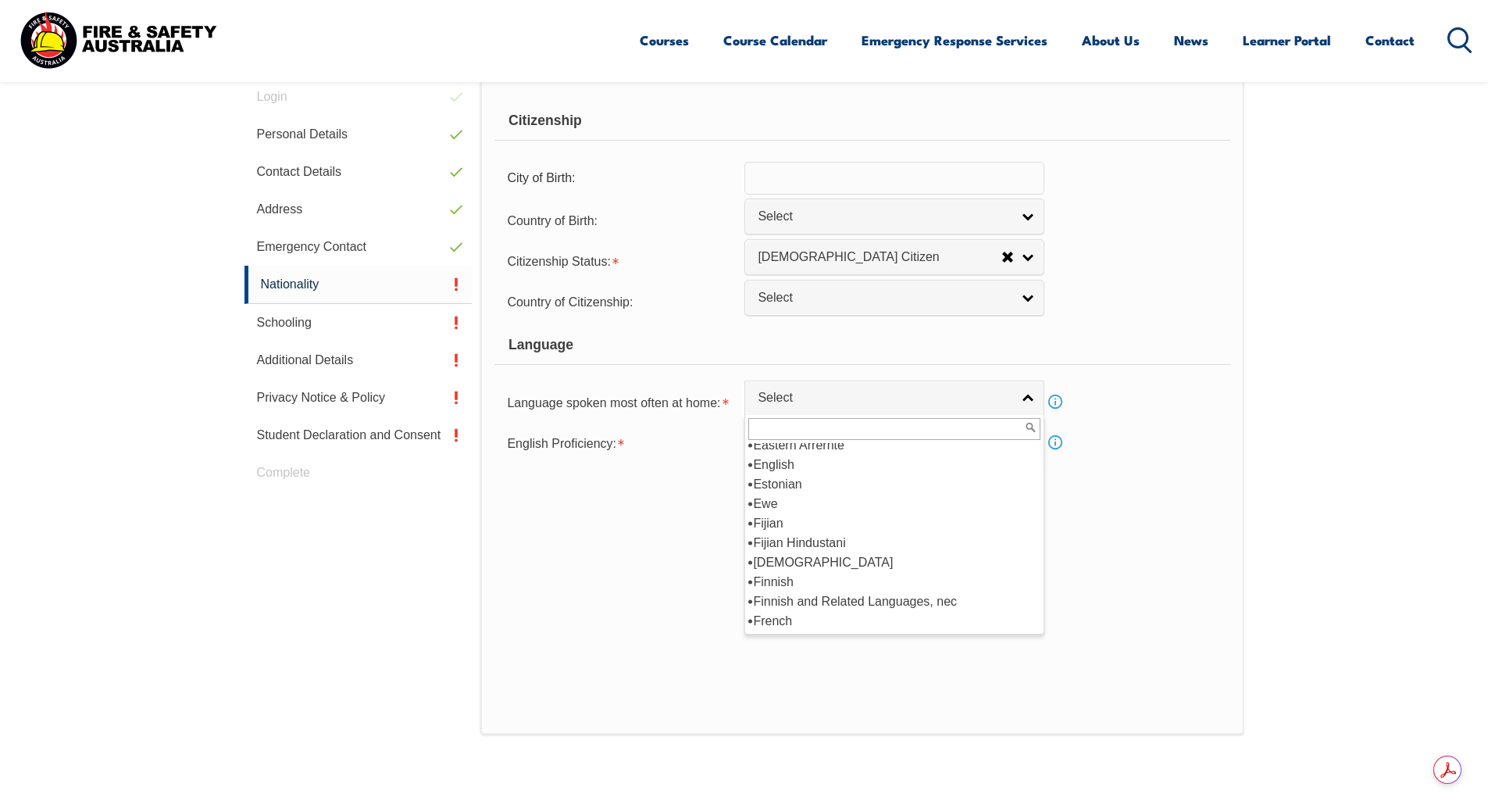
scroll to position [1875, 0]
click at [851, 537] on li "English" at bounding box center [894, 543] width 292 height 20
select select "1201"
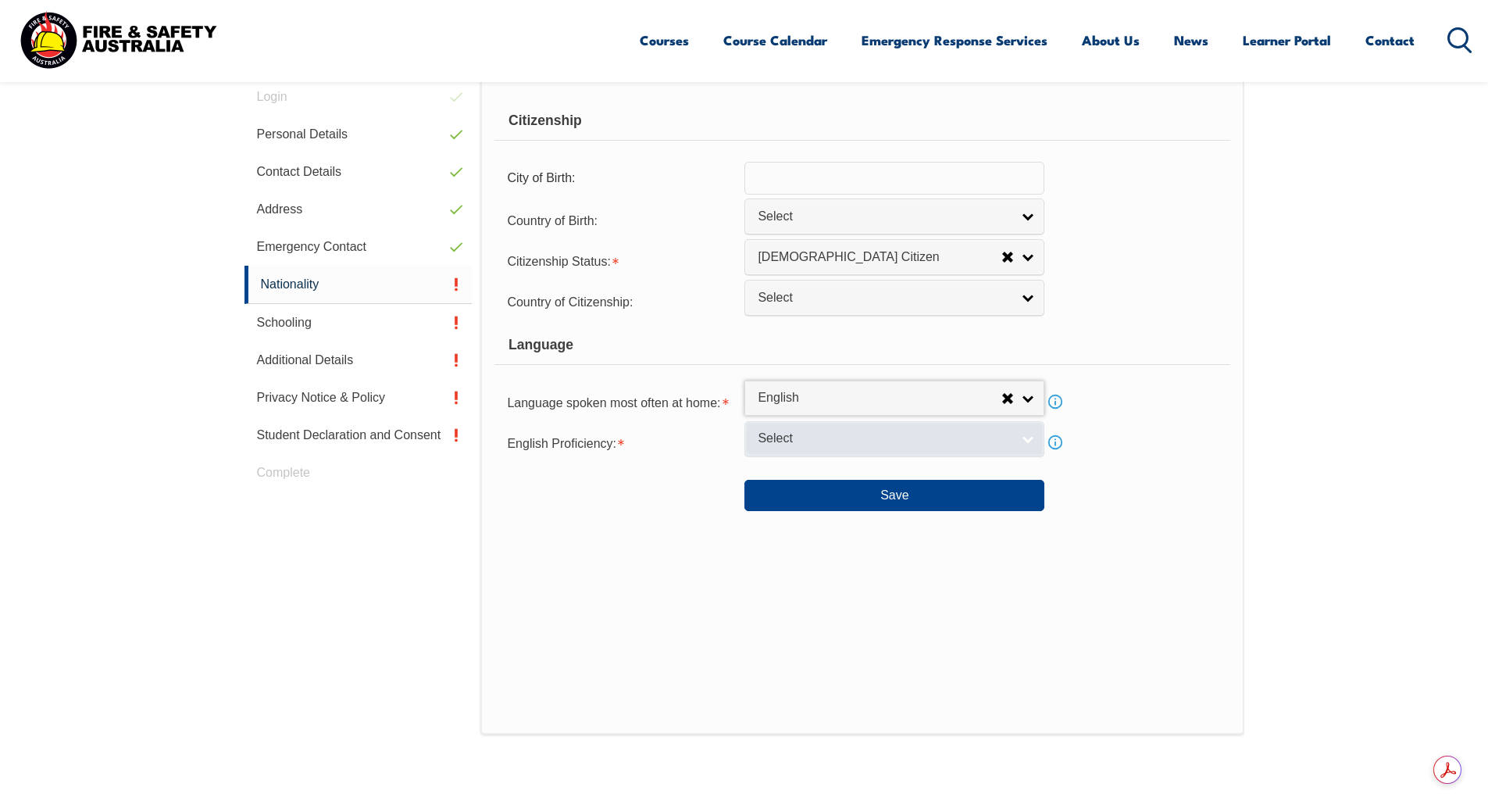
click at [1027, 436] on link "Select" at bounding box center [895, 439] width 300 height 35
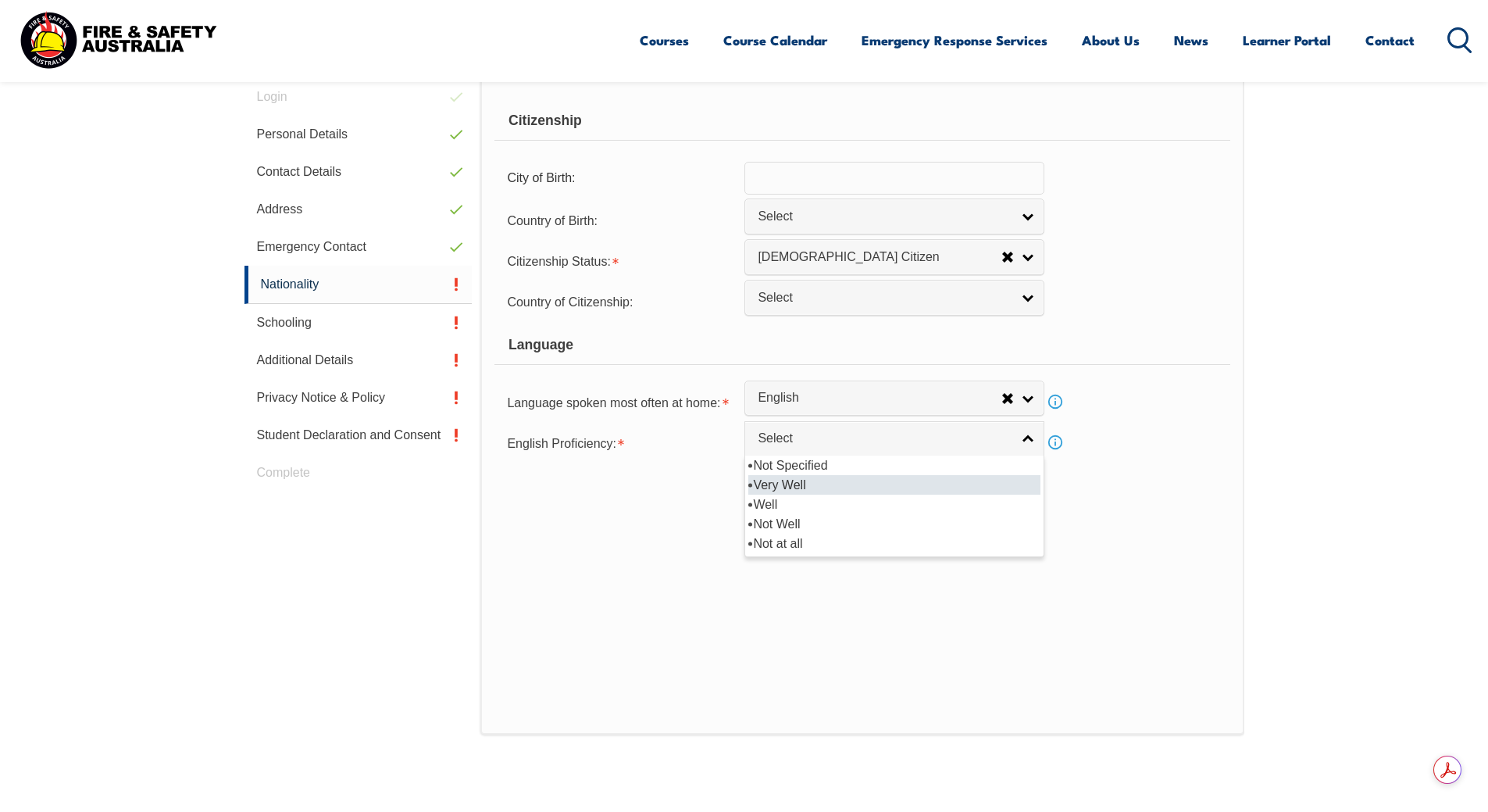
click at [815, 485] on li "Very Well" at bounding box center [894, 485] width 292 height 20
select select "1"
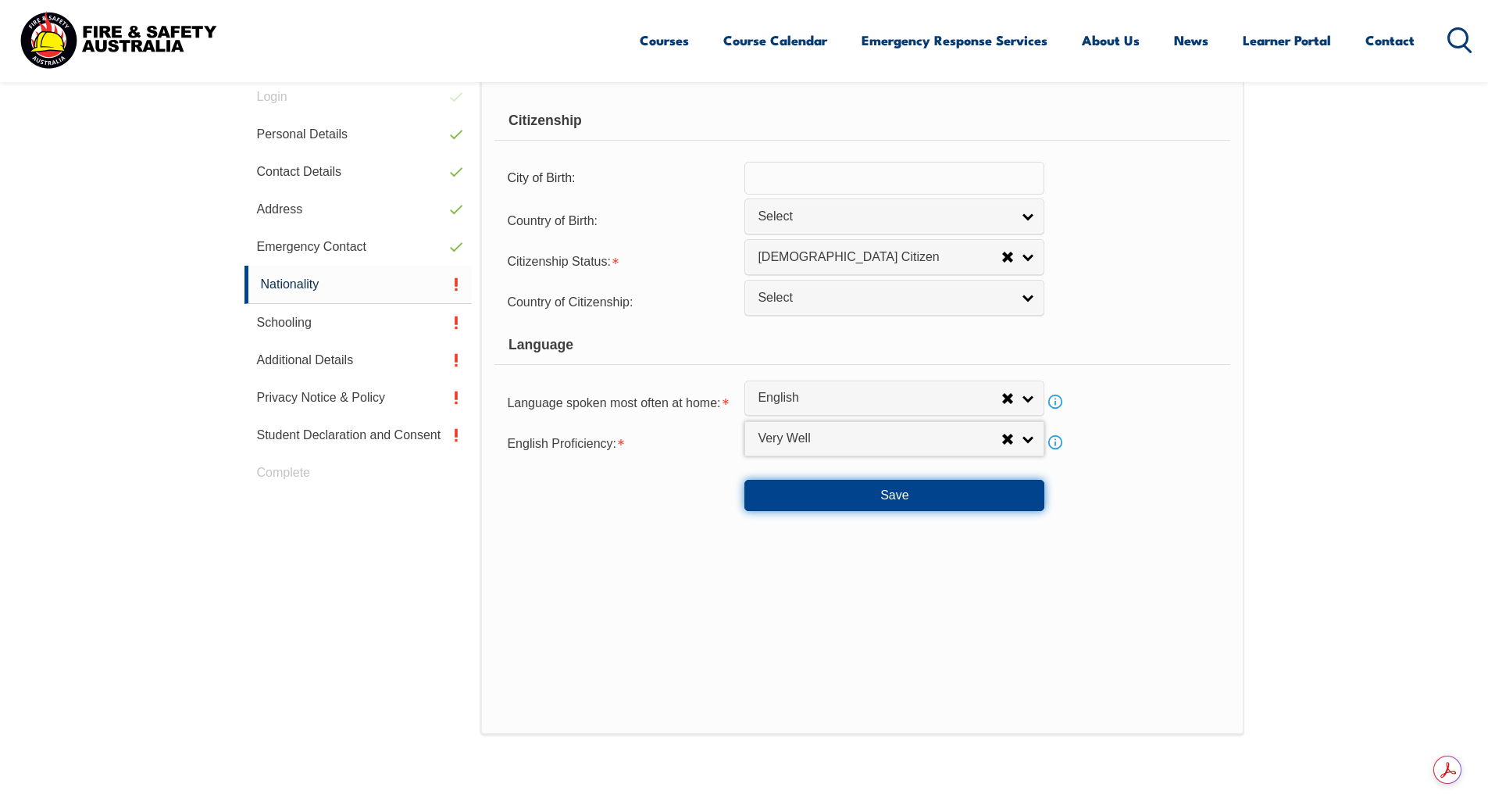
click at [936, 485] on button "Save" at bounding box center [895, 496] width 300 height 32
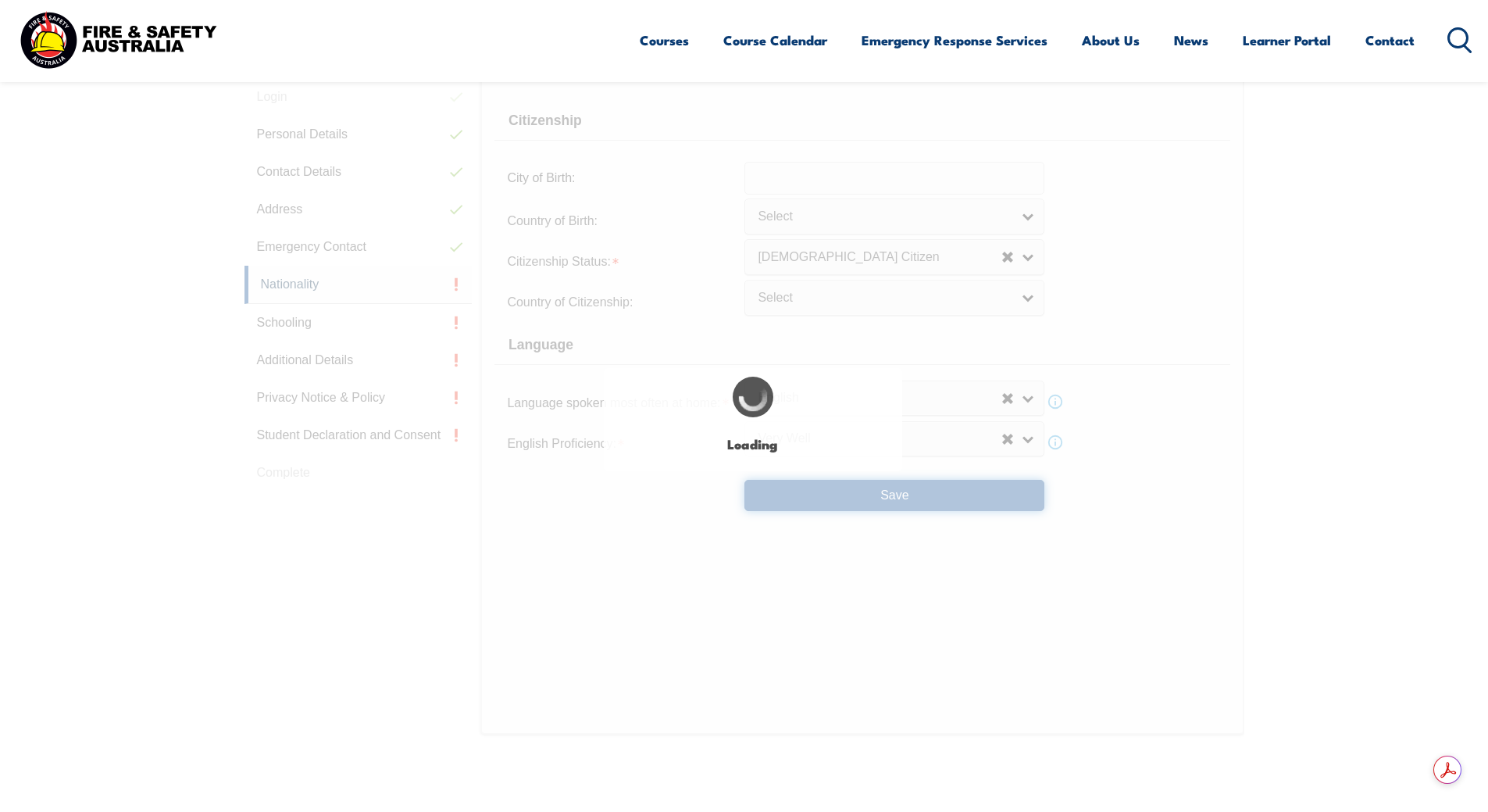
select select "false"
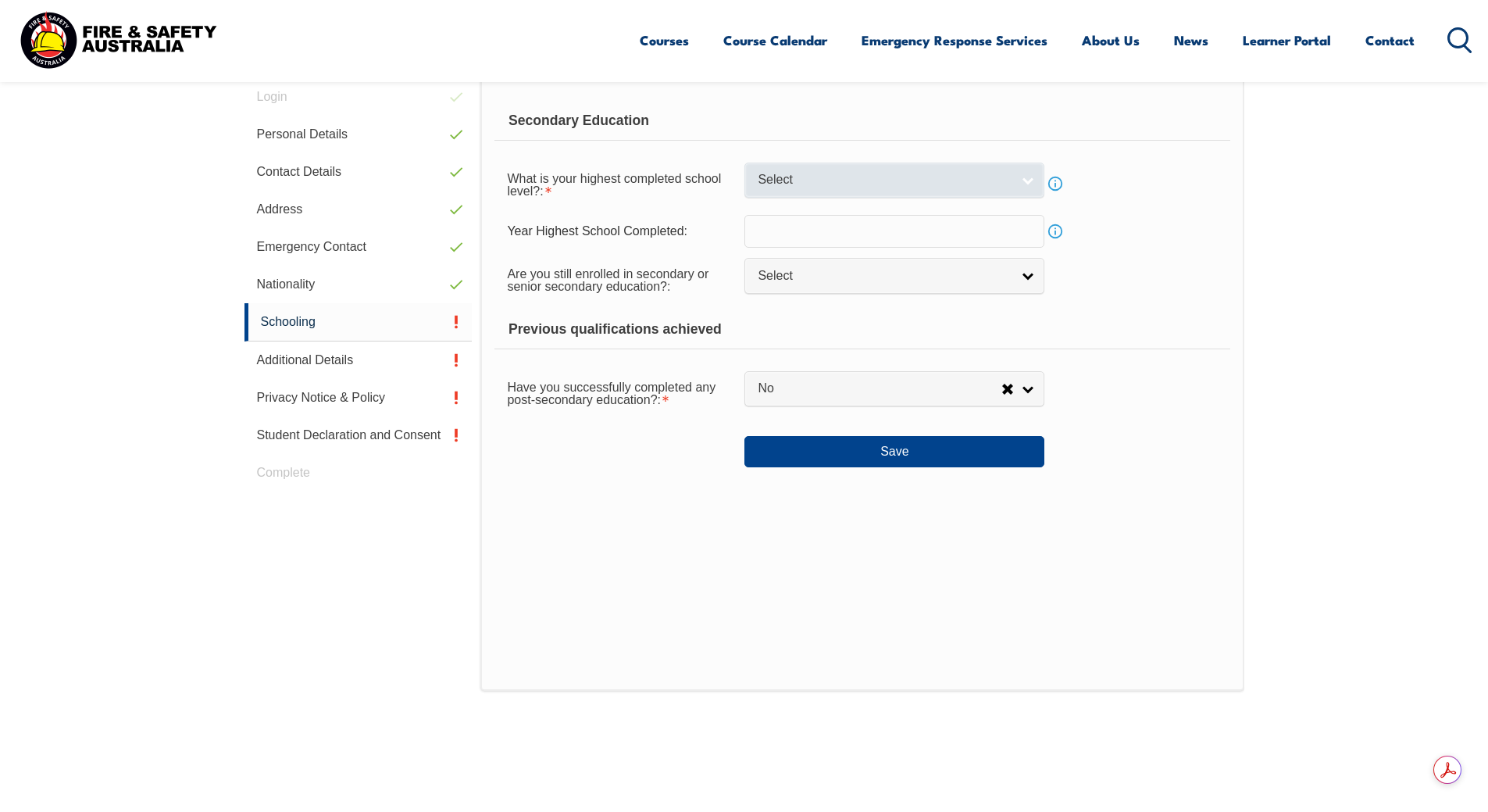
click at [1023, 181] on link "Select" at bounding box center [895, 180] width 300 height 35
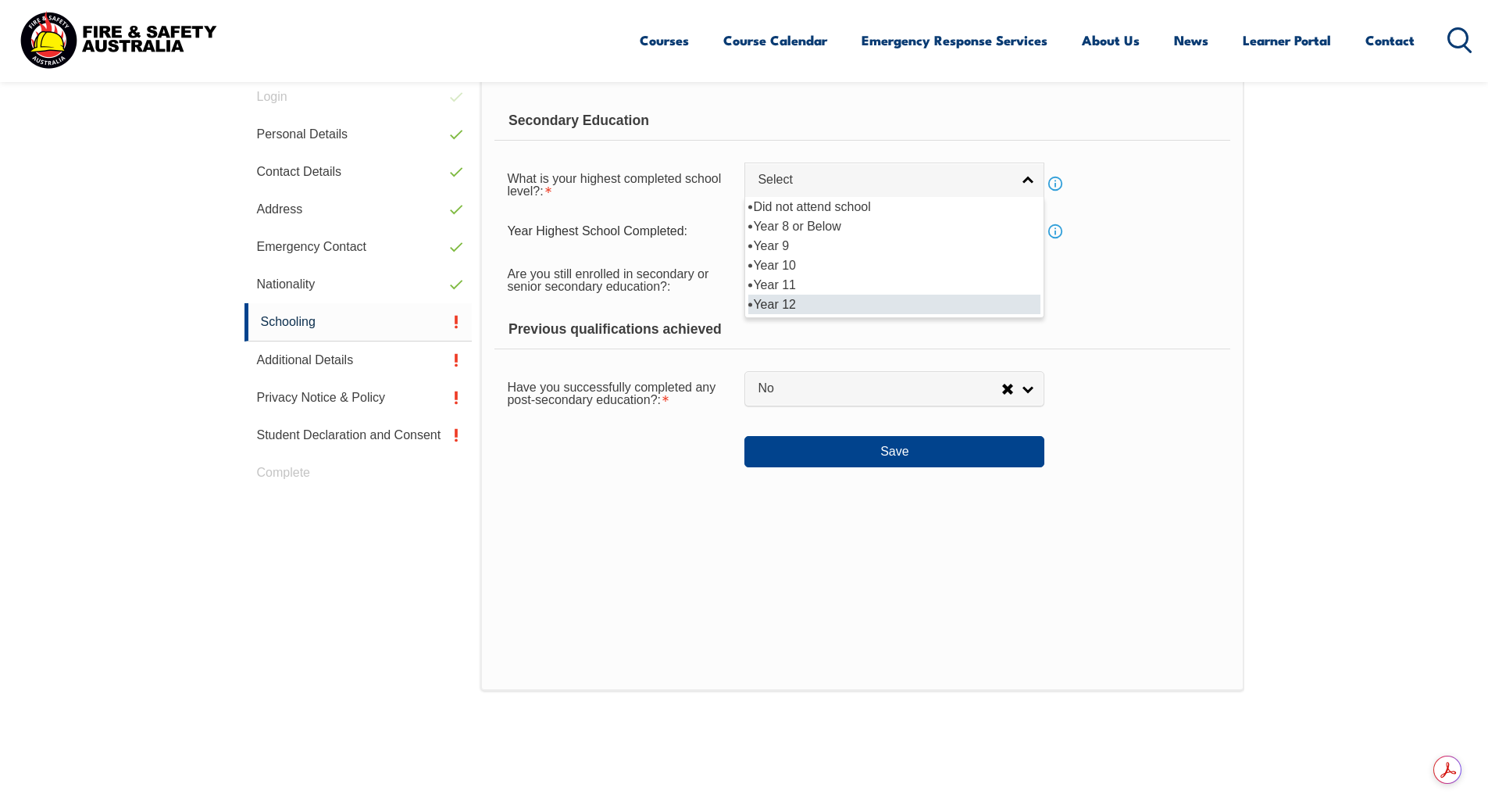
click at [831, 307] on li "Year 12" at bounding box center [894, 304] width 292 height 20
select select "12"
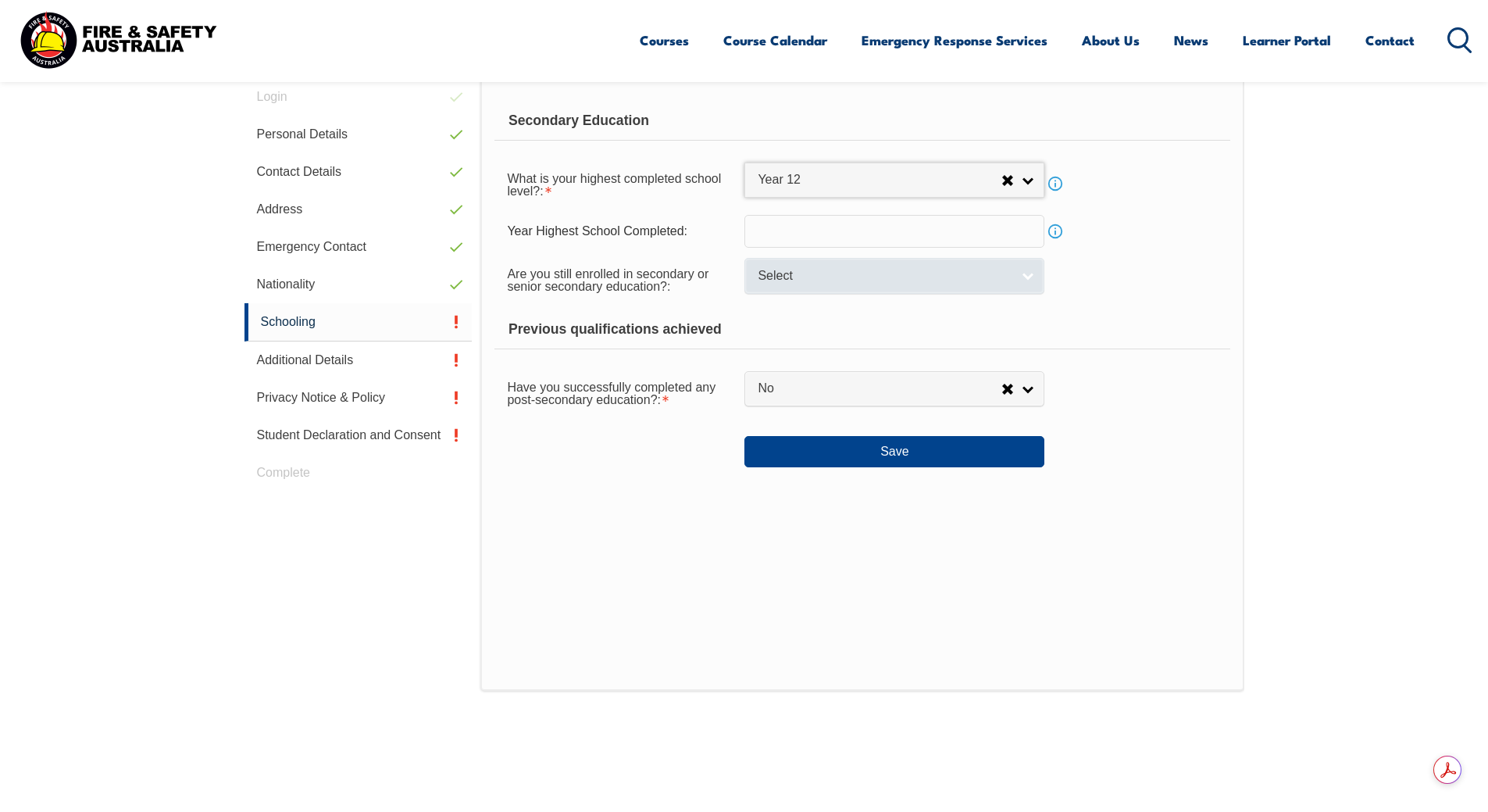
click at [1030, 278] on link "Select" at bounding box center [895, 276] width 300 height 35
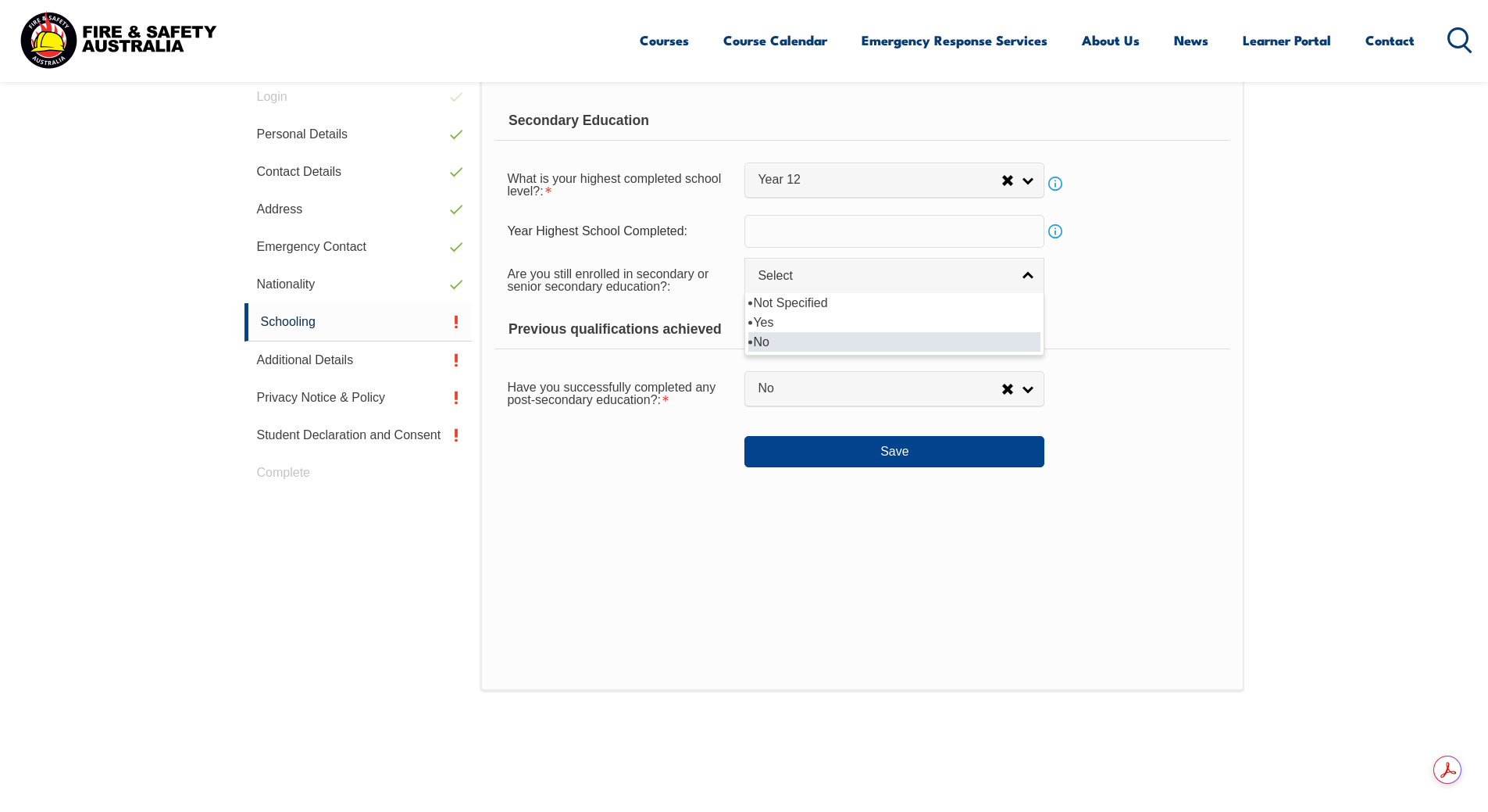
click at [880, 337] on li "No" at bounding box center [894, 341] width 292 height 20
select select "false"
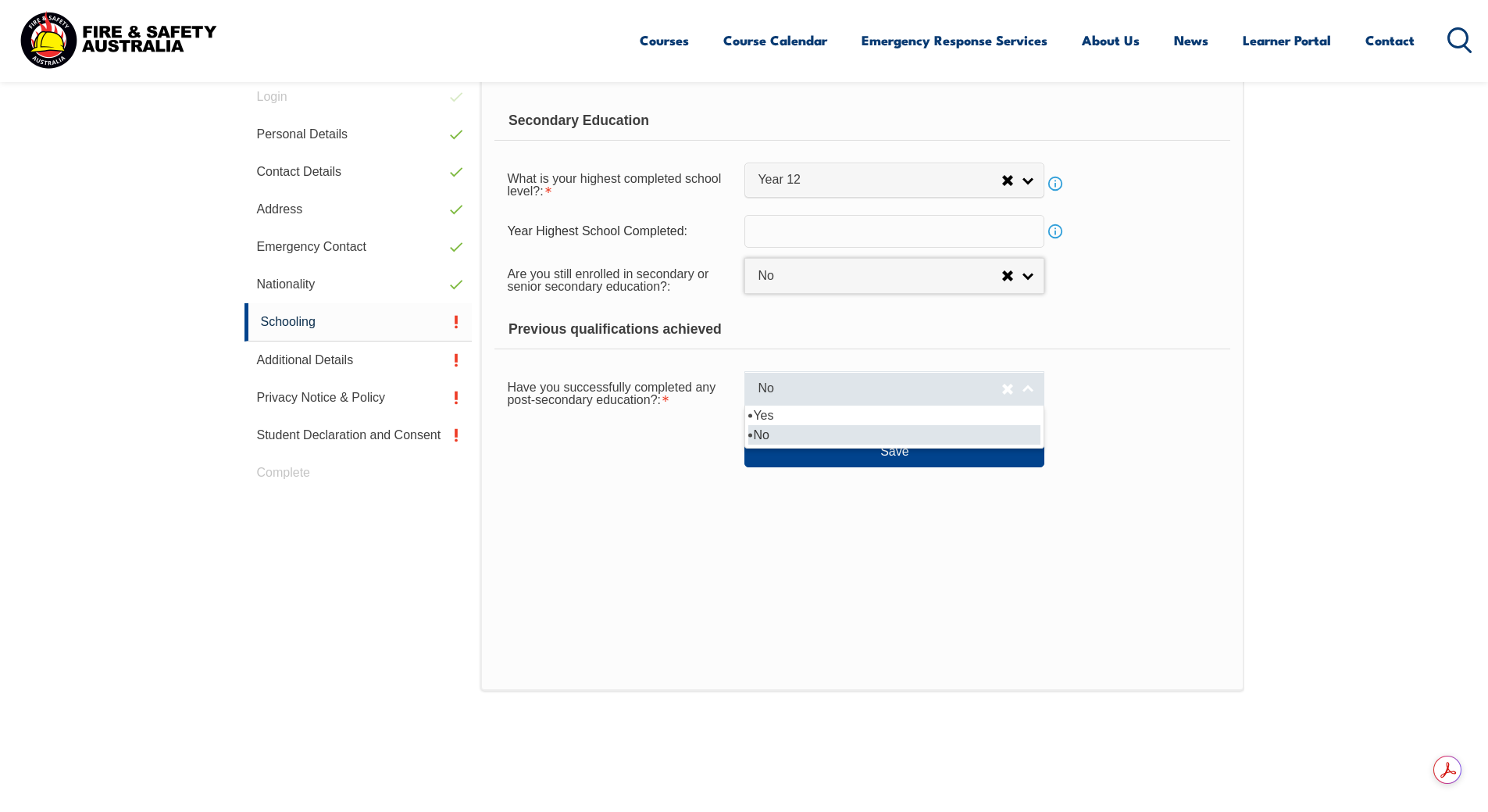
click at [1026, 389] on link "No" at bounding box center [895, 389] width 300 height 35
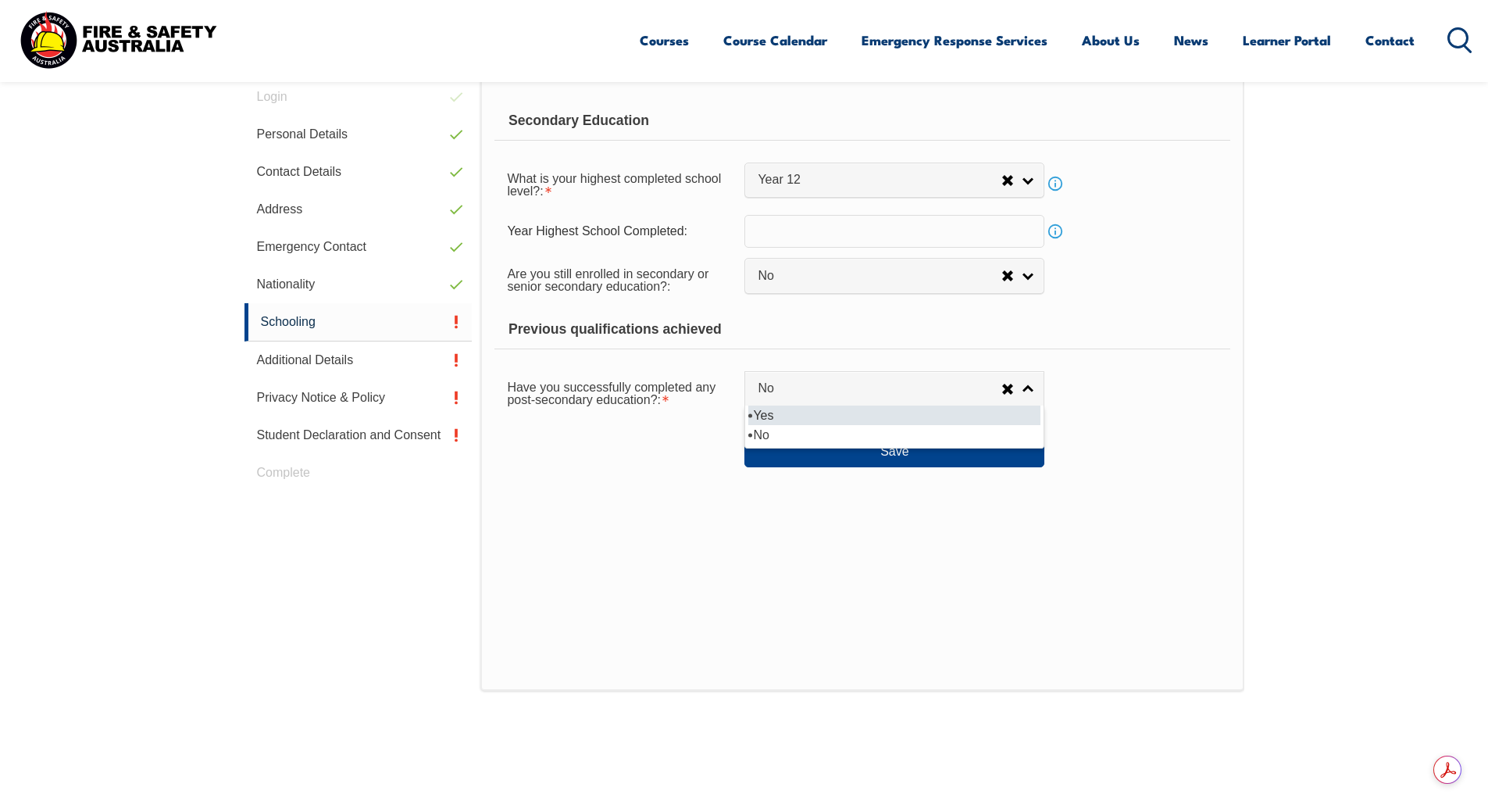
click at [830, 419] on li "Yes" at bounding box center [894, 415] width 292 height 20
select select "true"
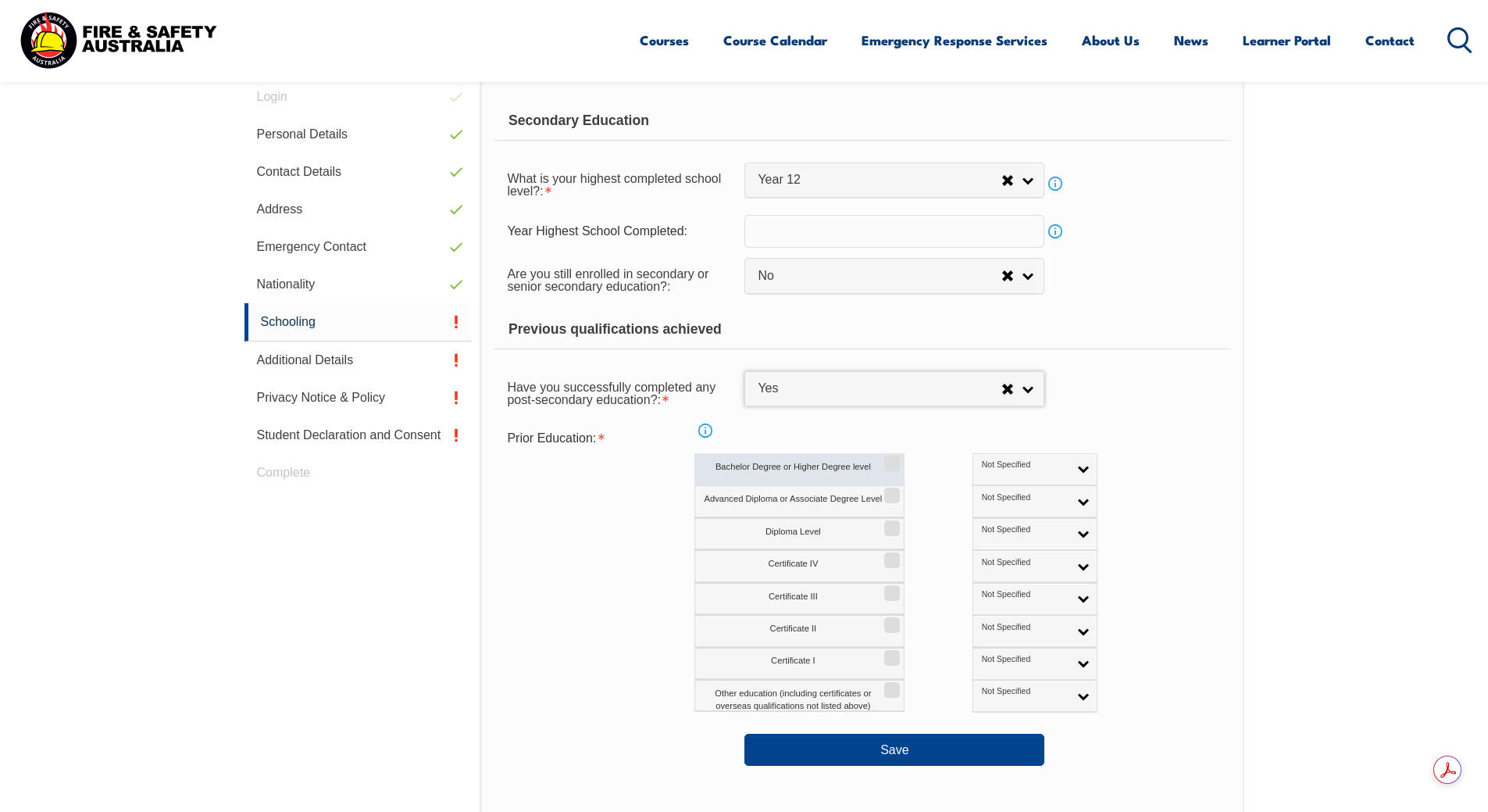
click at [890, 459] on input "Bachelor Degree or Higher Degree level" at bounding box center [889, 458] width 9 height 2
checkbox input "true"
click at [893, 490] on input "Advanced Diploma or Associate Degree Level" at bounding box center [889, 490] width 9 height 2
checkbox input "true"
click at [893, 556] on input "Certificate IV" at bounding box center [889, 555] width 9 height 2
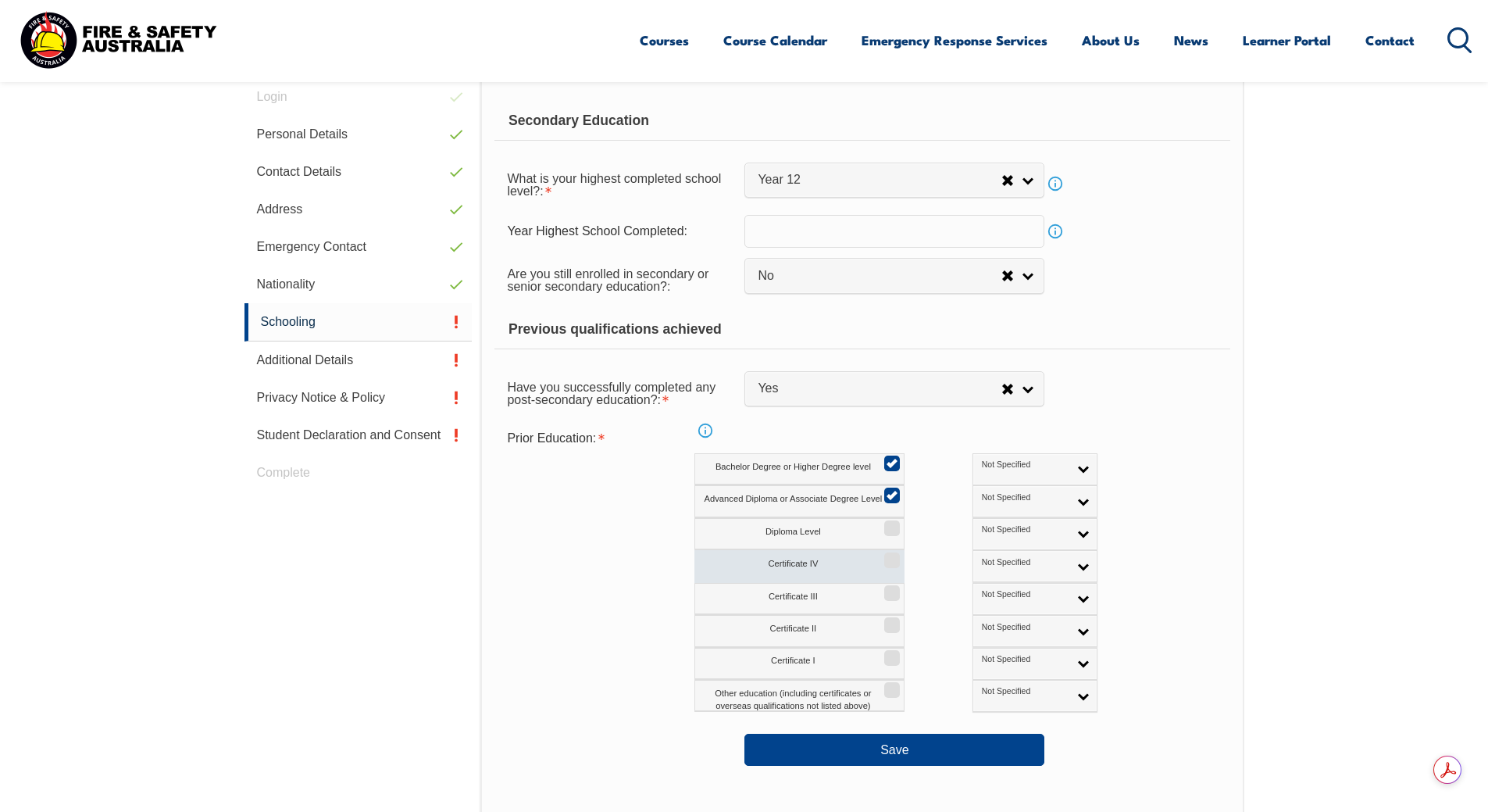
checkbox input "true"
click at [891, 588] on input "Certificate III" at bounding box center [889, 587] width 9 height 2
checkbox input "true"
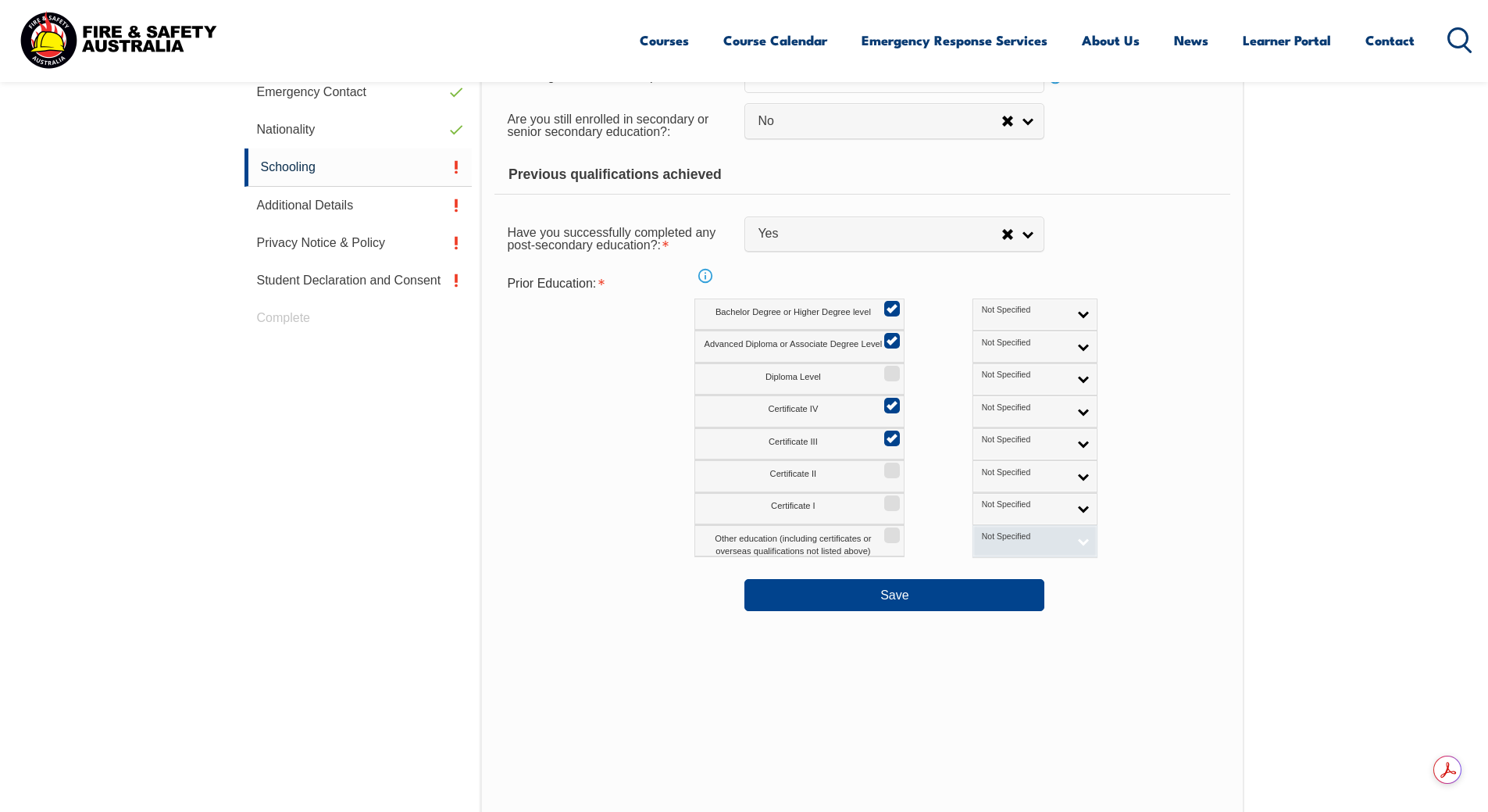
scroll to position [598, 0]
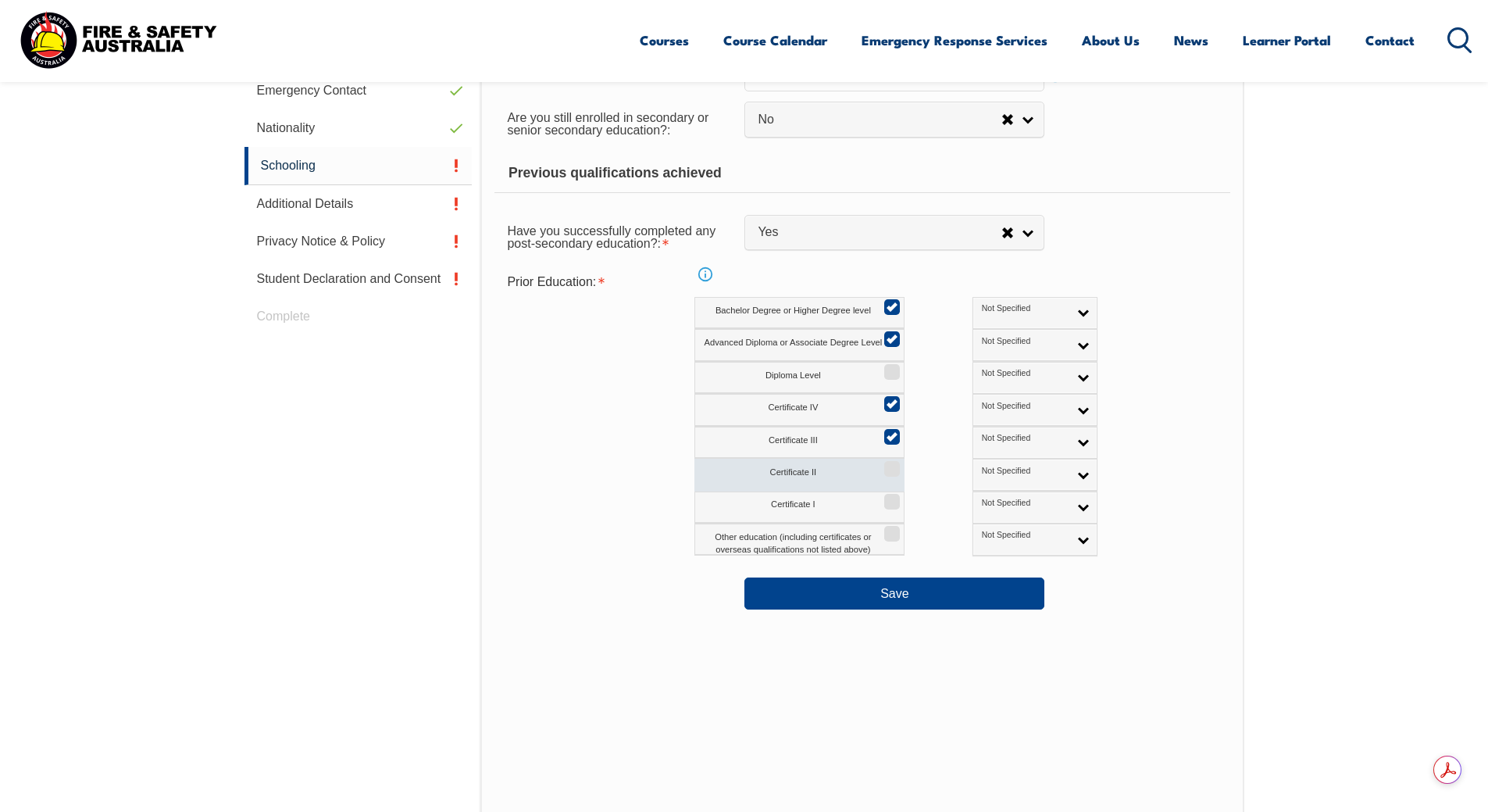
click at [895, 464] on input "Certificate II" at bounding box center [889, 463] width 9 height 2
checkbox input "true"
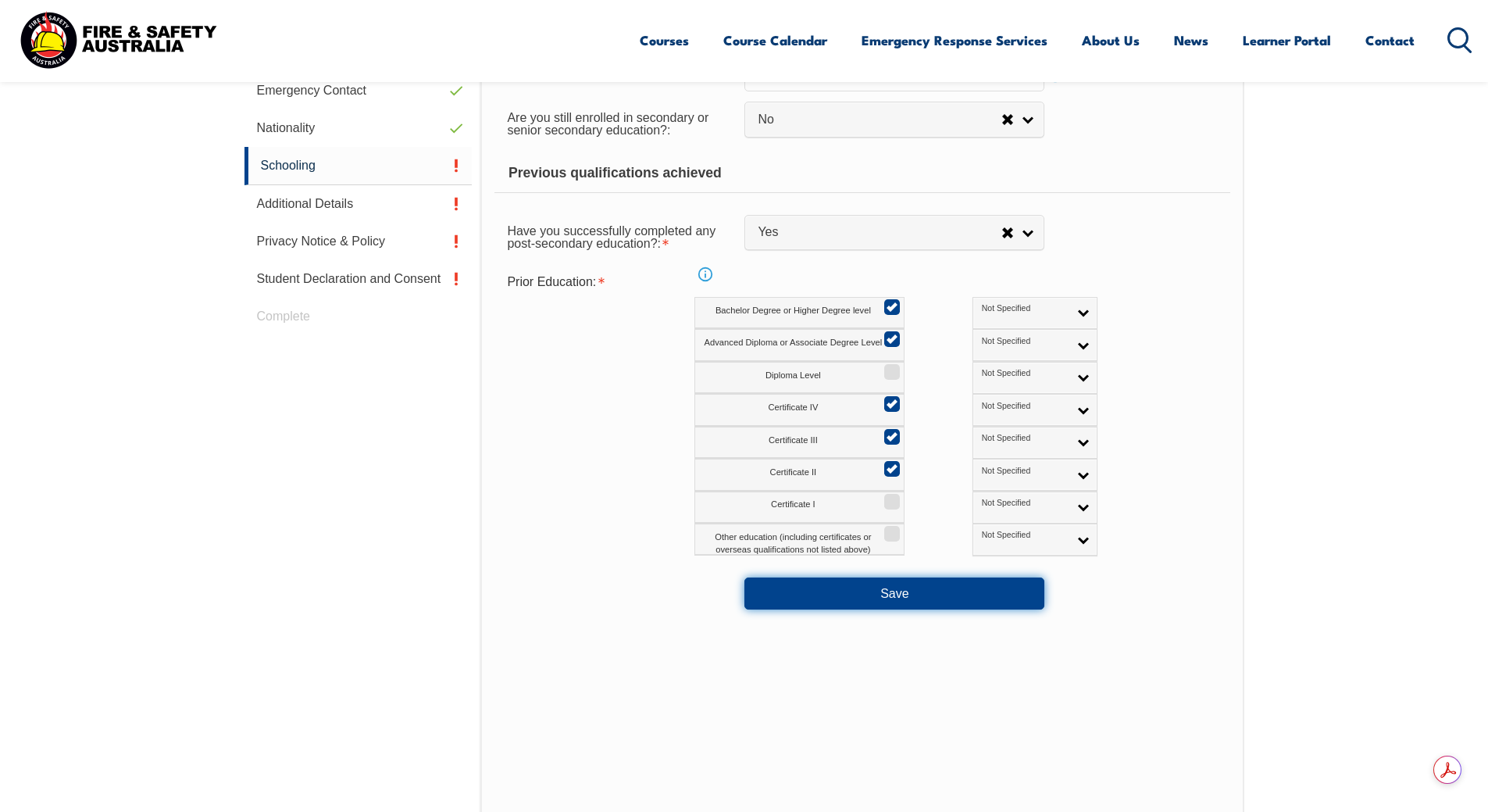
click at [939, 594] on button "Save" at bounding box center [895, 593] width 300 height 32
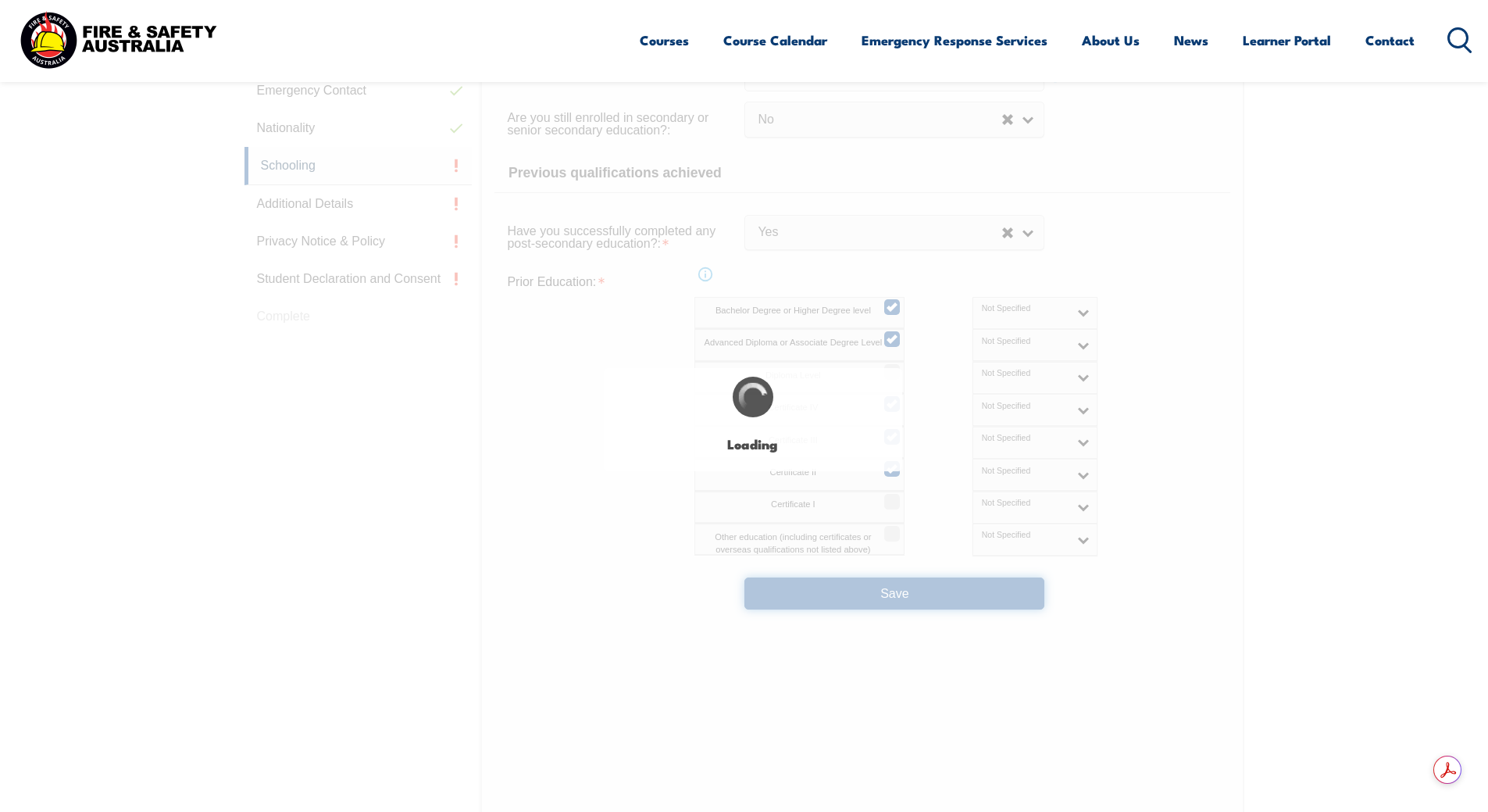
select select "false"
select select "true"
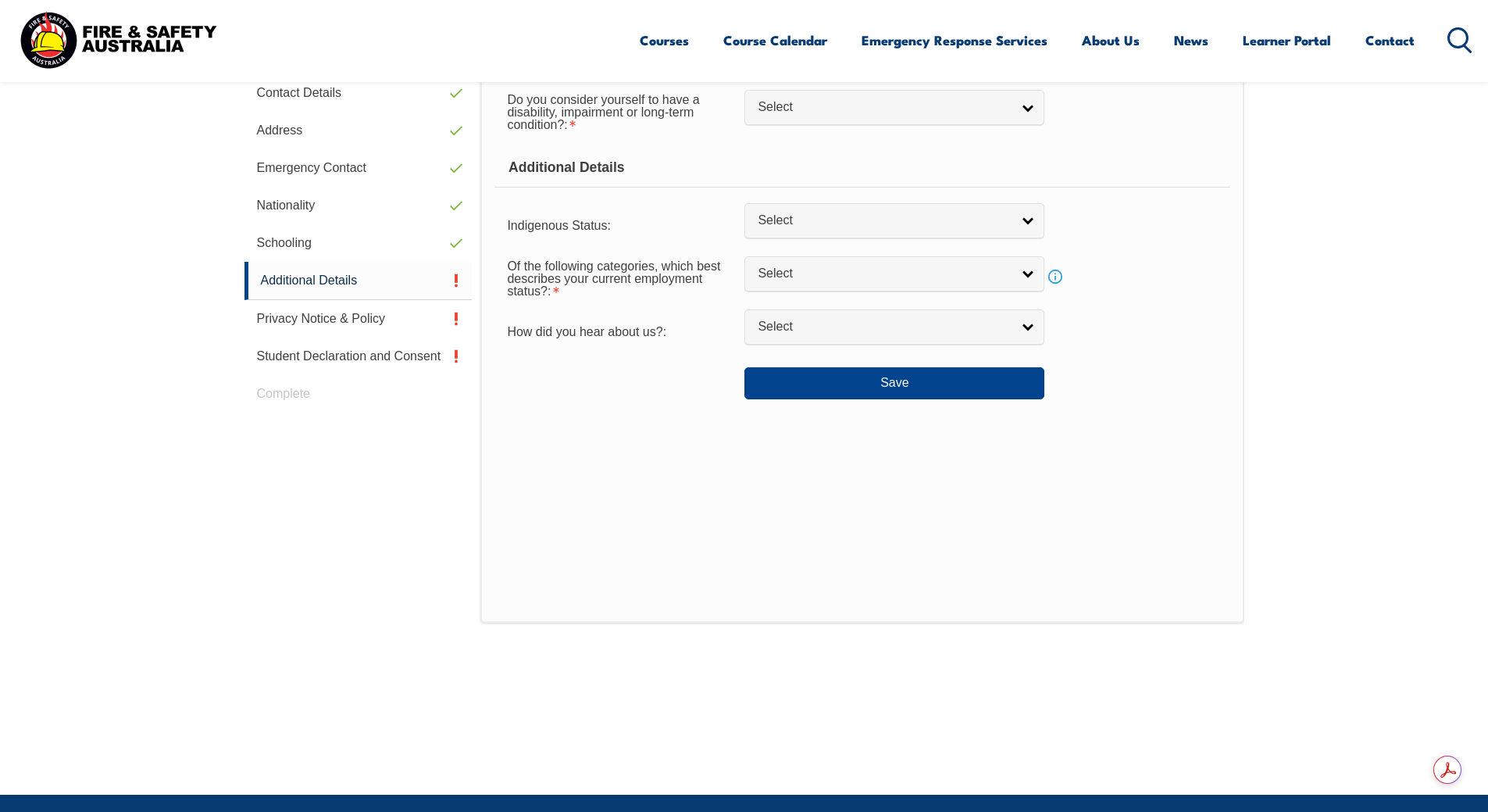
scroll to position [441, 0]
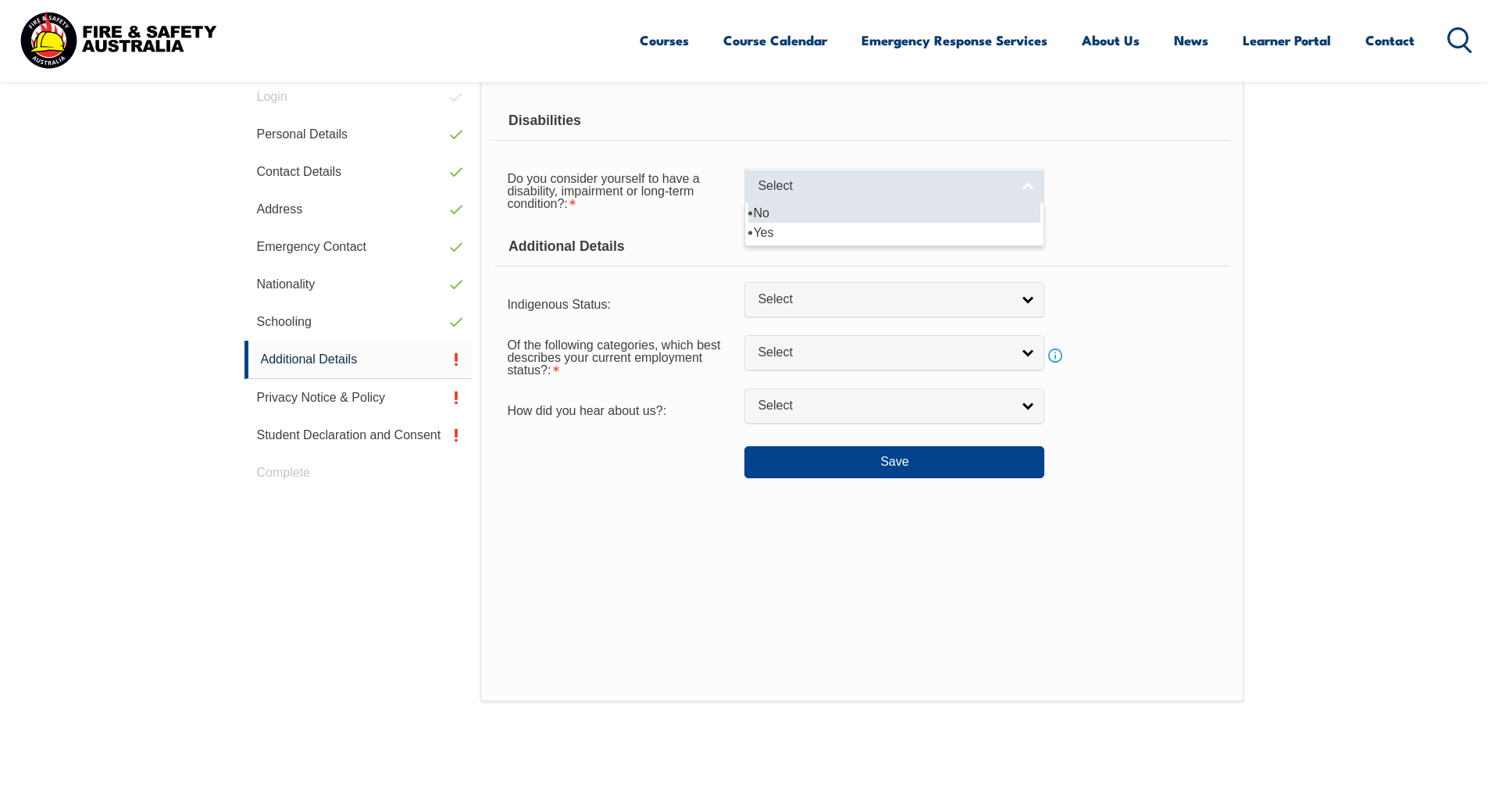
click at [1033, 189] on link "Select" at bounding box center [895, 186] width 300 height 35
click at [865, 208] on li "No" at bounding box center [894, 213] width 292 height 20
select select "false"
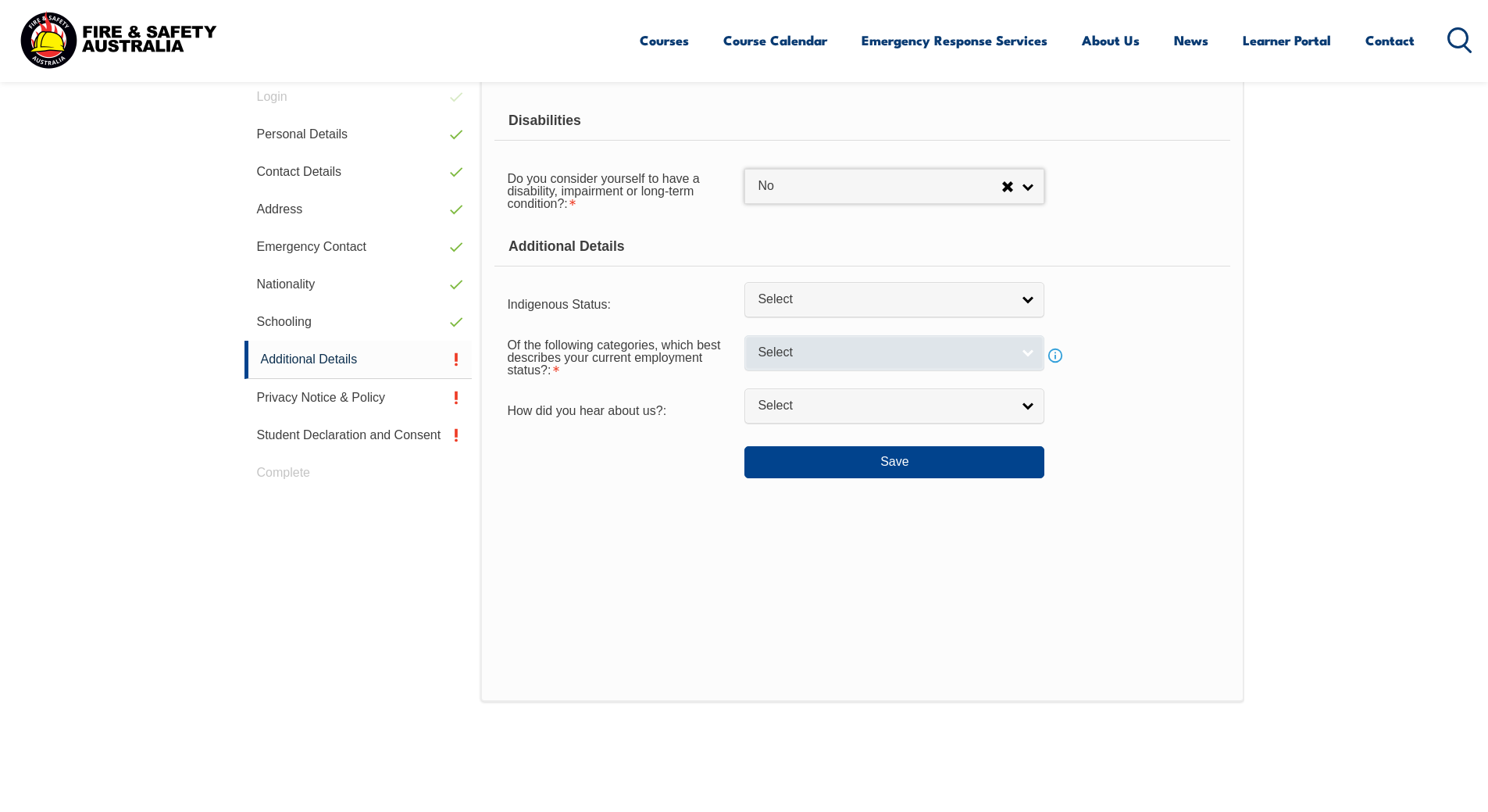
click at [1029, 352] on link "Select" at bounding box center [895, 353] width 300 height 35
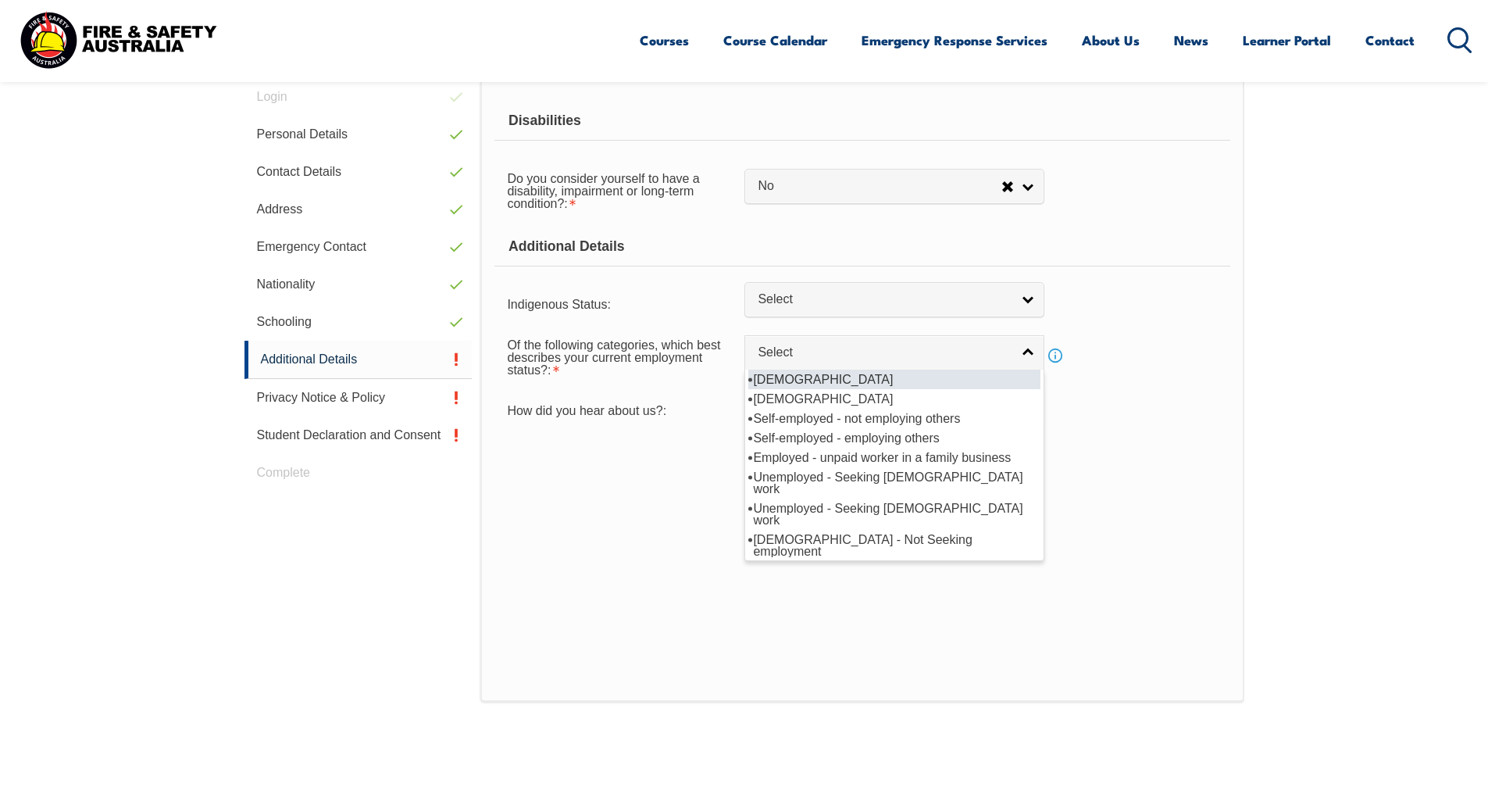
click at [849, 378] on li "Full-time employee" at bounding box center [894, 378] width 292 height 20
select select "1"
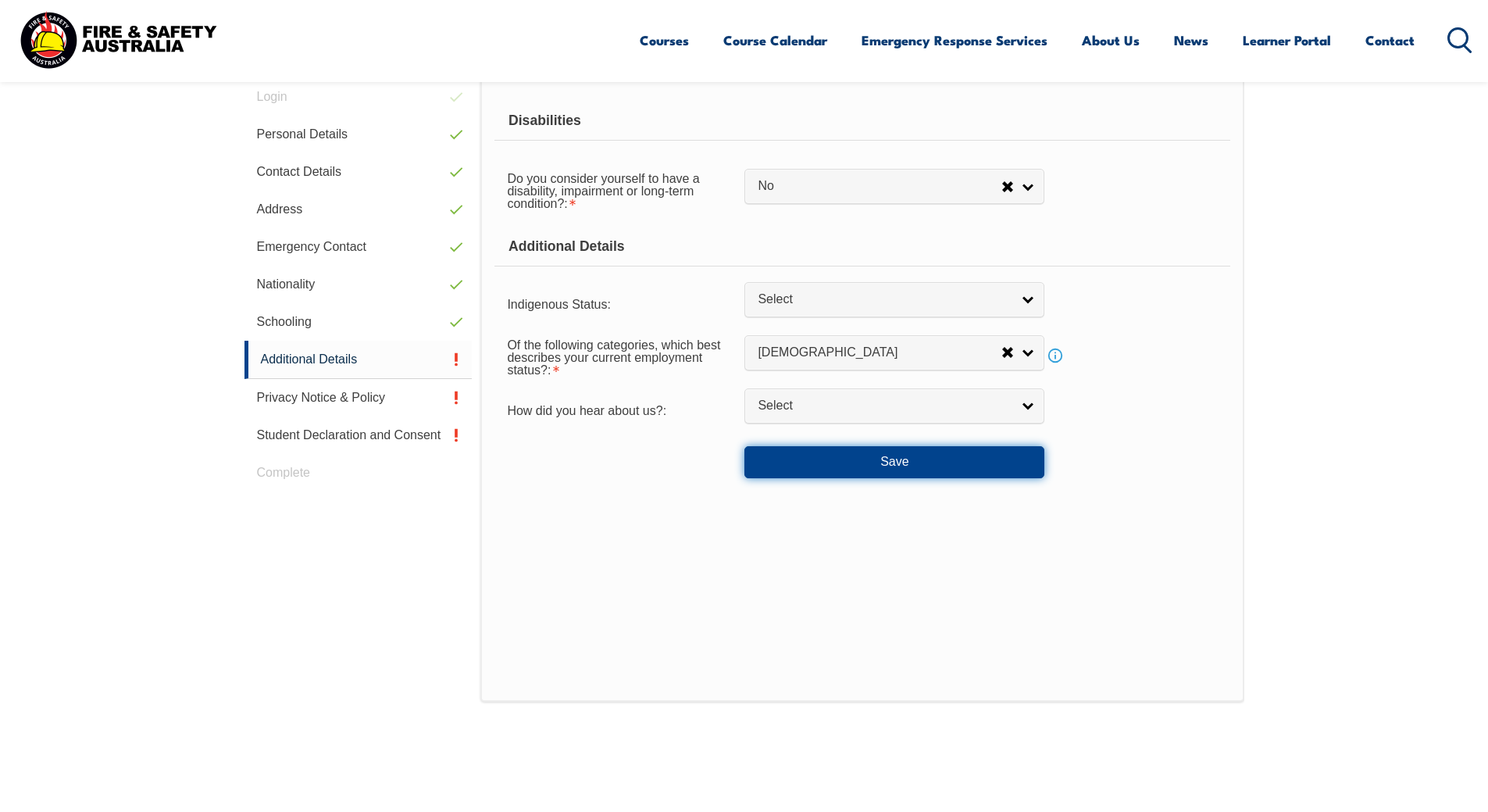
click at [884, 461] on button "Save" at bounding box center [895, 462] width 300 height 32
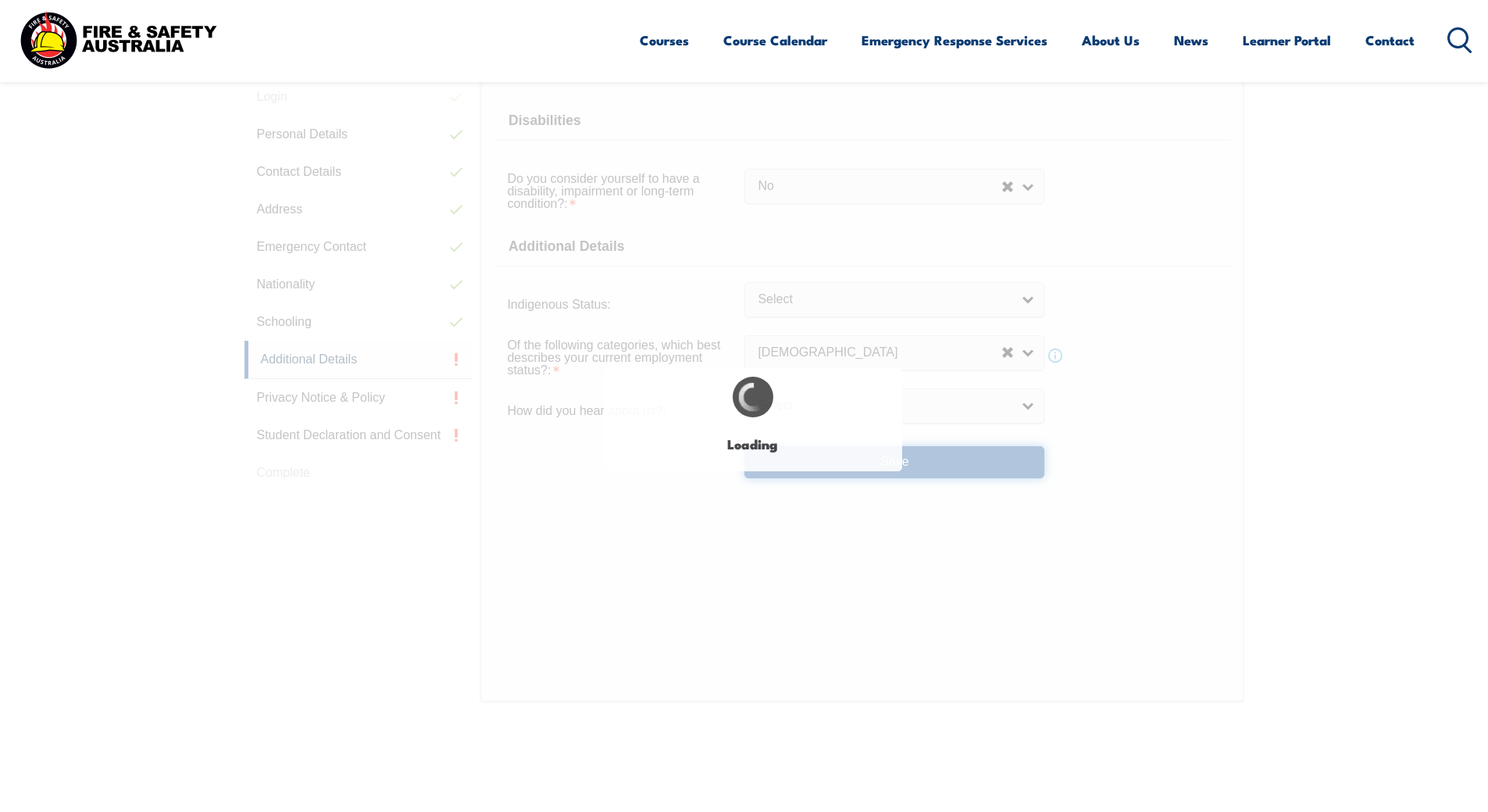
select select "false"
select select
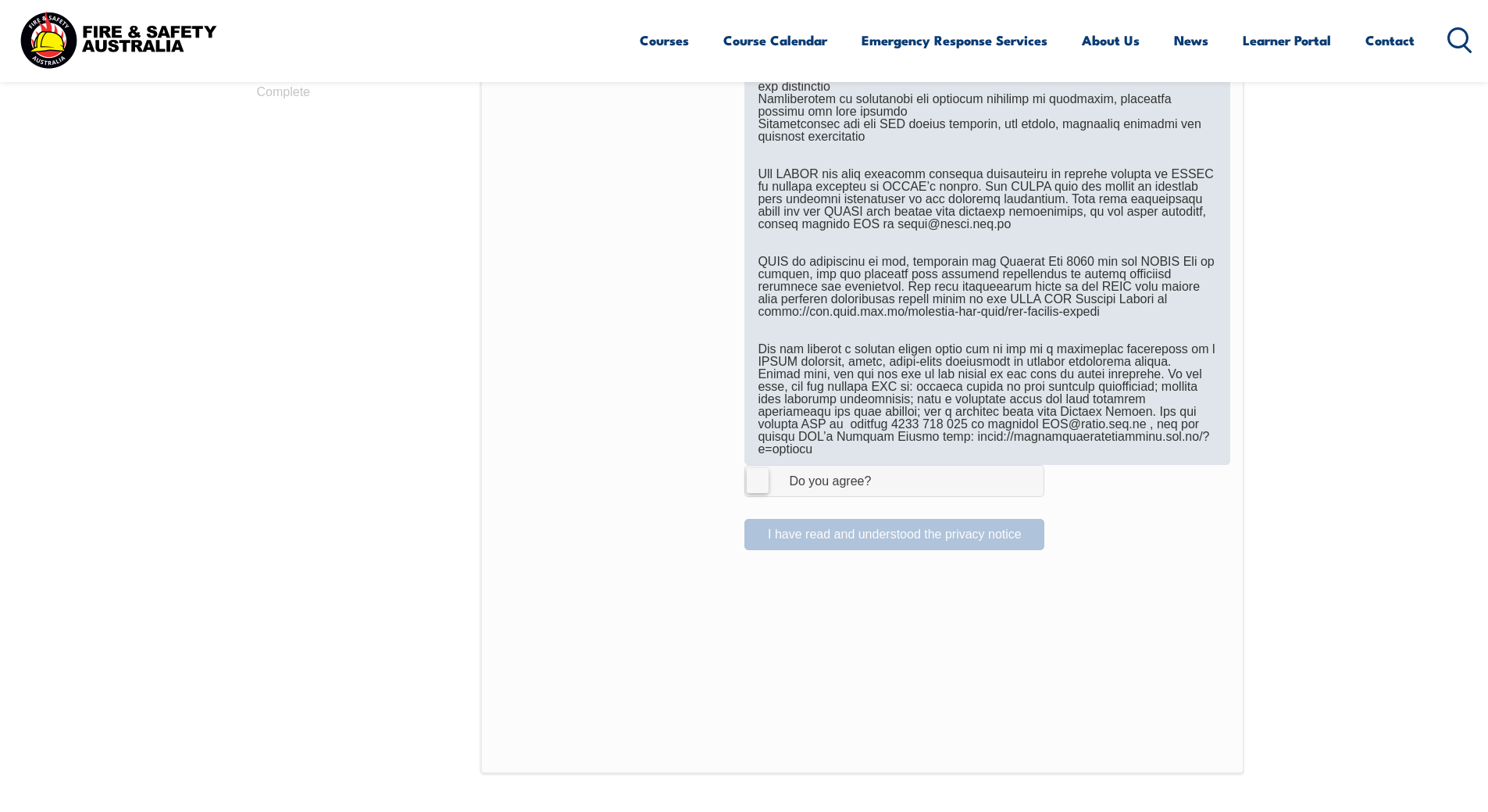
scroll to position [988, 0]
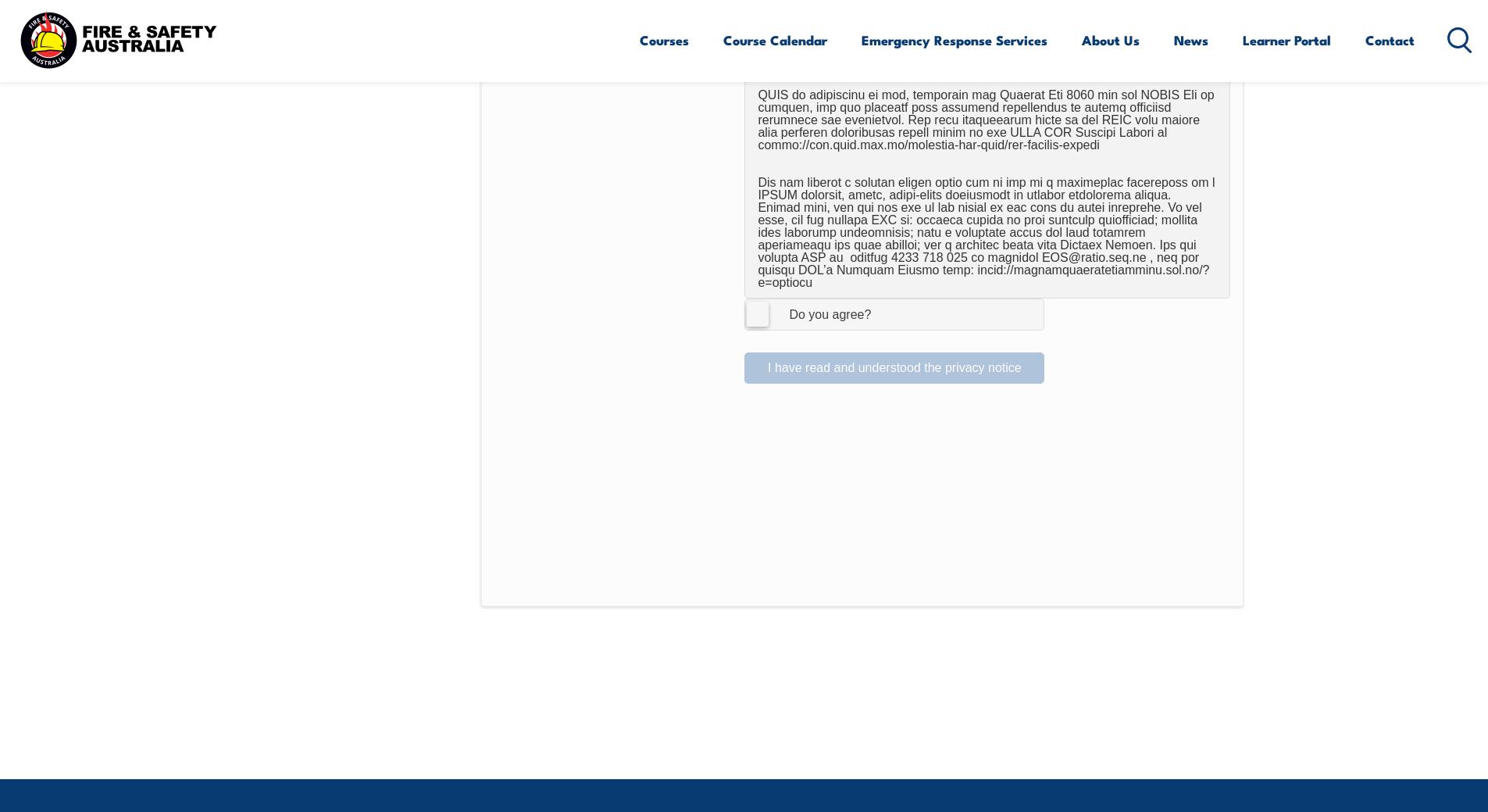
click at [759, 298] on label "I Agree Do you agree?" at bounding box center [895, 314] width 300 height 32
click at [884, 299] on input "I Agree Do you agree?" at bounding box center [897, 314] width 26 height 30
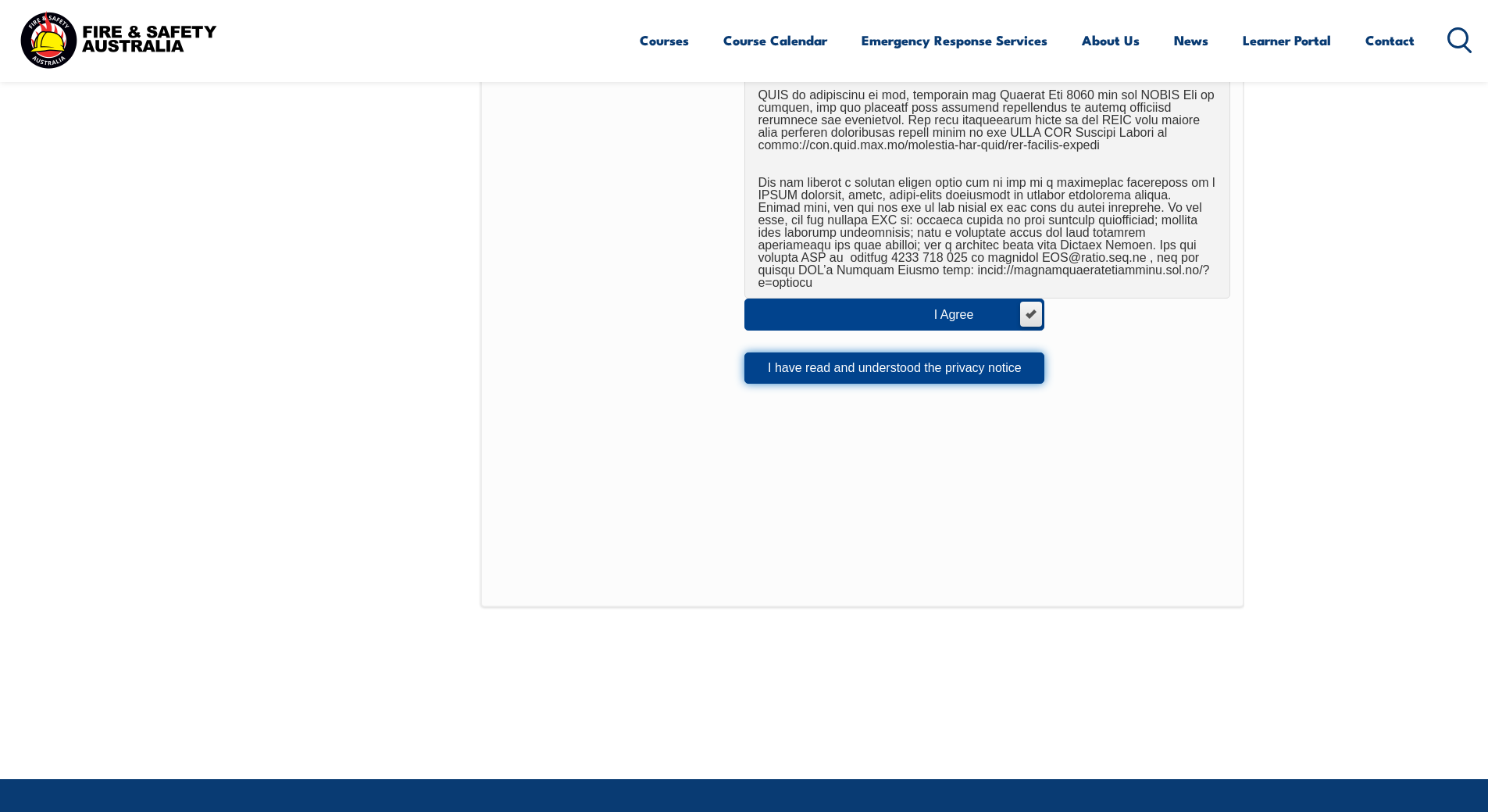
click at [847, 361] on button "I have read and understood the privacy notice" at bounding box center [895, 368] width 300 height 32
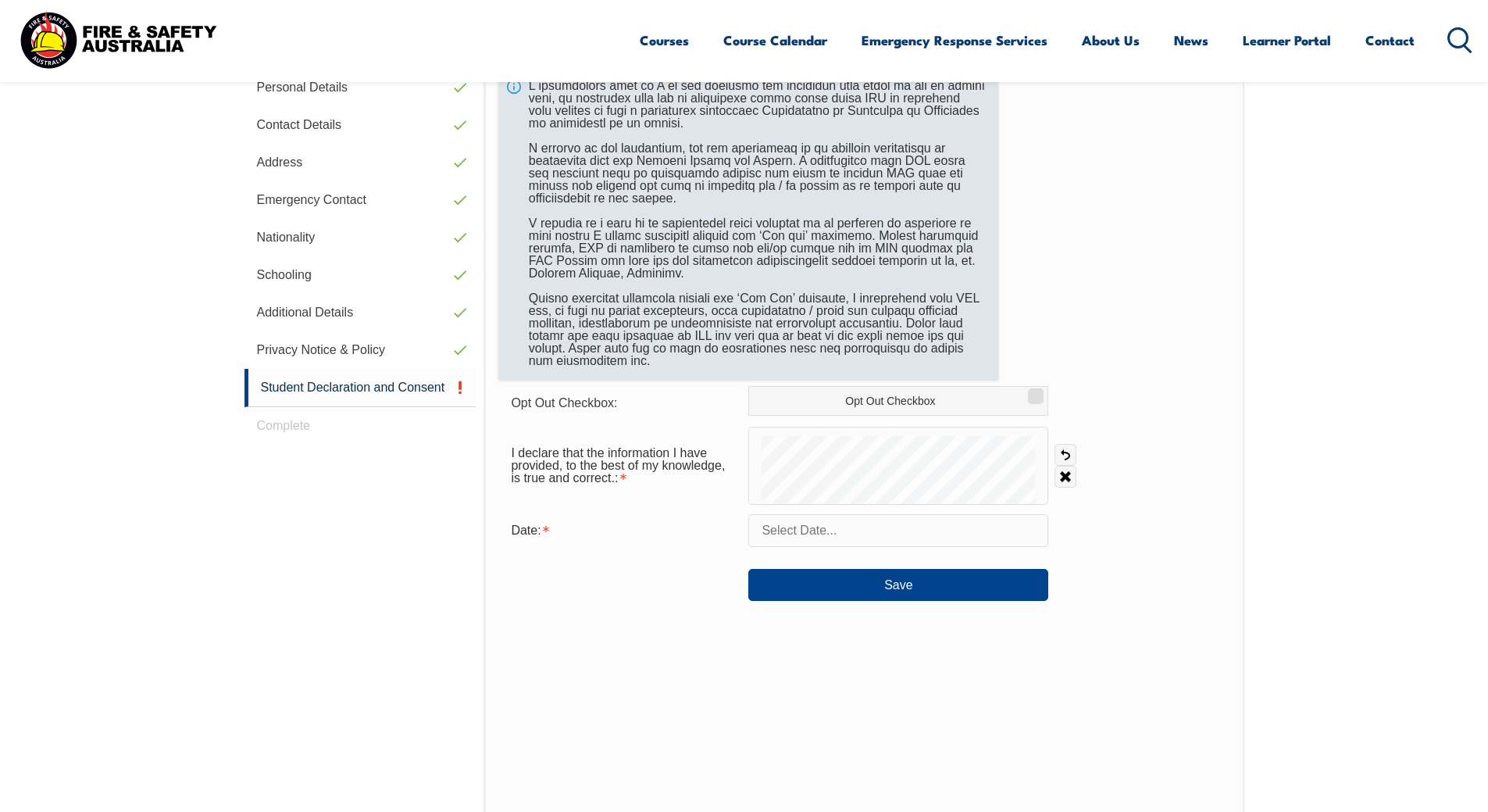
scroll to position [441, 0]
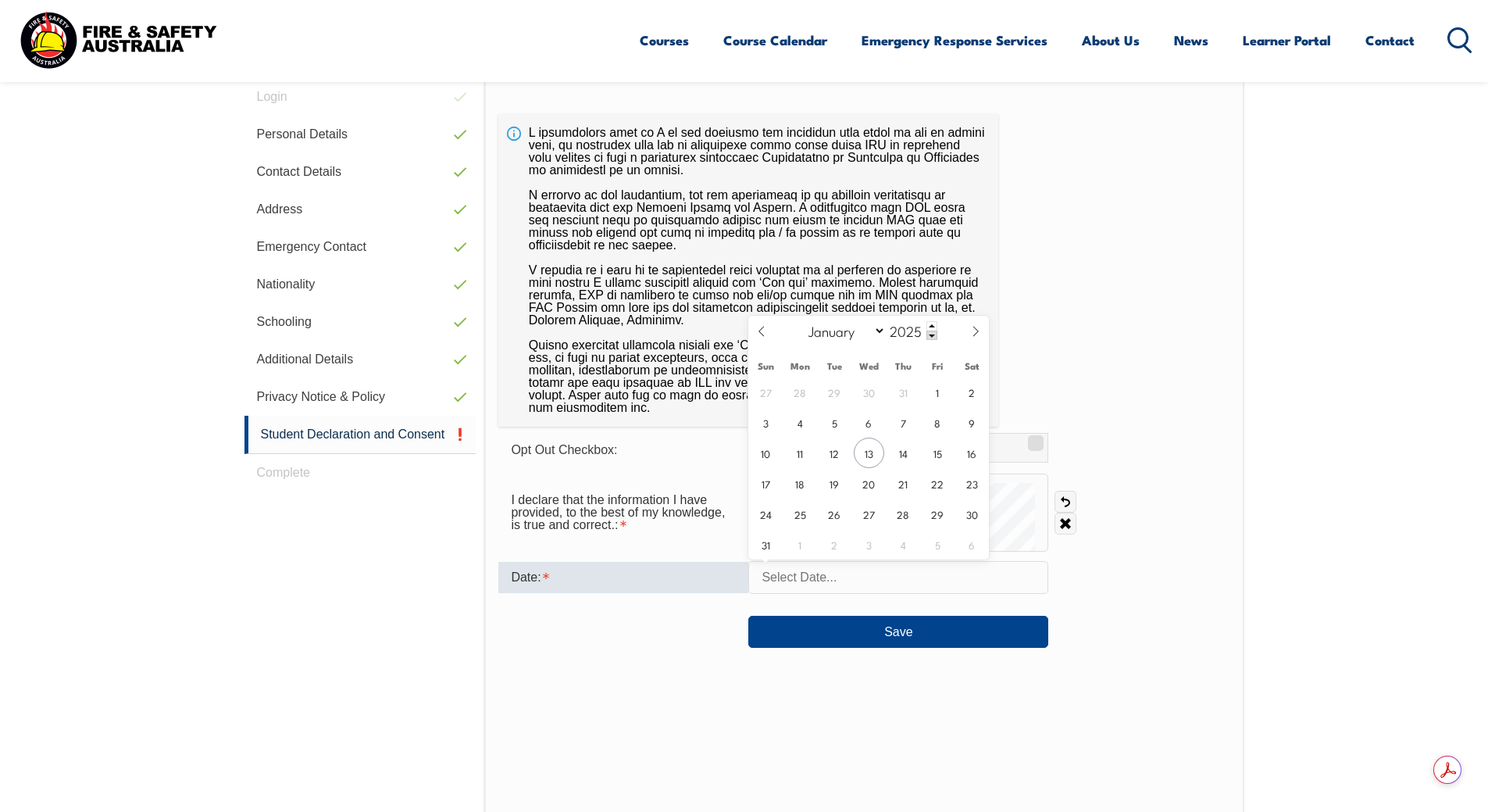
click at [880, 573] on input "text" at bounding box center [899, 577] width 300 height 33
click at [871, 455] on span "13" at bounding box center [869, 452] width 31 height 31
type input "August 13, 2025"
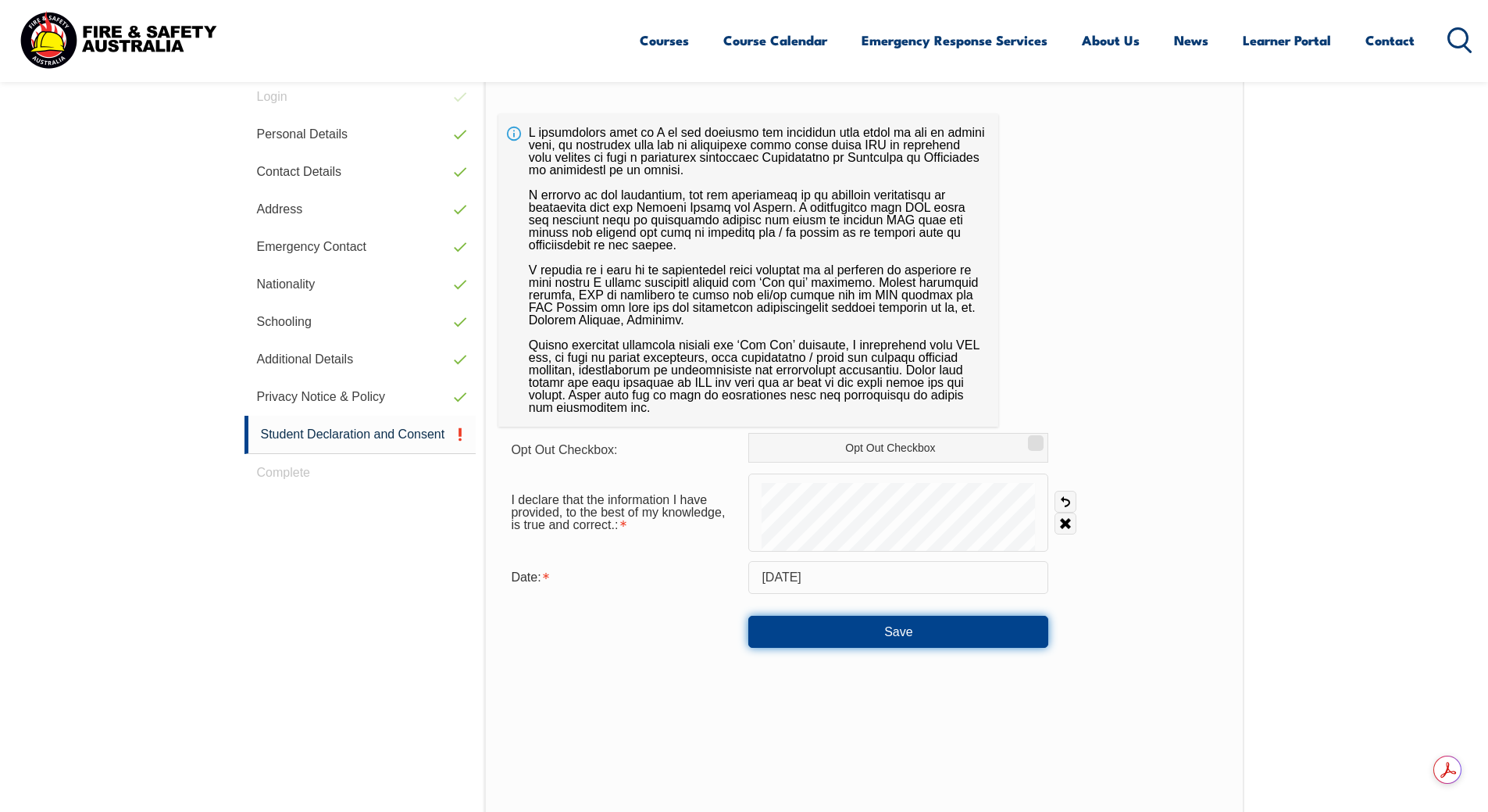
click at [902, 628] on button "Save" at bounding box center [899, 631] width 300 height 32
